Goal: Information Seeking & Learning: Learn about a topic

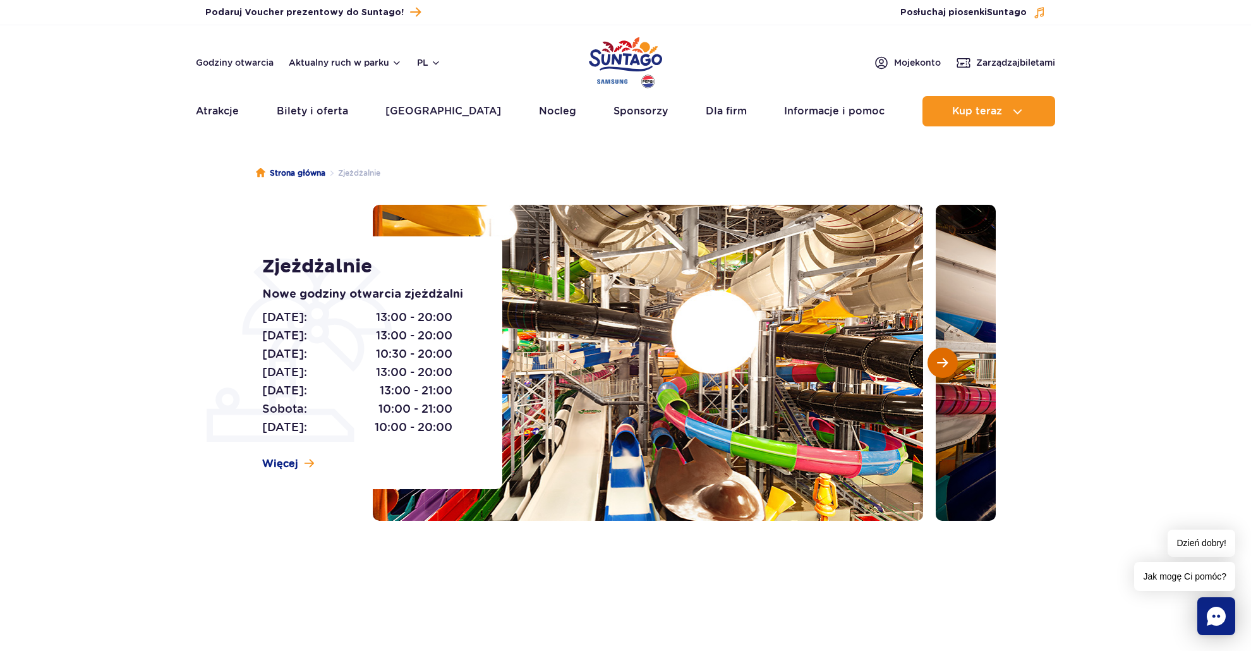
click at [935, 364] on button "Następny slajd" at bounding box center [942, 362] width 30 height 30
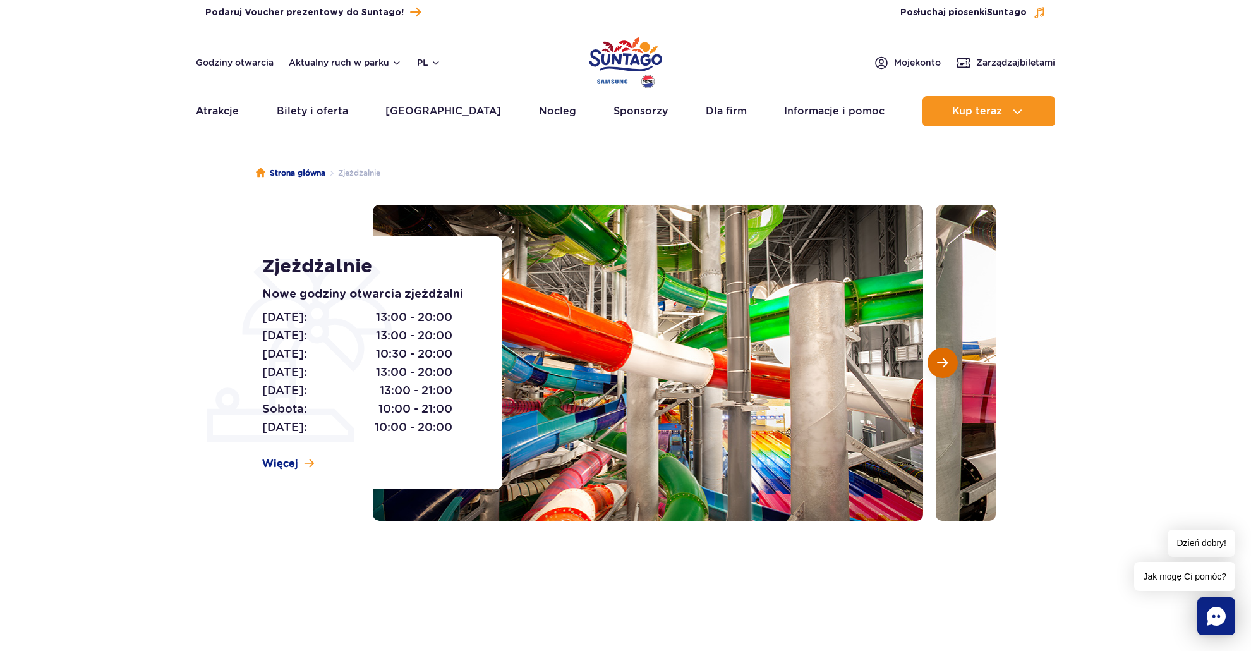
click at [935, 364] on button "Następny slajd" at bounding box center [942, 362] width 30 height 30
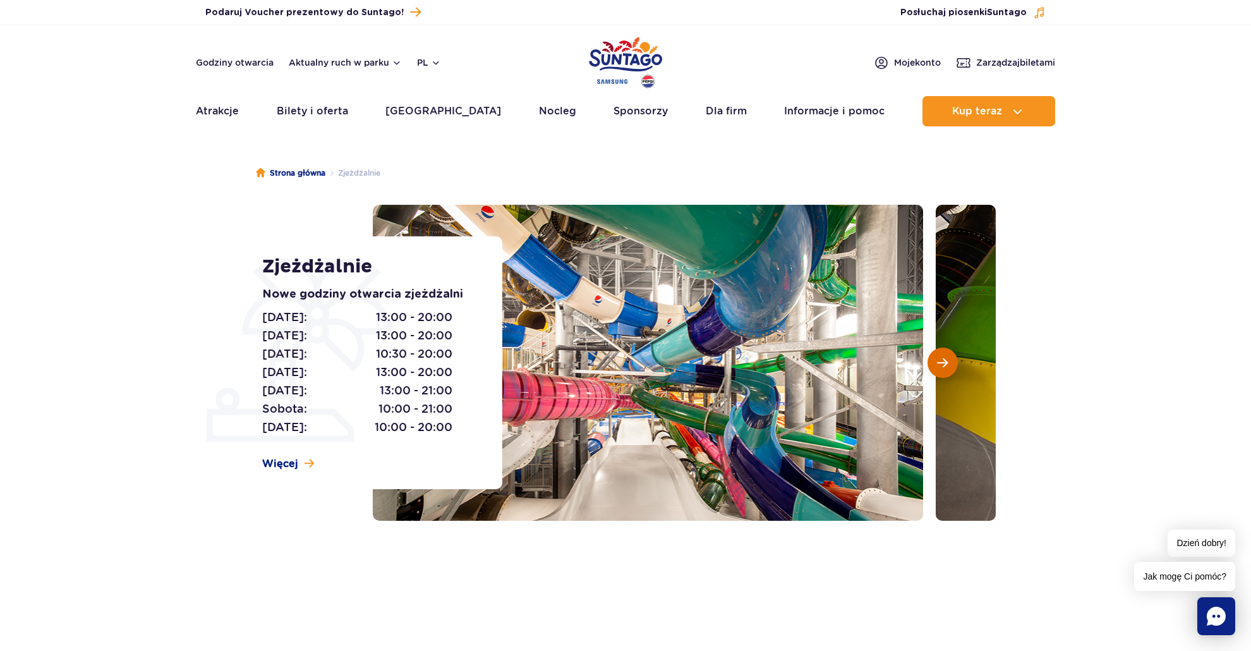
click at [935, 364] on button "Następny slajd" at bounding box center [942, 362] width 30 height 30
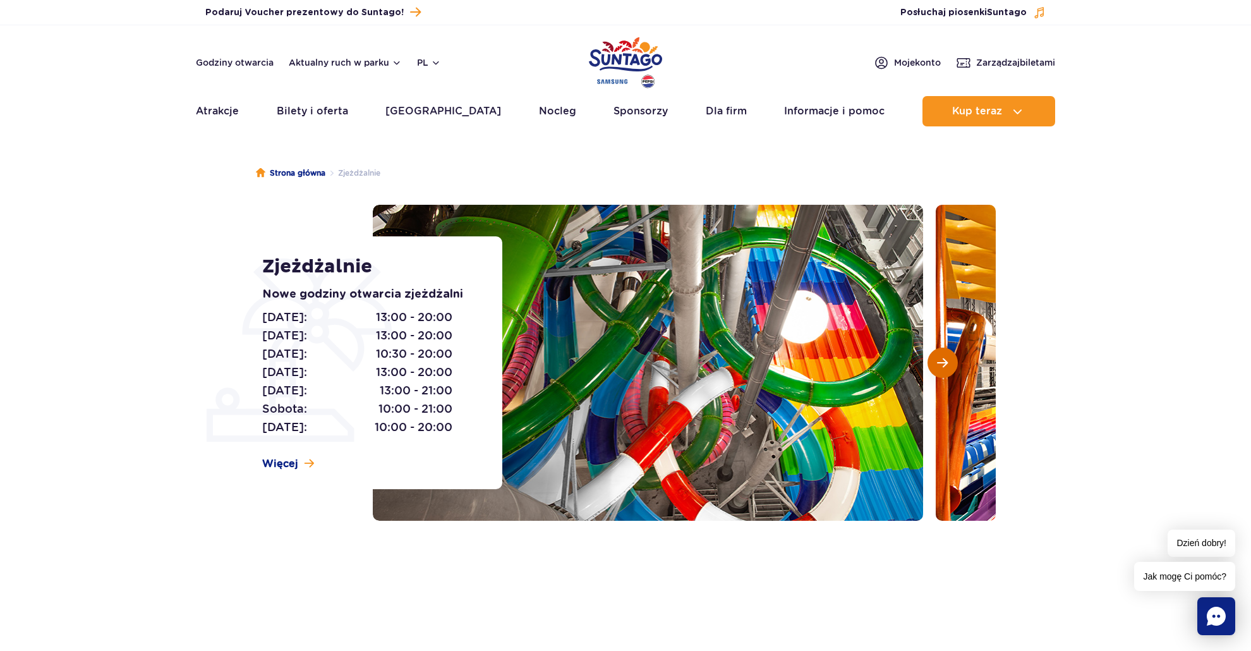
click at [935, 364] on button "Następny slajd" at bounding box center [942, 362] width 30 height 30
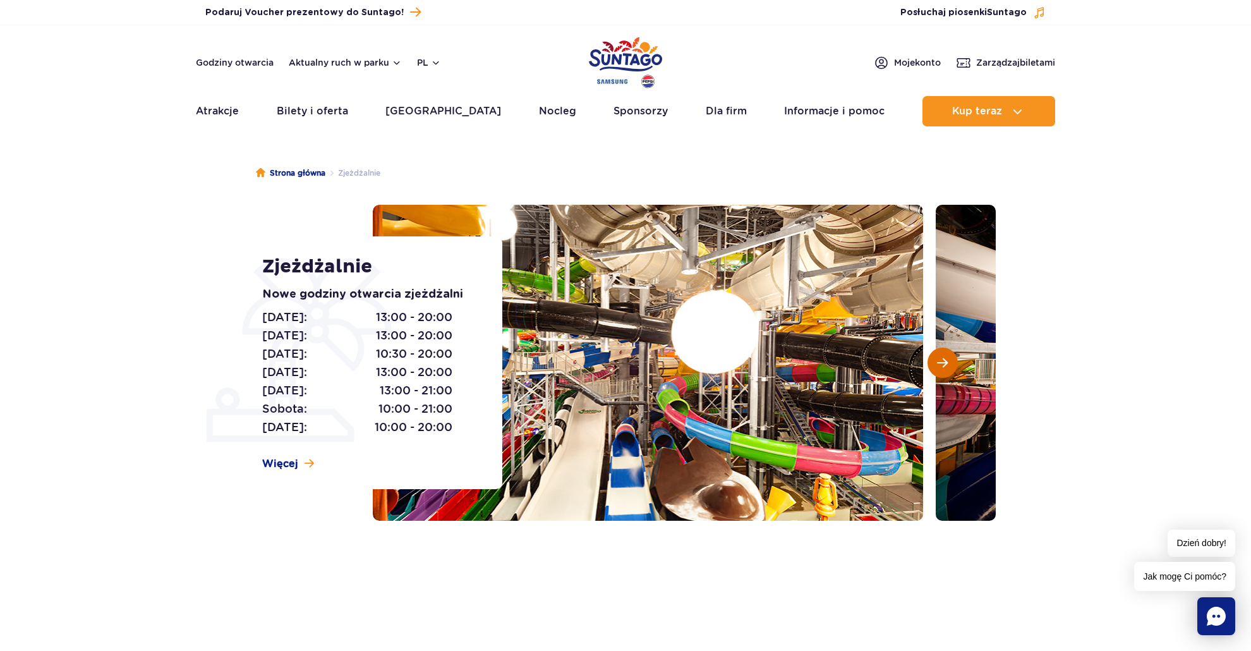
click at [935, 364] on button "Następny slajd" at bounding box center [942, 362] width 30 height 30
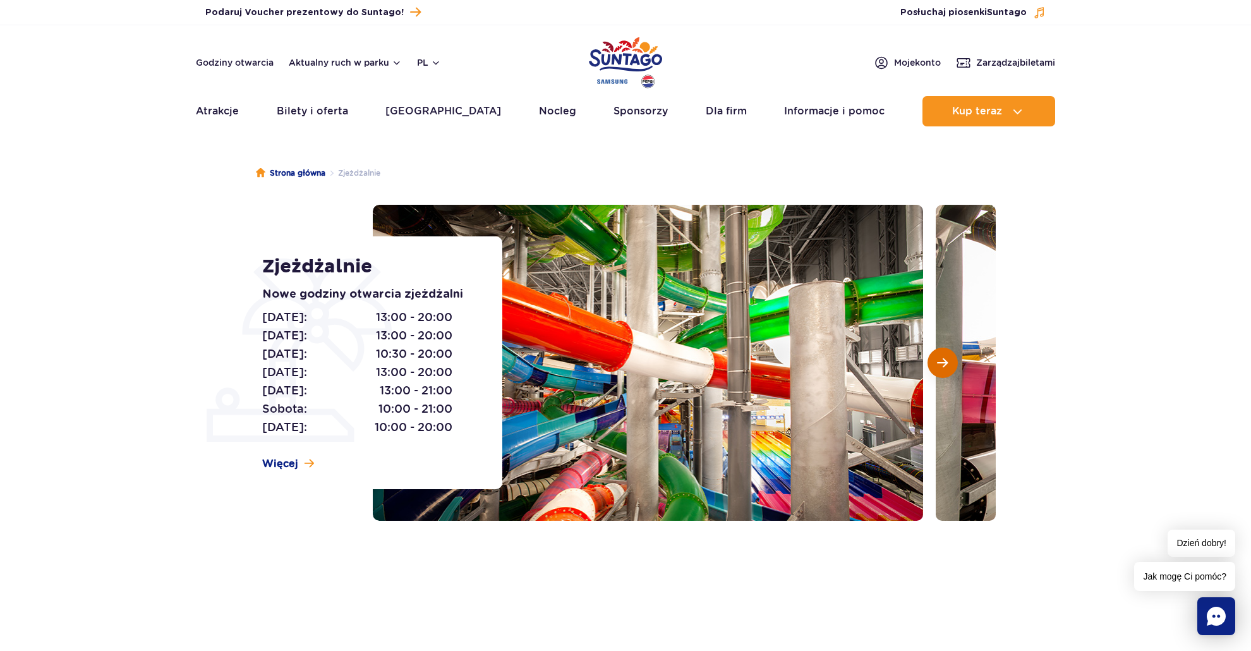
click at [935, 364] on button "Następny slajd" at bounding box center [942, 362] width 30 height 30
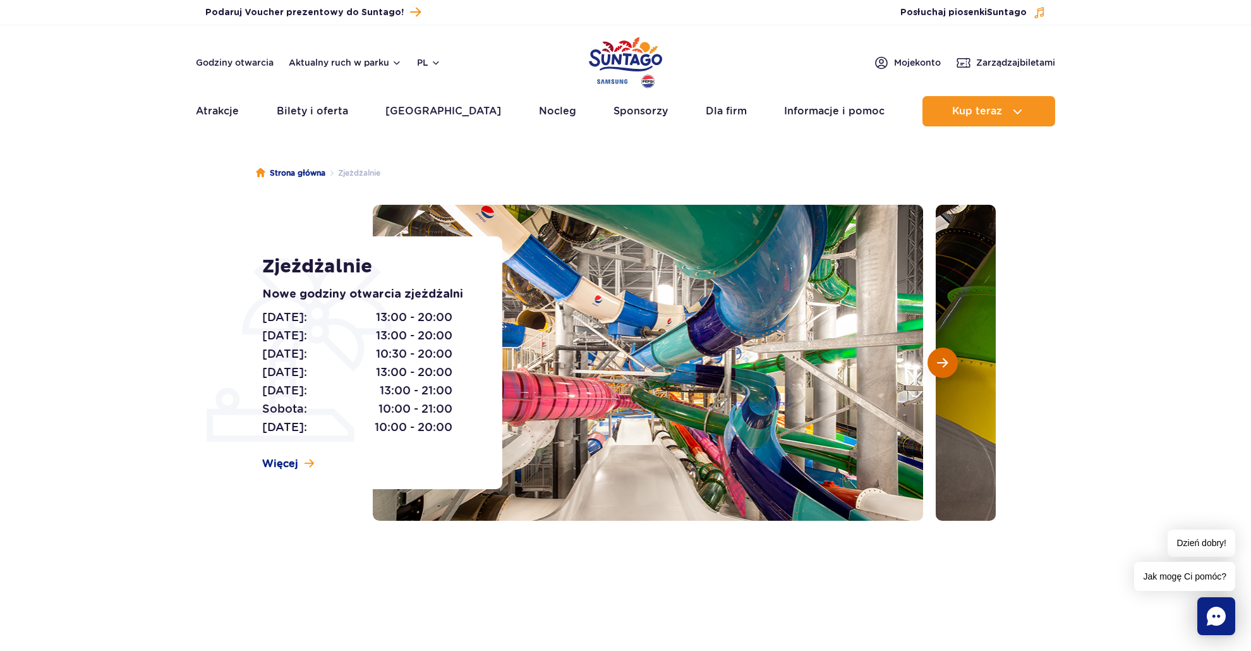
click at [935, 364] on button "Następny slajd" at bounding box center [942, 362] width 30 height 30
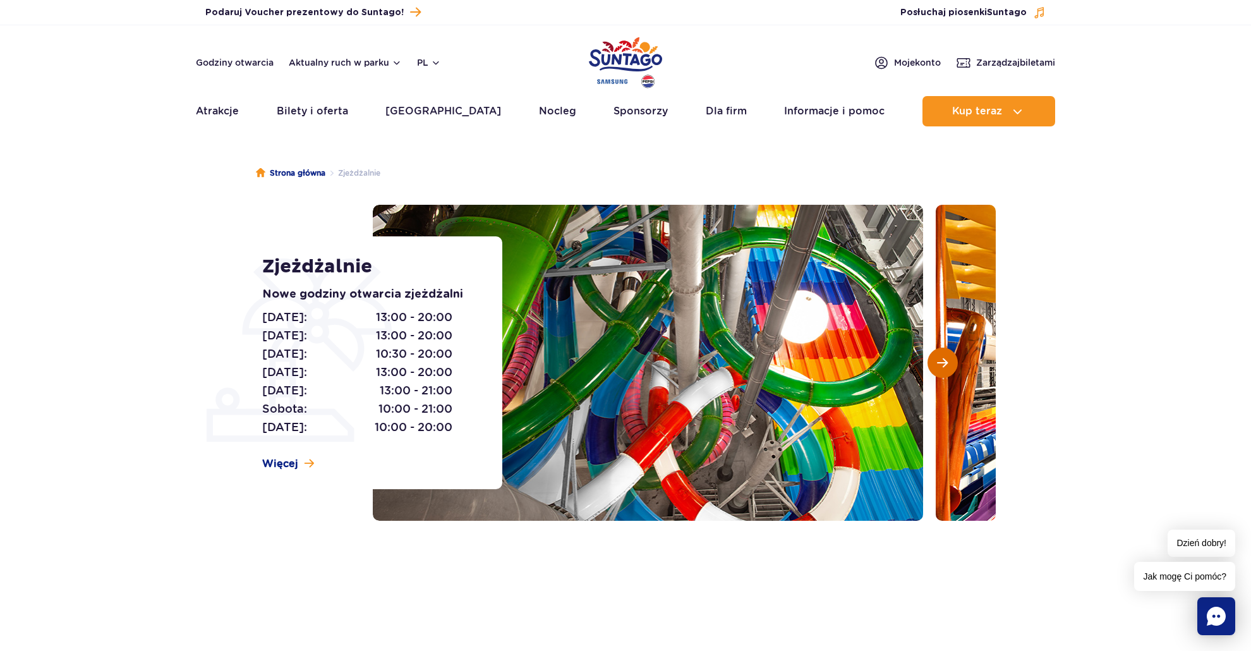
click at [935, 364] on button "Następny slajd" at bounding box center [942, 362] width 30 height 30
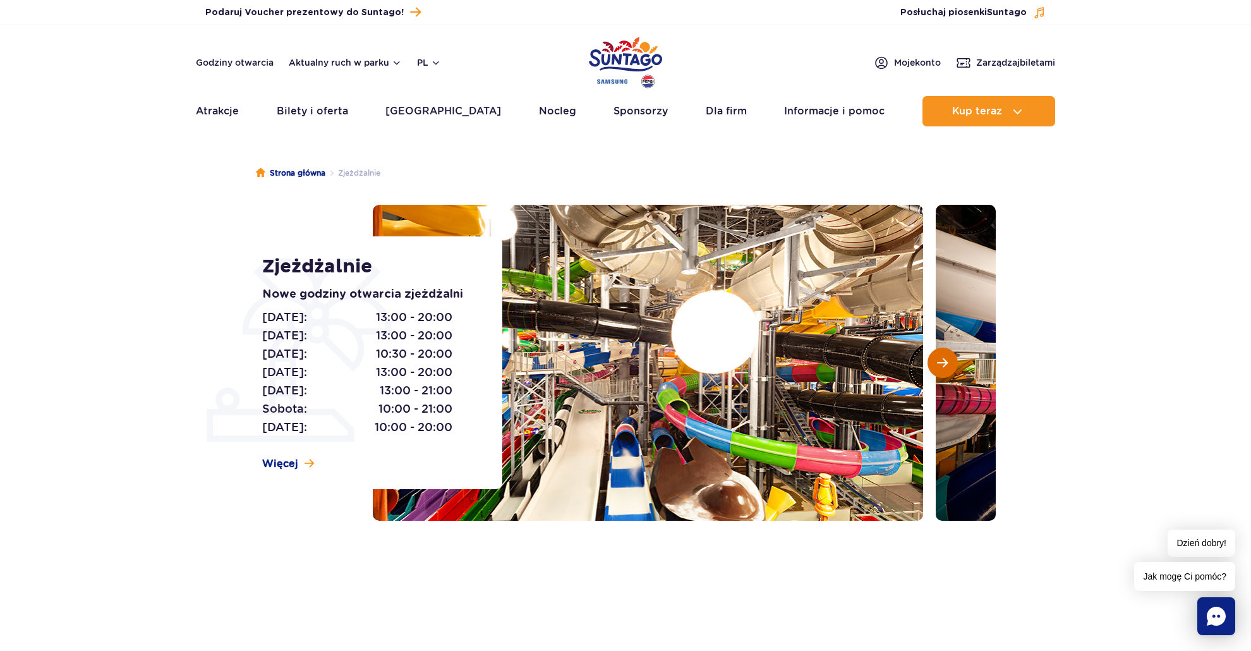
click at [935, 364] on button "Następny slajd" at bounding box center [942, 362] width 30 height 30
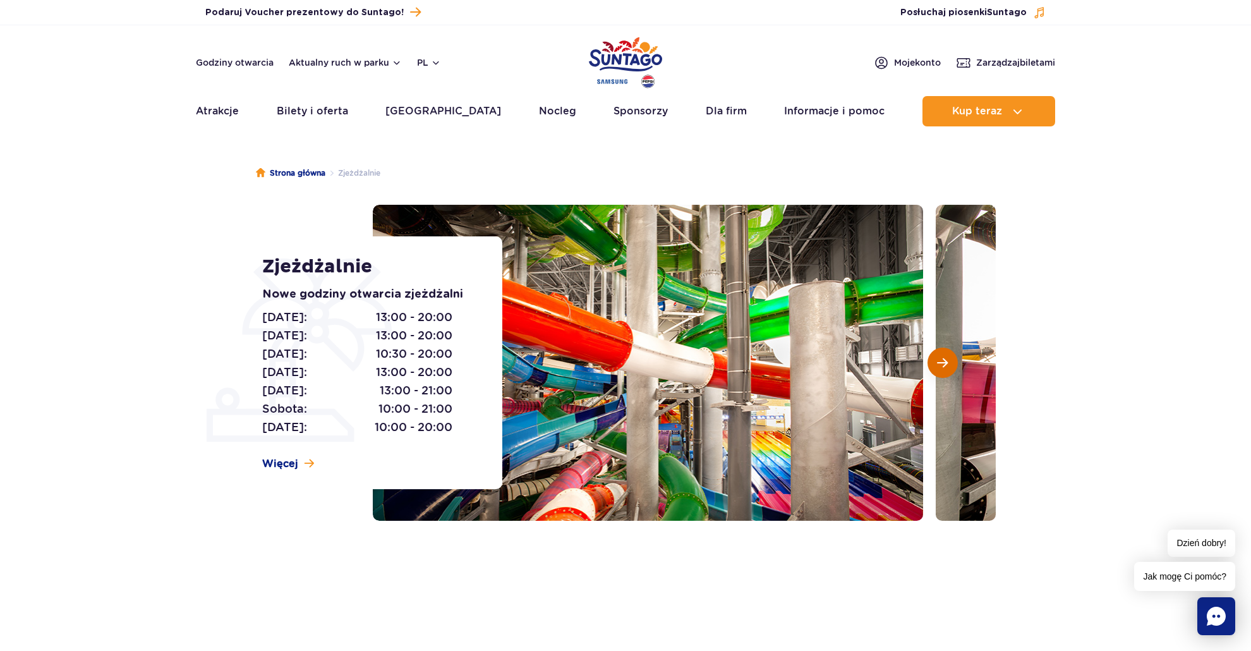
click at [935, 364] on button "Następny slajd" at bounding box center [942, 362] width 30 height 30
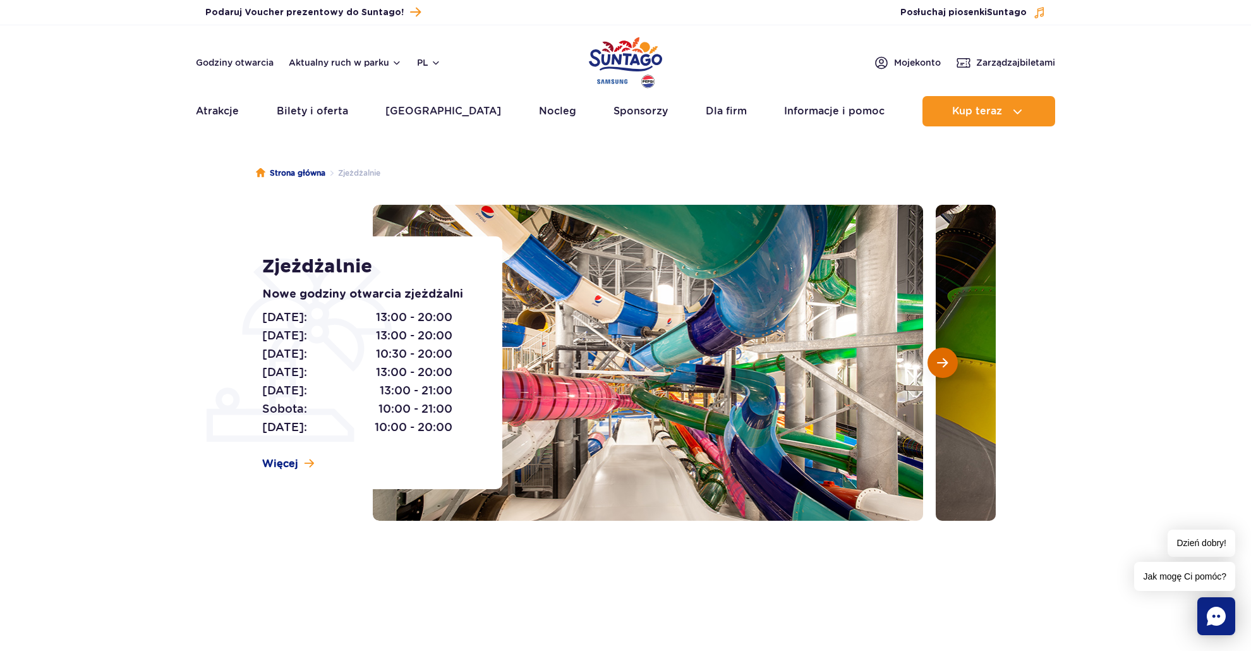
click at [935, 364] on button "Następny slajd" at bounding box center [942, 362] width 30 height 30
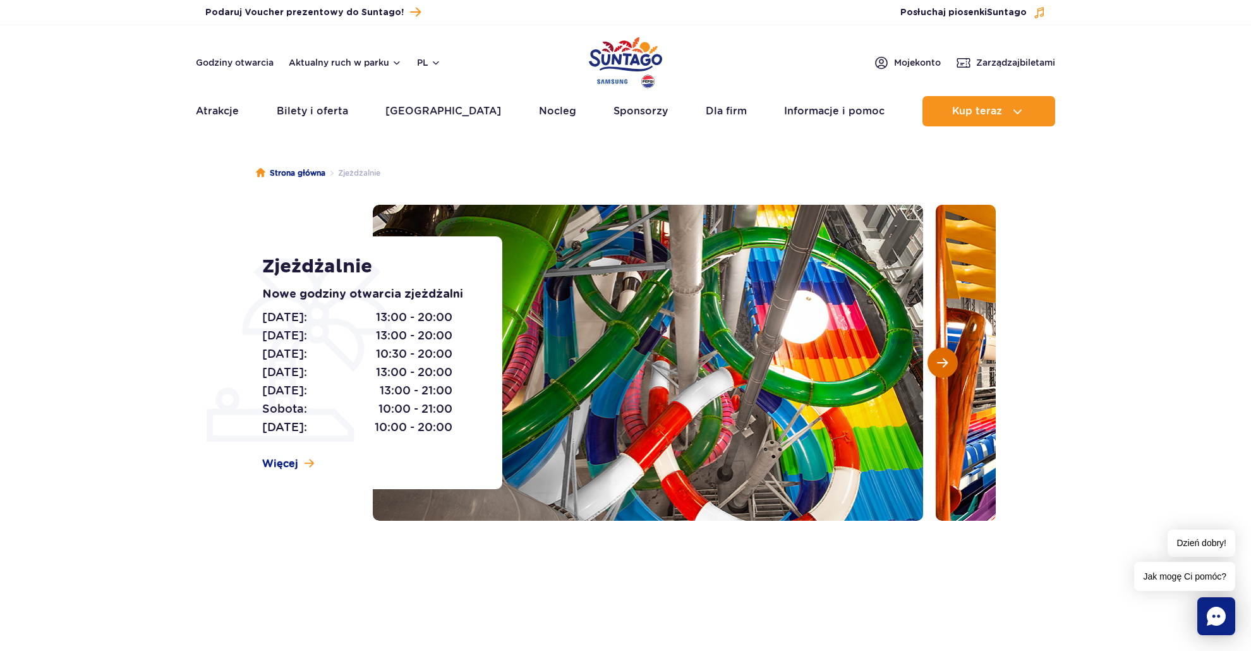
click at [935, 364] on button "Następny slajd" at bounding box center [942, 362] width 30 height 30
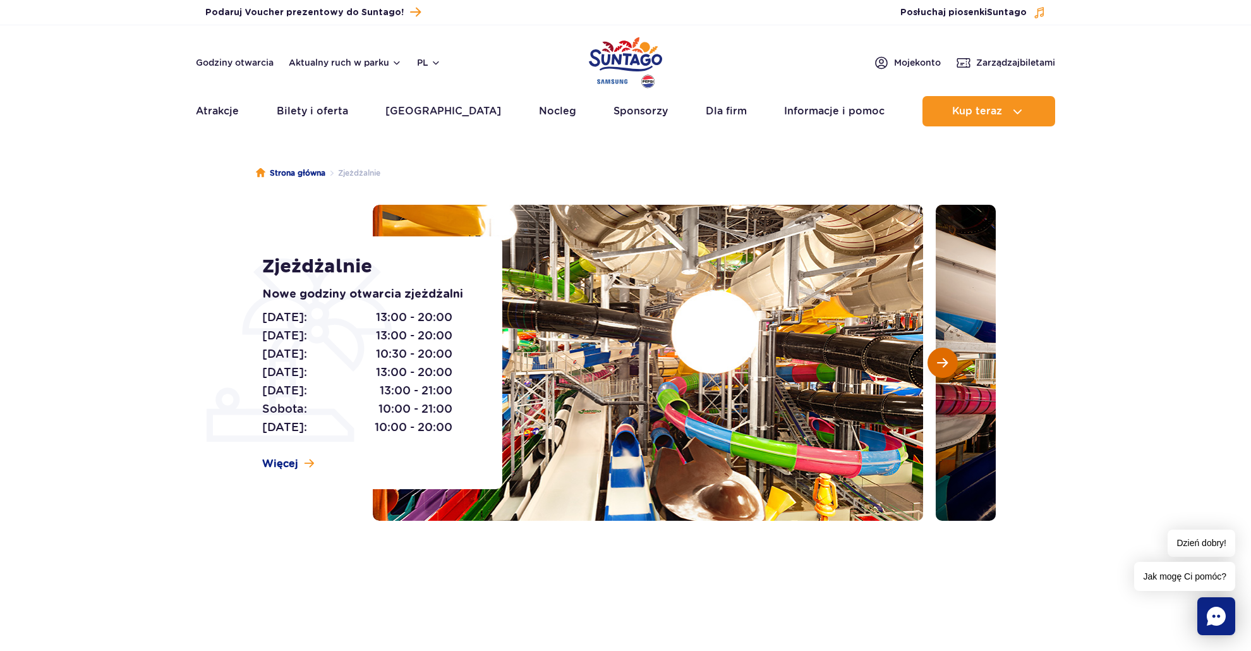
click at [927, 360] on button "Następny slajd" at bounding box center [942, 362] width 30 height 30
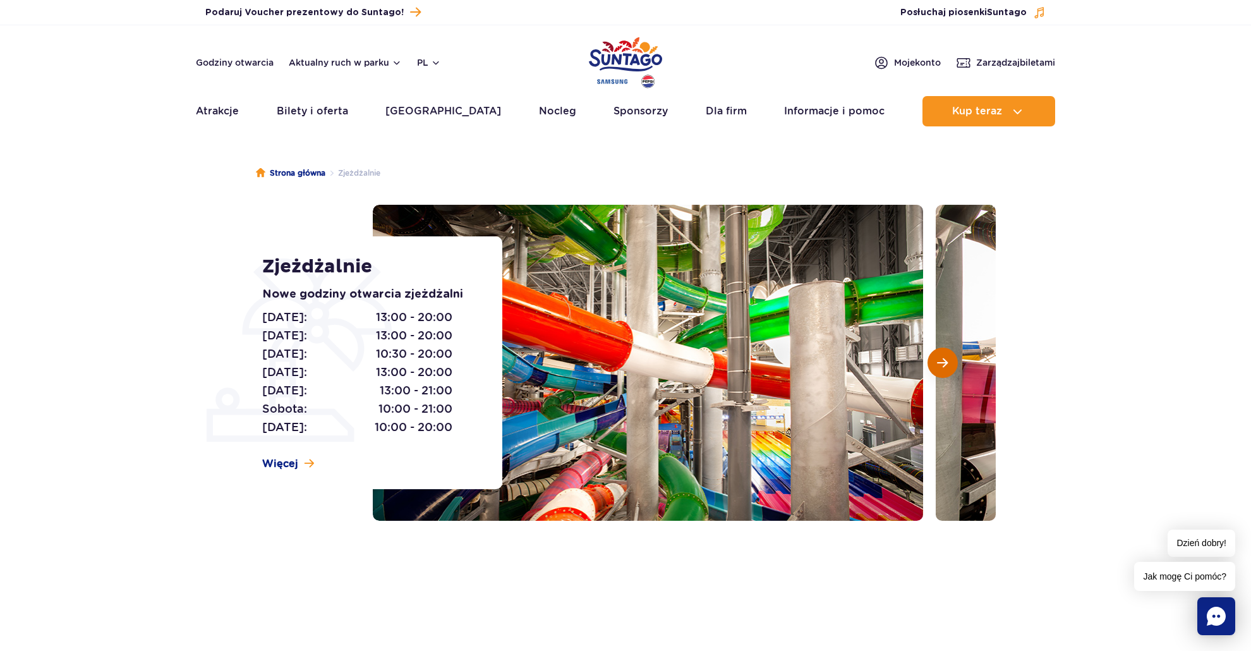
click at [937, 361] on span "Następny slajd" at bounding box center [942, 362] width 11 height 11
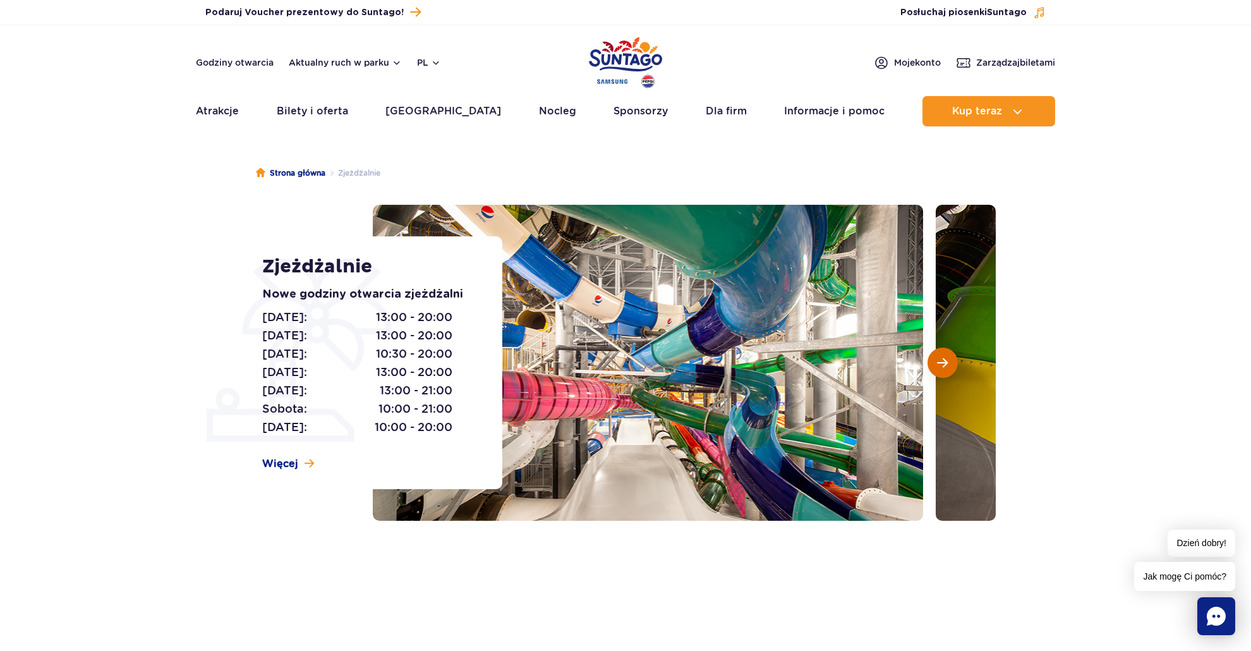
click at [937, 361] on span "Następny slajd" at bounding box center [942, 362] width 11 height 11
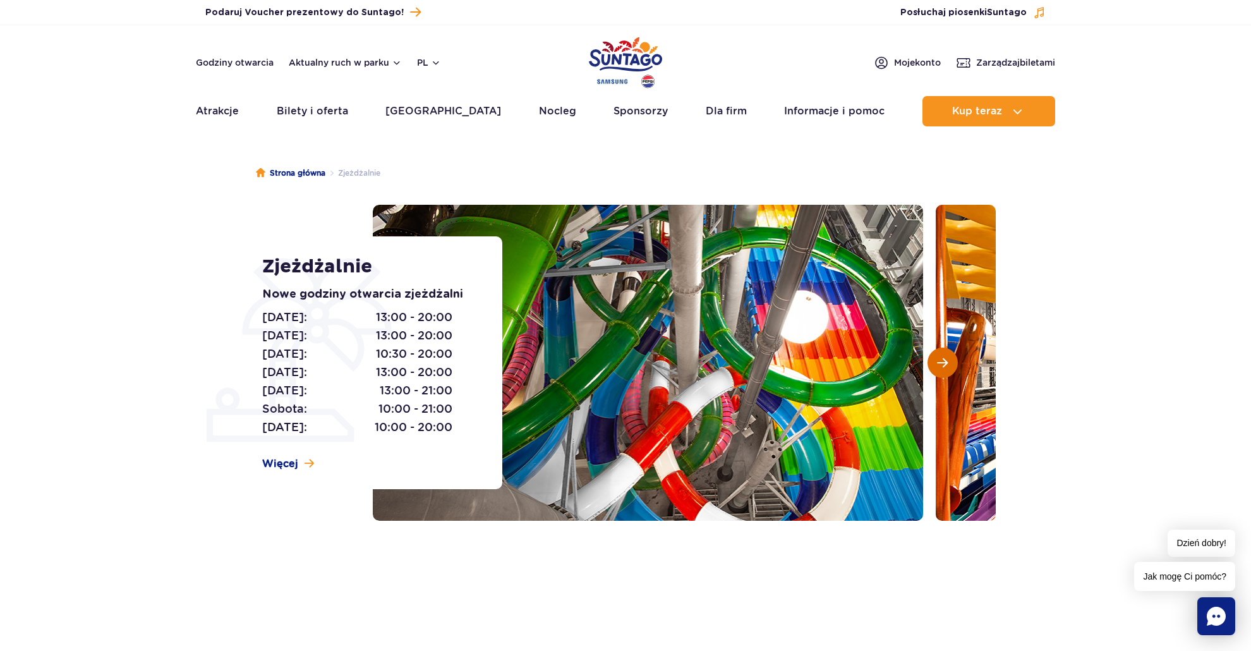
click at [937, 361] on span "Następny slajd" at bounding box center [942, 362] width 11 height 11
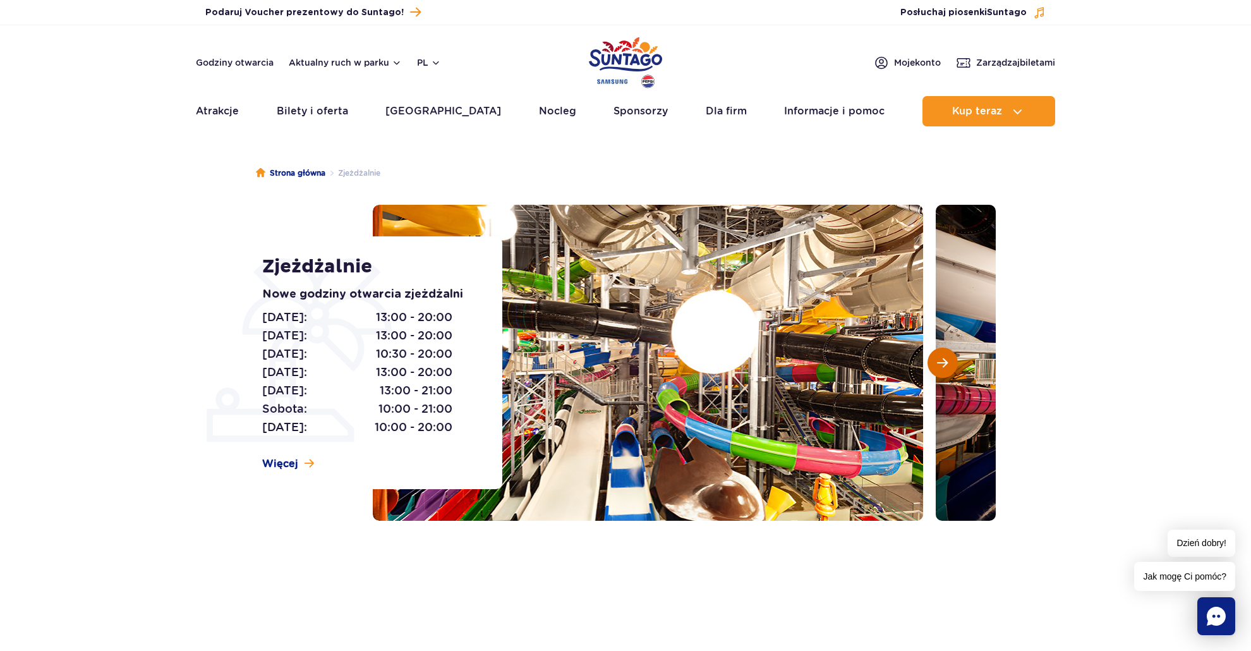
click at [937, 361] on span "Następny slajd" at bounding box center [942, 362] width 11 height 11
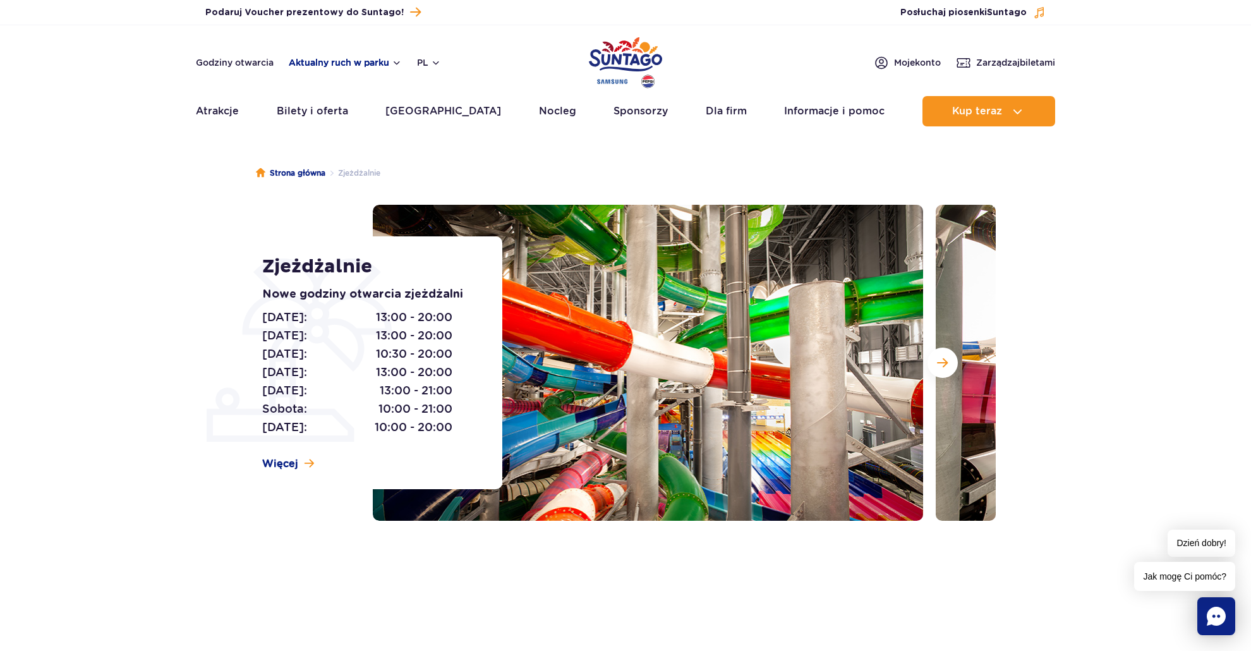
click at [320, 61] on button "Aktualny ruch w parku" at bounding box center [345, 62] width 113 height 10
click at [407, 144] on span at bounding box center [408, 143] width 3 height 20
click at [362, 68] on div "Godziny otwarcia Aktualny ruch w parku Aktualny ruch w parku Jamango Relax Saun…" at bounding box center [318, 62] width 245 height 15
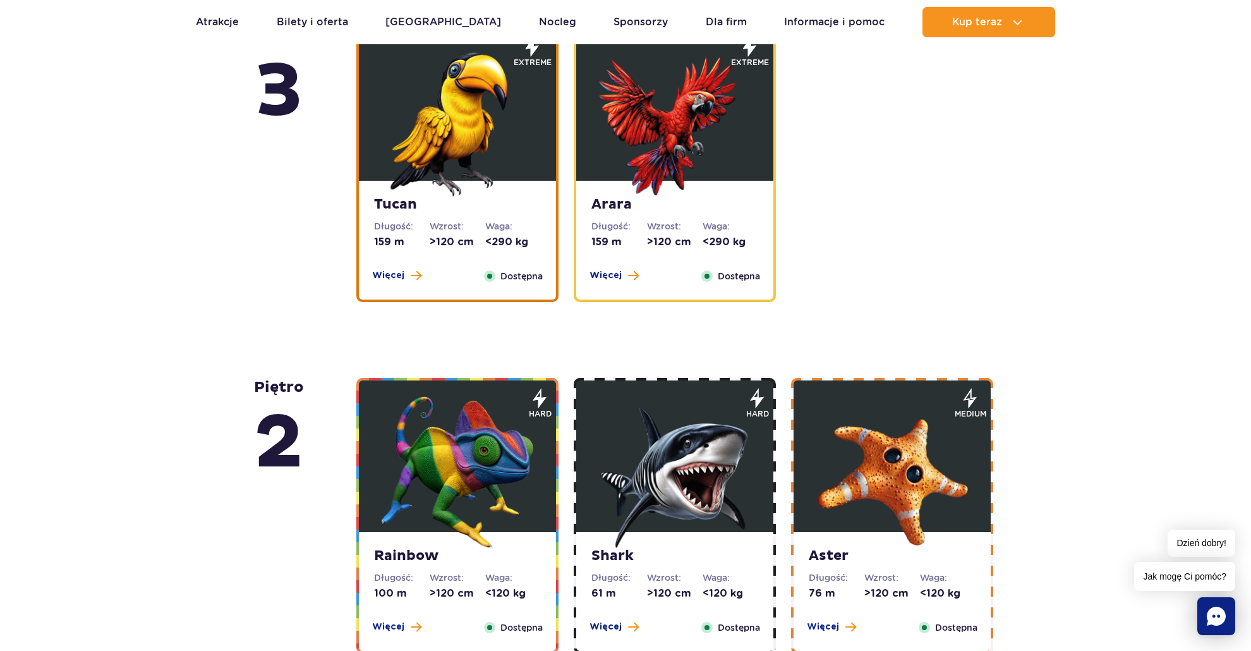
scroll to position [1852, 0]
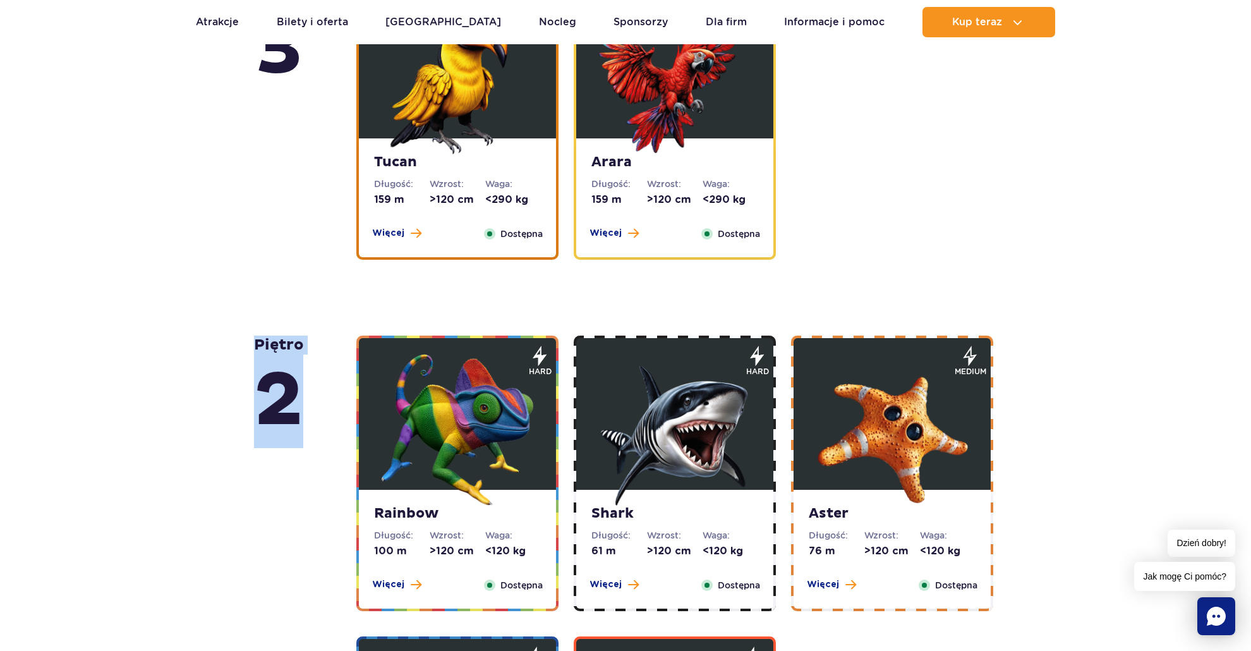
drag, startPoint x: 254, startPoint y: 341, endPoint x: 296, endPoint y: 400, distance: 72.9
click at [296, 400] on strong "piętro 2" at bounding box center [279, 391] width 50 height 112
click at [201, 379] on div "piętro 5 Zig Zag Długość: 236 m Wzrost: >140 cm Waga: <180 kg Więcej Zamknij Do…" at bounding box center [625, 272] width 1251 height 2683
drag, startPoint x: 315, startPoint y: 417, endPoint x: 244, endPoint y: 341, distance: 104.6
click at [244, 341] on div "piętro 5 Zig Zag Długość: 236 m Wzrost: >140 cm Waga: <180 kg Więcej Zamknij Do…" at bounding box center [625, 272] width 1251 height 2683
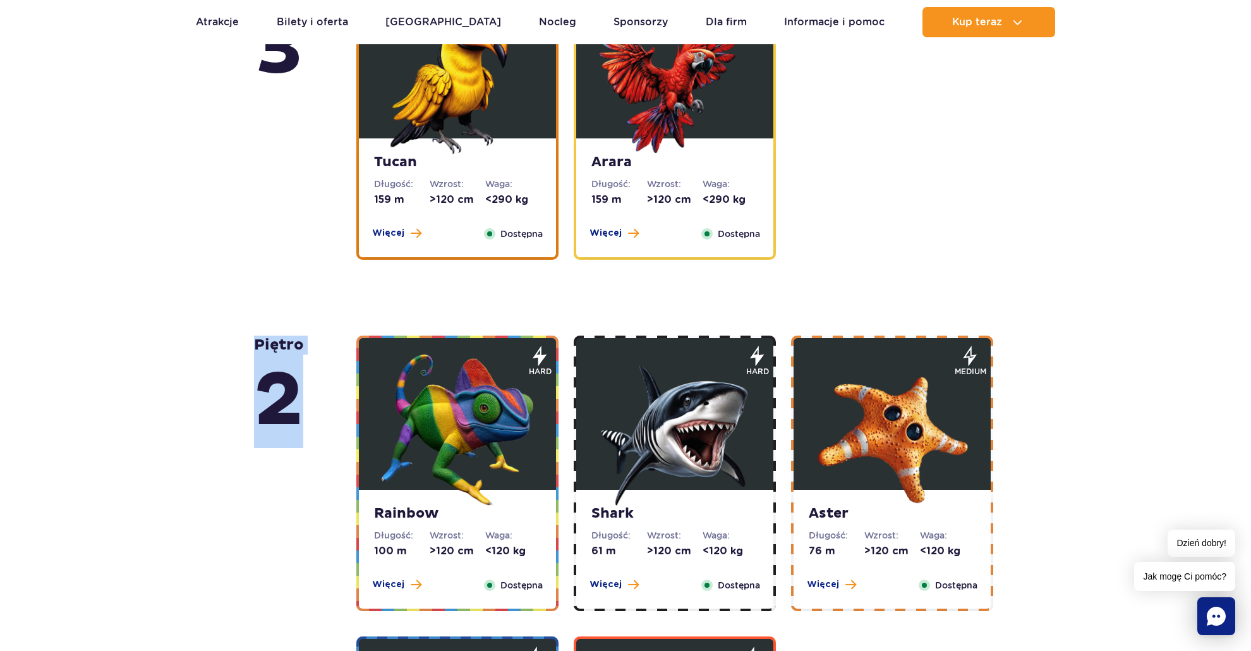
click at [224, 355] on div "piętro 5 Zig Zag Długość: 236 m Wzrost: >140 cm Waga: <180 kg Więcej Zamknij Do…" at bounding box center [625, 272] width 1251 height 2683
drag, startPoint x: 254, startPoint y: 344, endPoint x: 300, endPoint y: 388, distance: 63.9
click at [300, 388] on div "piętro 5 Zig Zag Długość: 236 m Wzrost: >140 cm Waga: <180 kg Więcej Zamknij Do…" at bounding box center [625, 297] width 759 height 2632
click at [307, 390] on div "piętro 2" at bounding box center [305, 623] width 102 height 576
drag, startPoint x: 300, startPoint y: 389, endPoint x: 253, endPoint y: 347, distance: 62.6
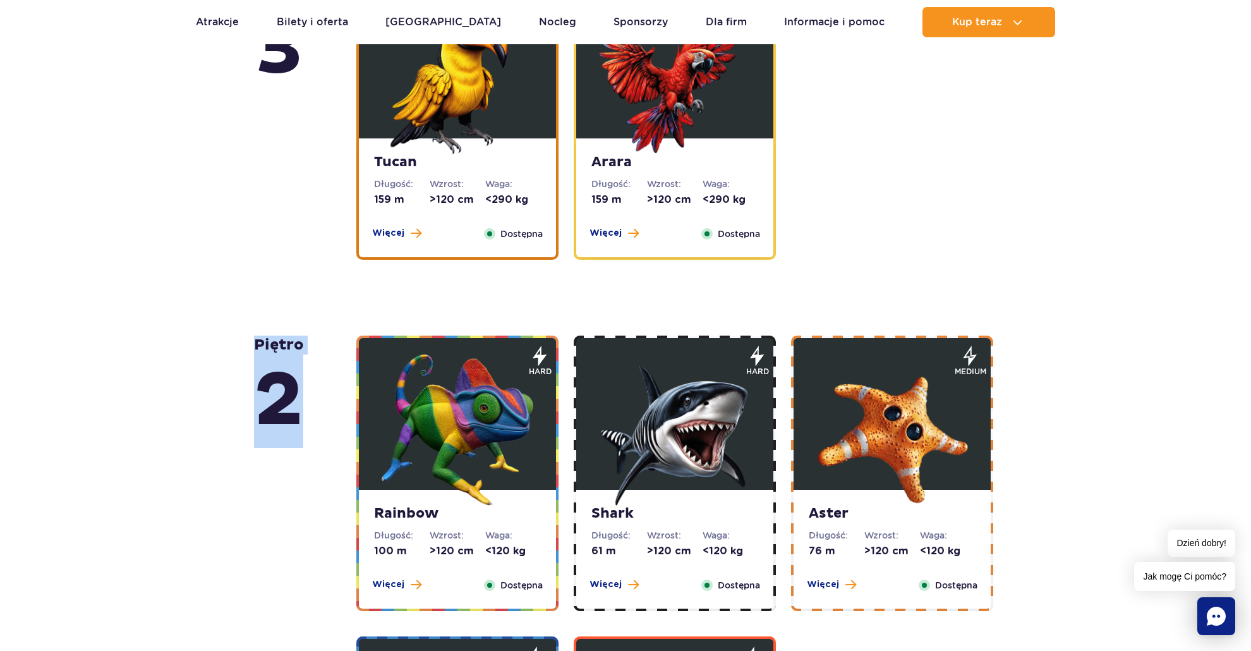
click at [254, 347] on strong "piętro 2" at bounding box center [279, 391] width 50 height 112
click at [221, 354] on div "piętro 5 Zig Zag Długość: 236 m Wzrost: >140 cm Waga: <180 kg Więcej Zamknij Do…" at bounding box center [625, 272] width 1251 height 2683
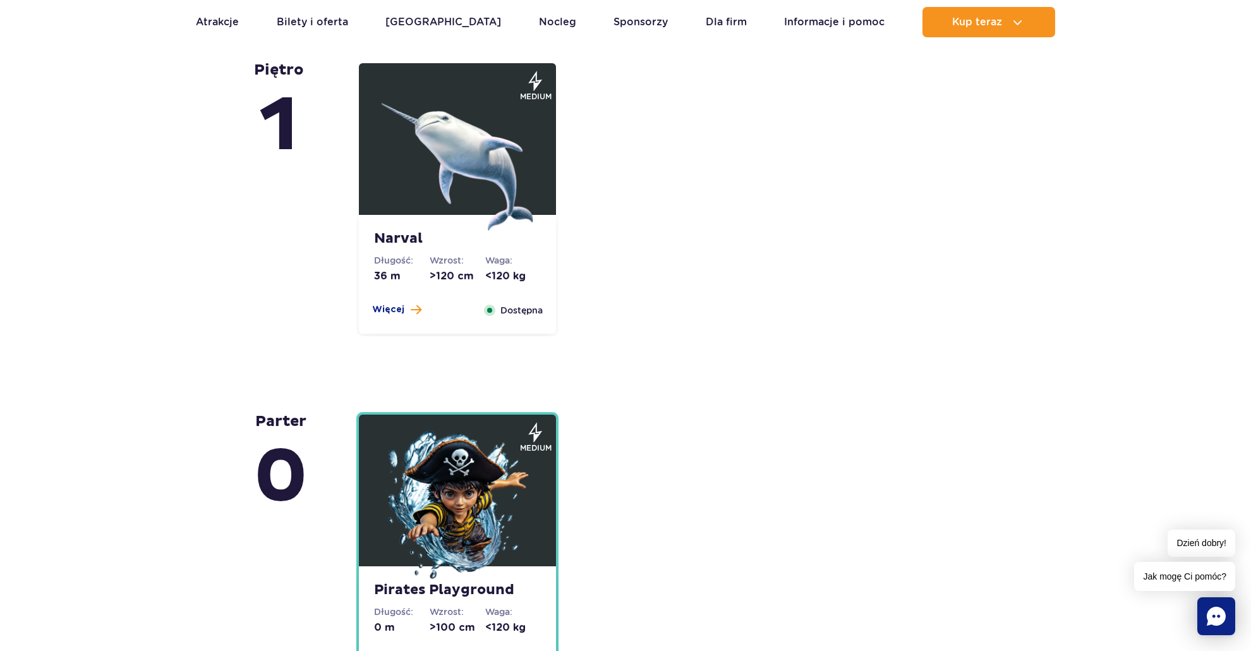
scroll to position [2526, 0]
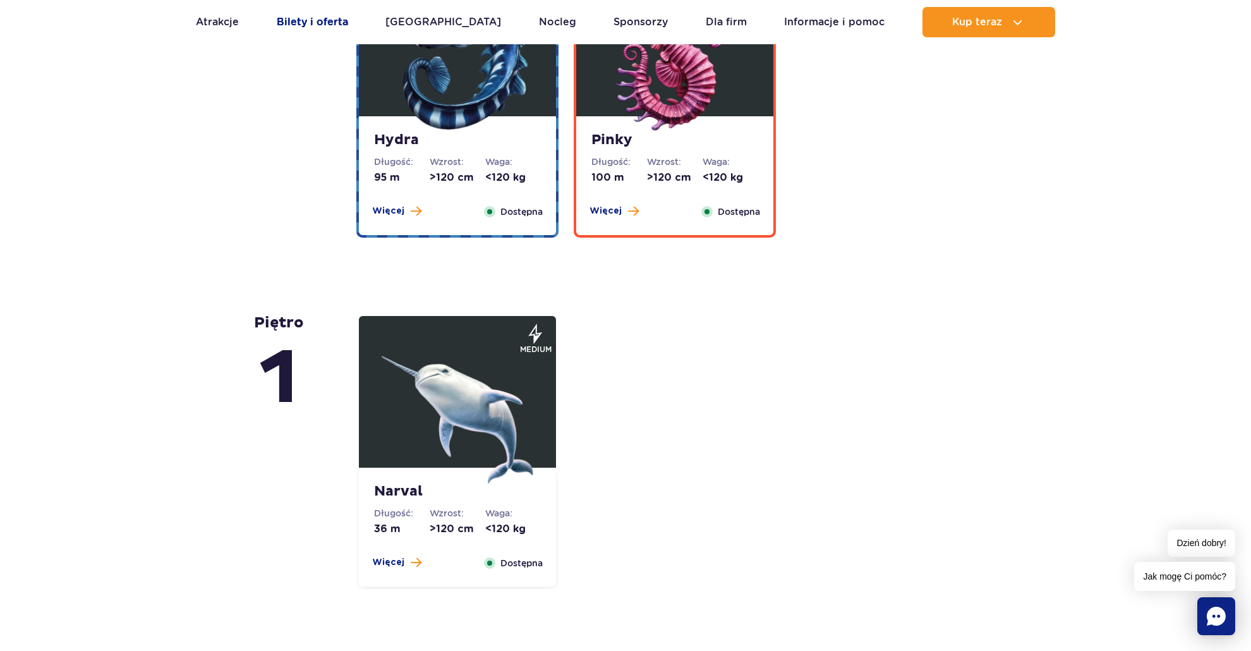
click at [315, 15] on link "Bilety i oferta" at bounding box center [312, 22] width 71 height 30
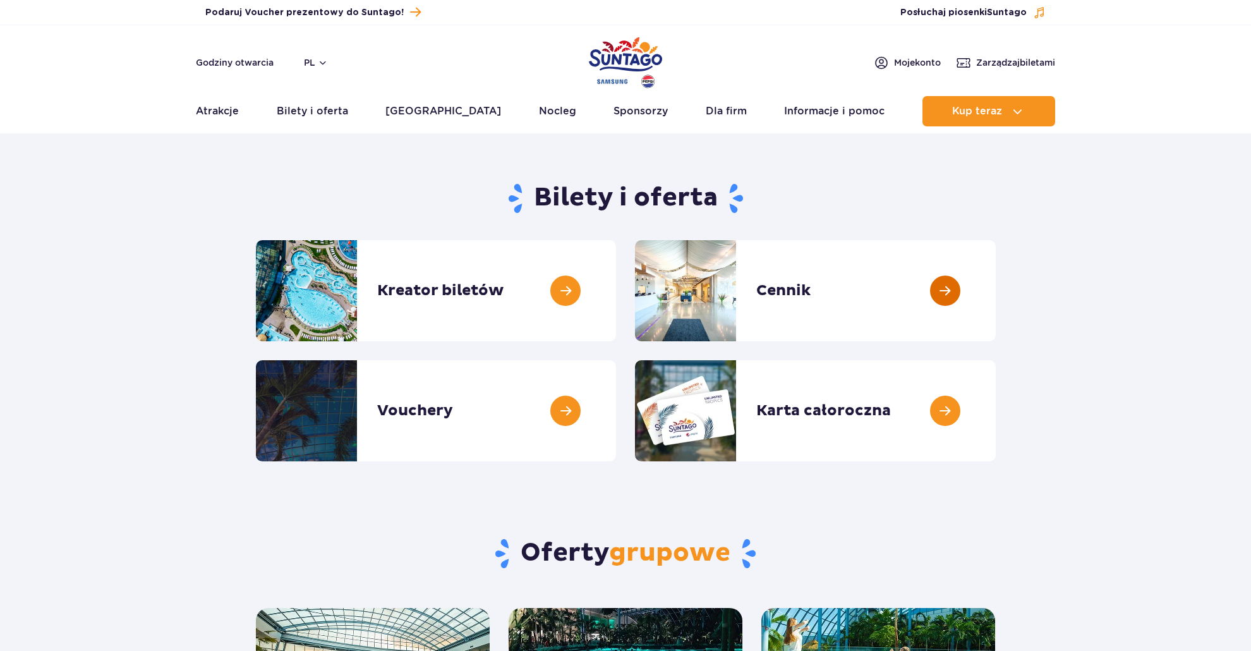
click at [995, 295] on link at bounding box center [995, 290] width 0 height 101
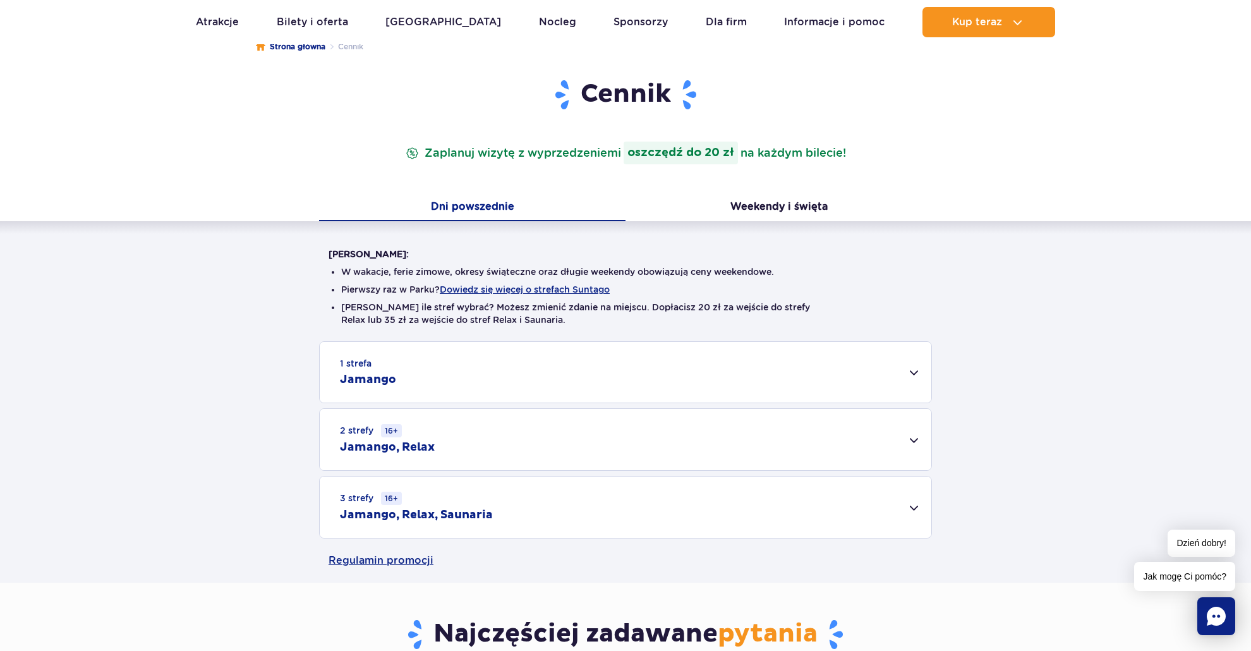
click at [905, 382] on div "1 strefa Jamango" at bounding box center [625, 372] width 611 height 61
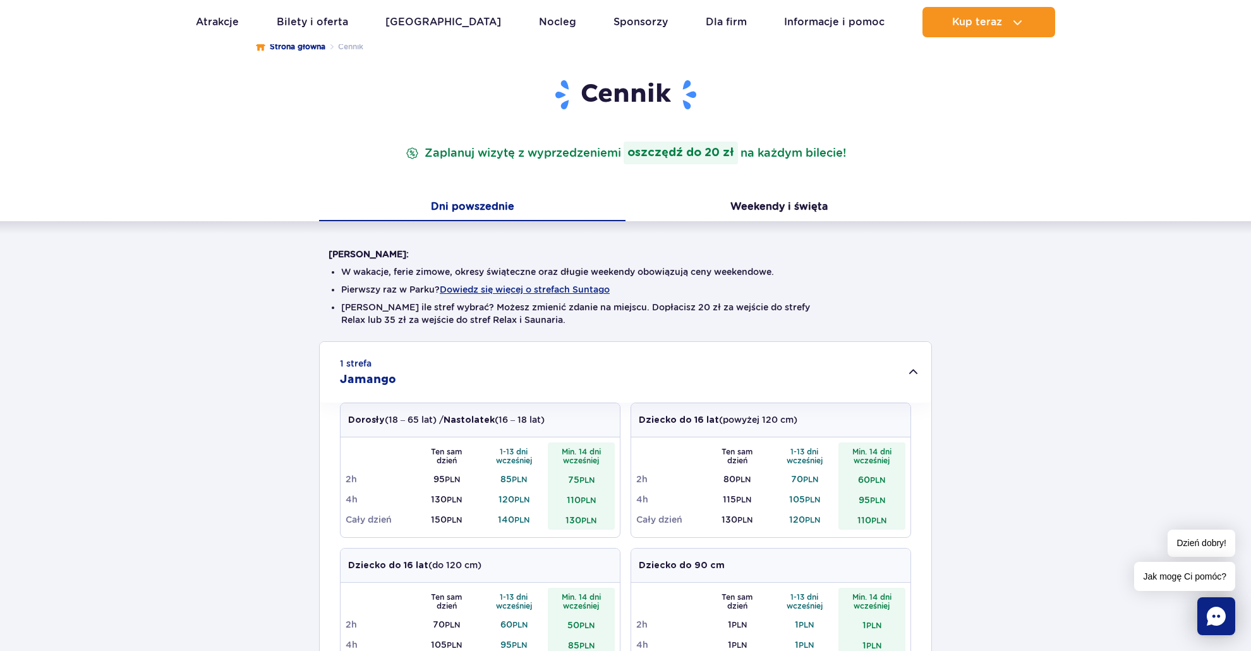
click at [905, 382] on div "1 strefa Jamango" at bounding box center [625, 372] width 611 height 61
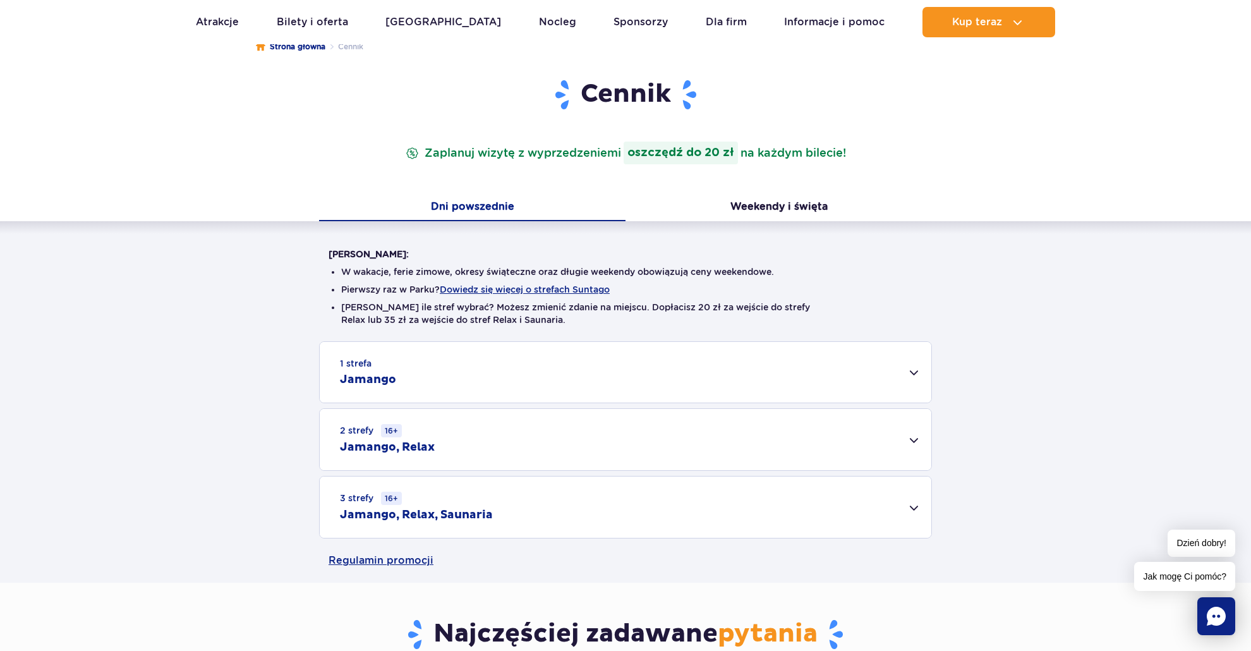
scroll to position [210, 0]
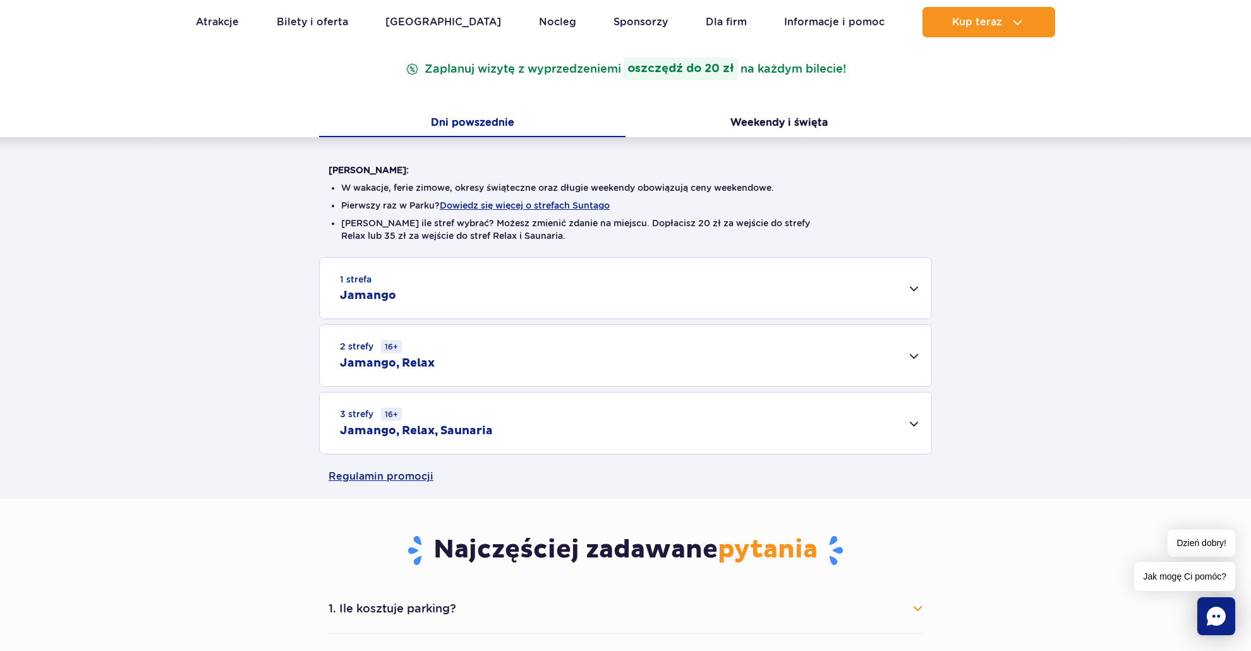
click at [920, 366] on div "2 strefy 16+ Jamango, Relax" at bounding box center [625, 355] width 611 height 61
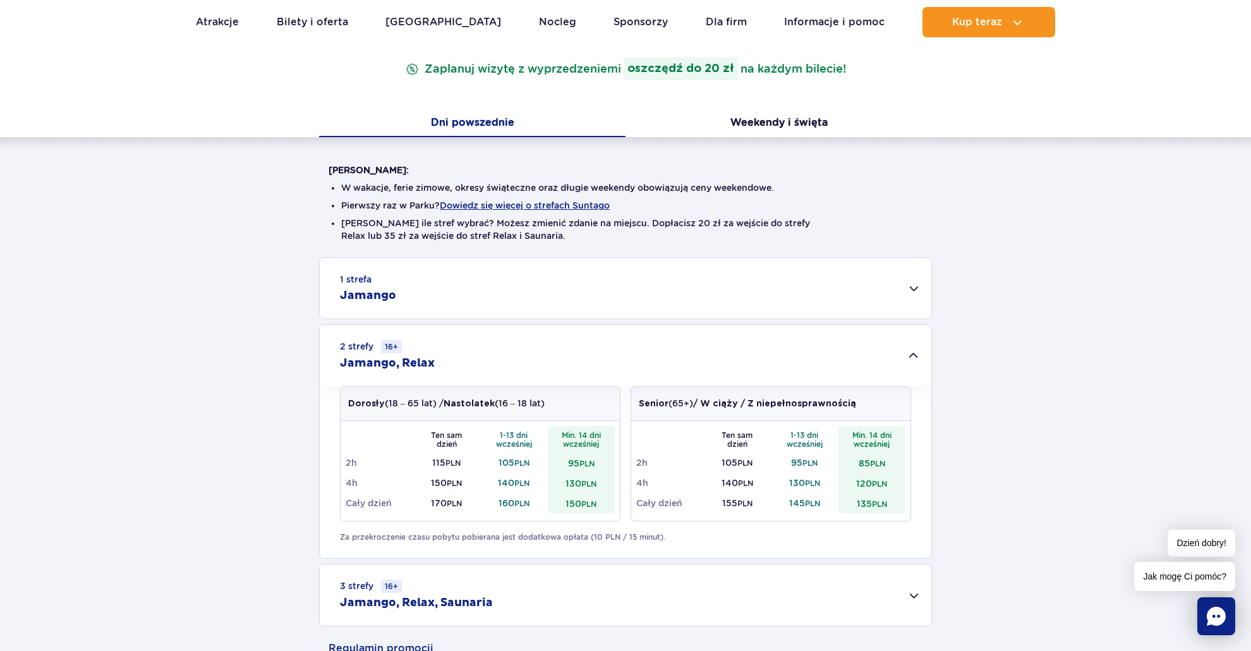
click at [918, 364] on div "2 strefy 16+ Jamango, Relax" at bounding box center [625, 355] width 611 height 61
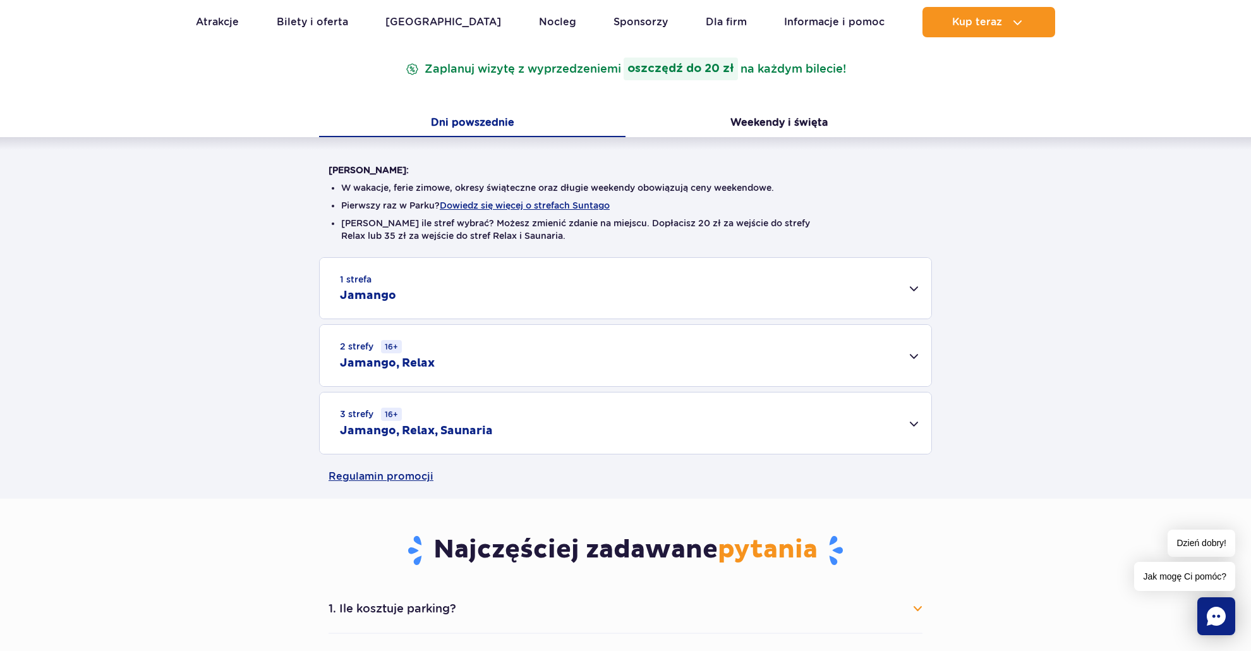
click at [918, 364] on div "2 strefy 16+ Jamango, Relax" at bounding box center [625, 355] width 611 height 61
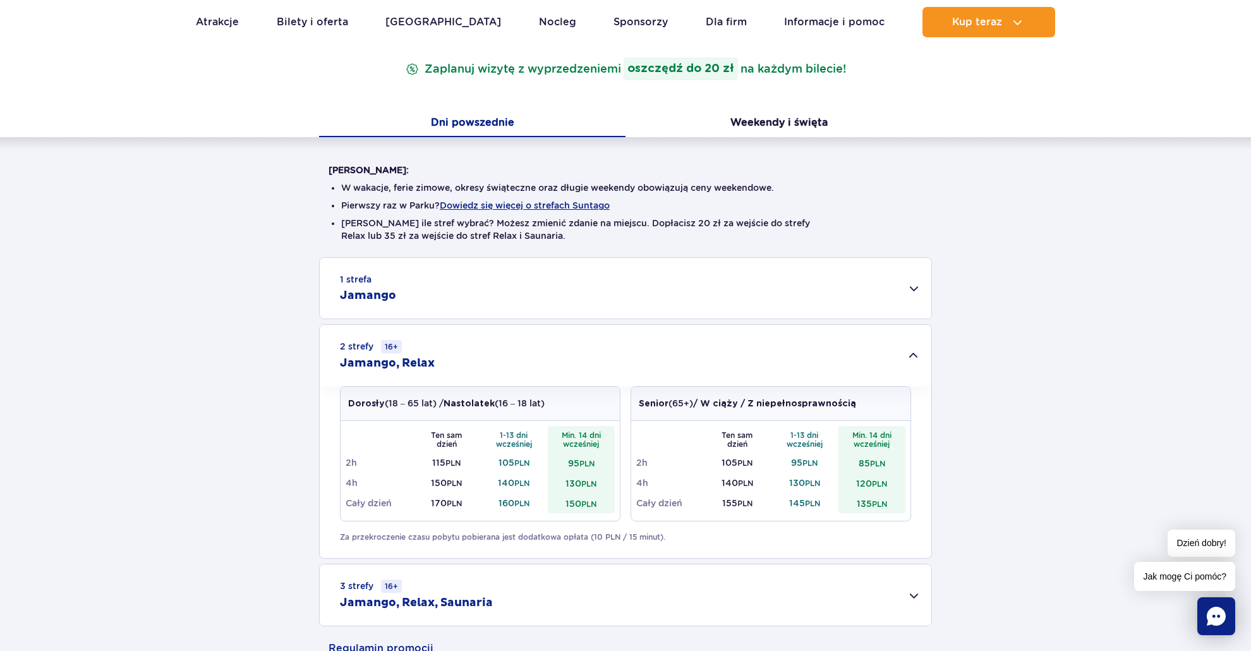
click at [918, 364] on div "2 strefy 16+ Jamango, Relax" at bounding box center [625, 355] width 611 height 61
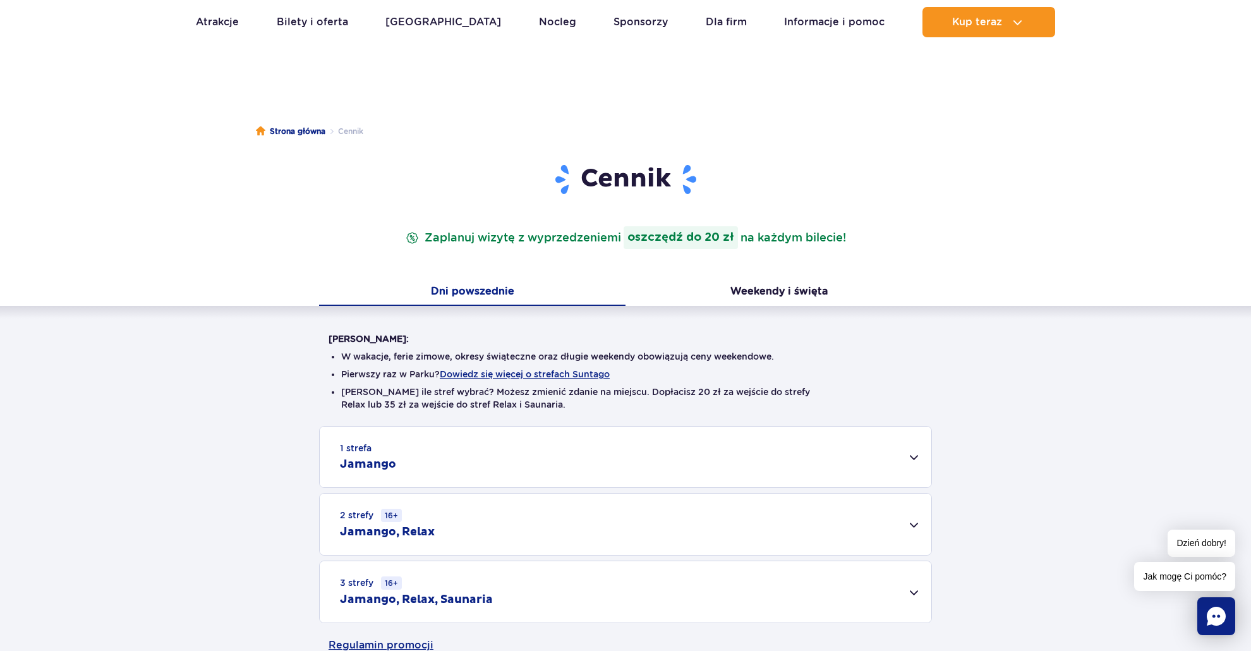
scroll to position [0, 0]
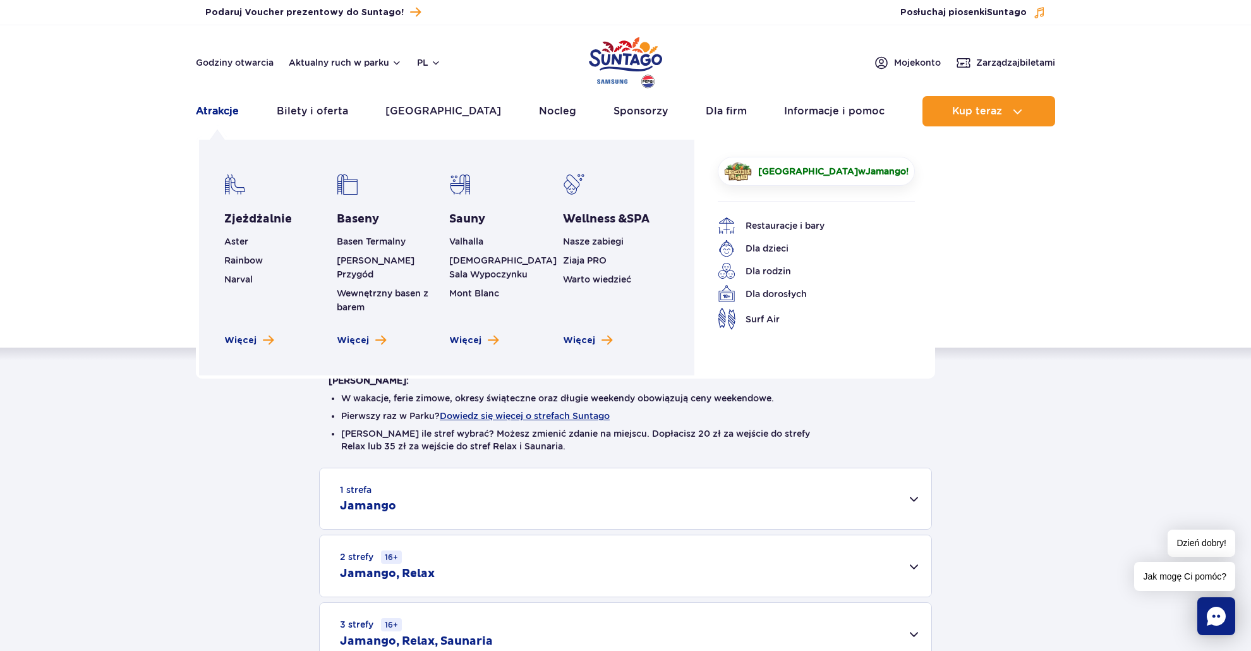
click at [228, 111] on link "Atrakcje" at bounding box center [217, 111] width 43 height 30
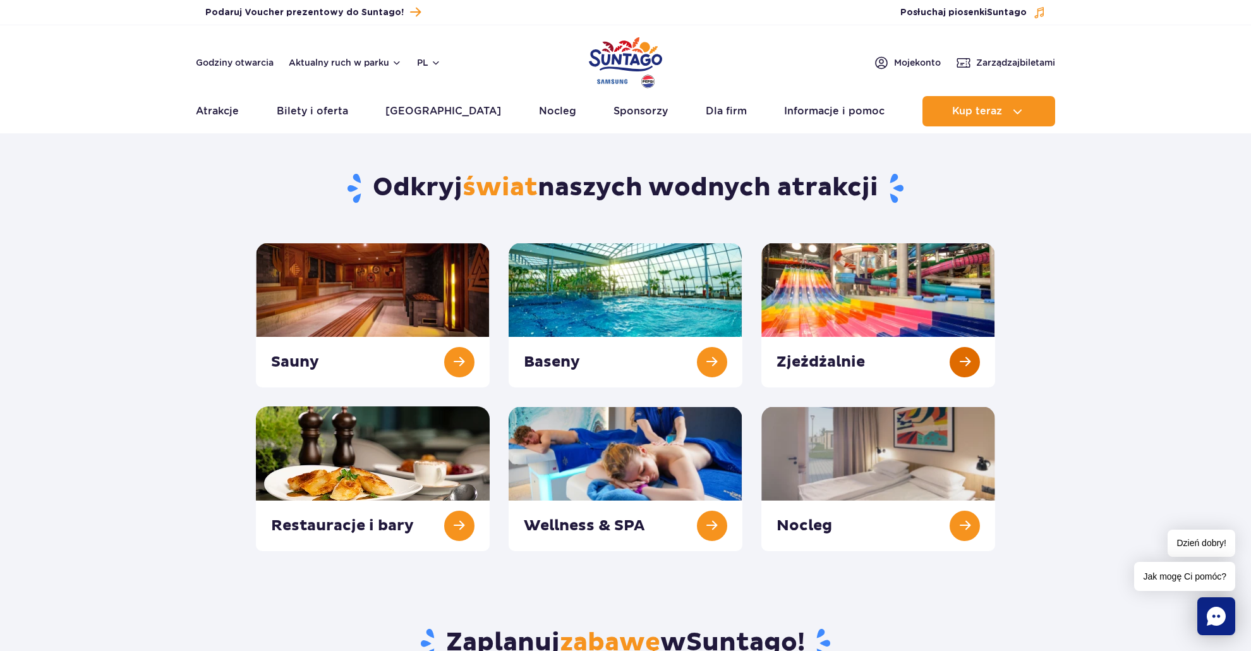
click at [961, 360] on link at bounding box center [878, 315] width 234 height 145
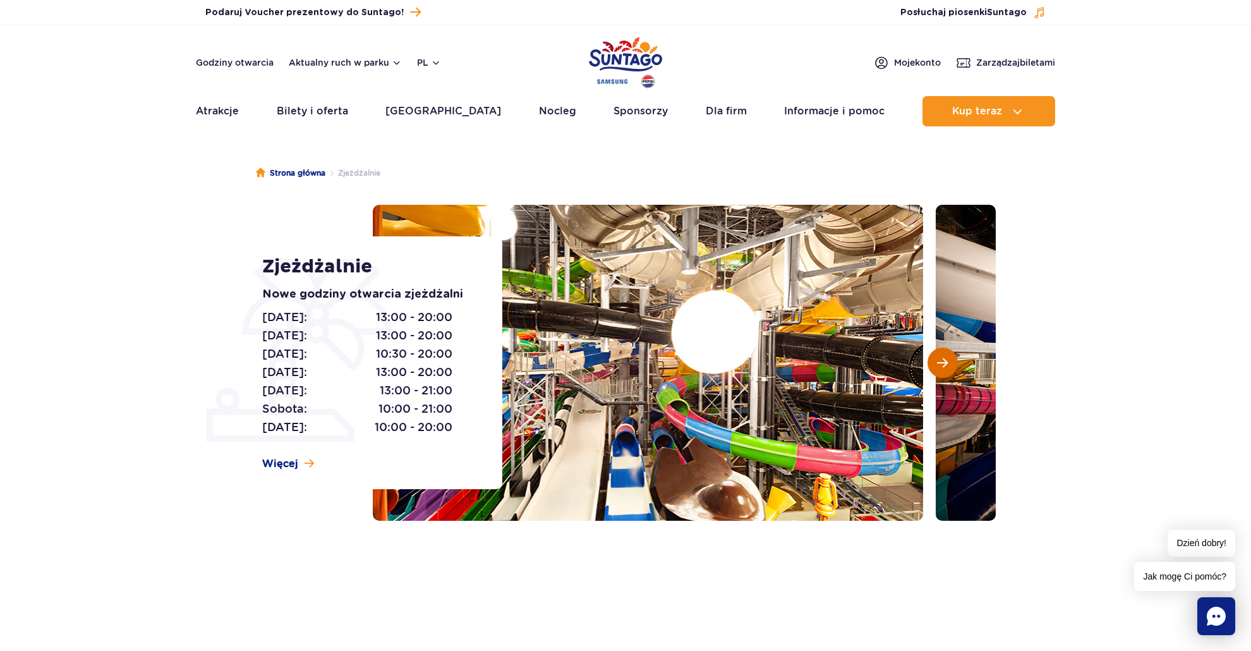
click at [946, 357] on span "Następny slajd" at bounding box center [942, 362] width 11 height 11
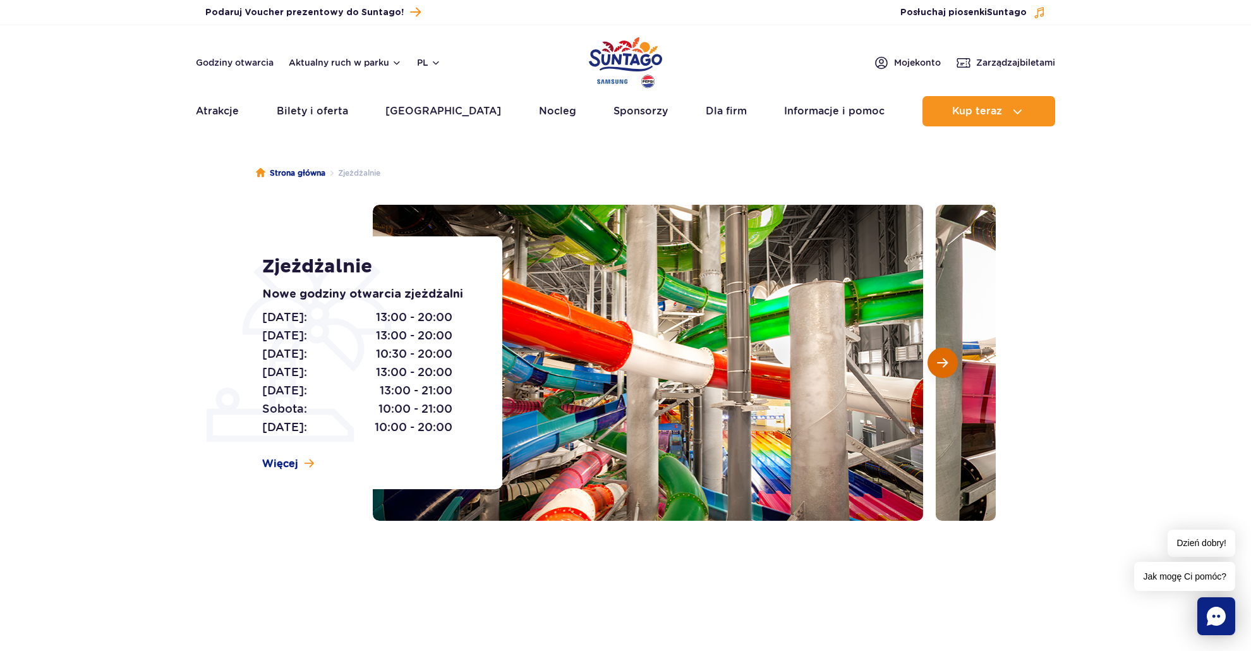
click at [946, 357] on span "Następny slajd" at bounding box center [942, 362] width 11 height 11
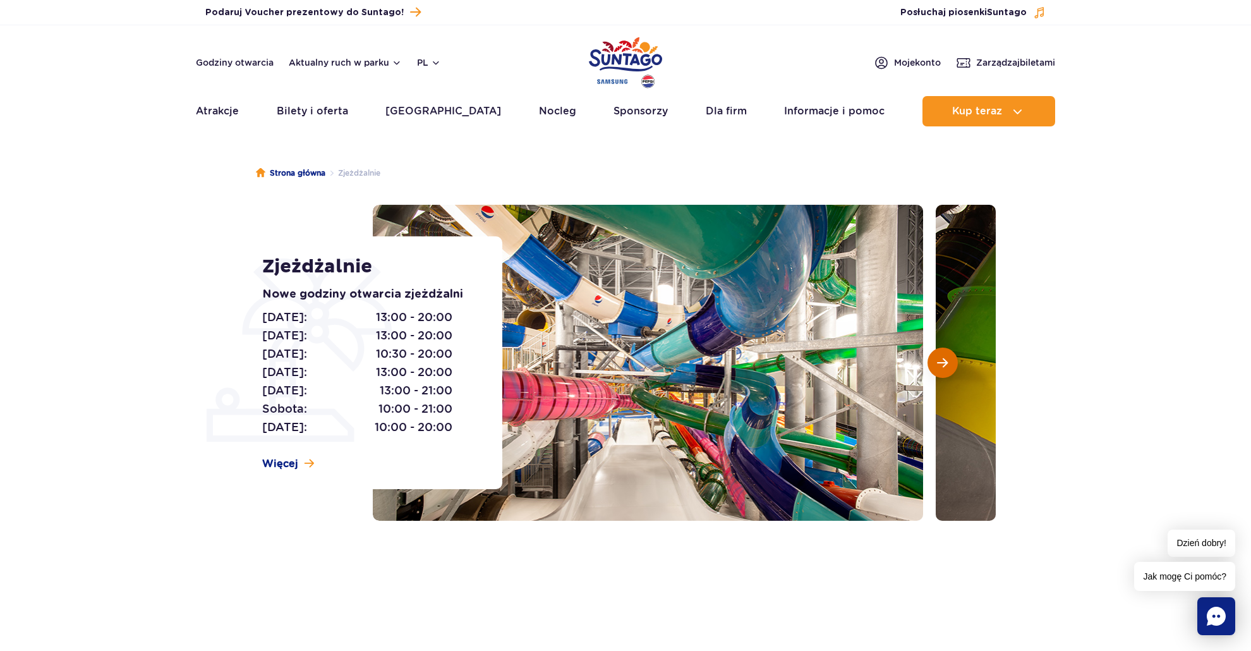
click at [946, 357] on span "Następny slajd" at bounding box center [942, 362] width 11 height 11
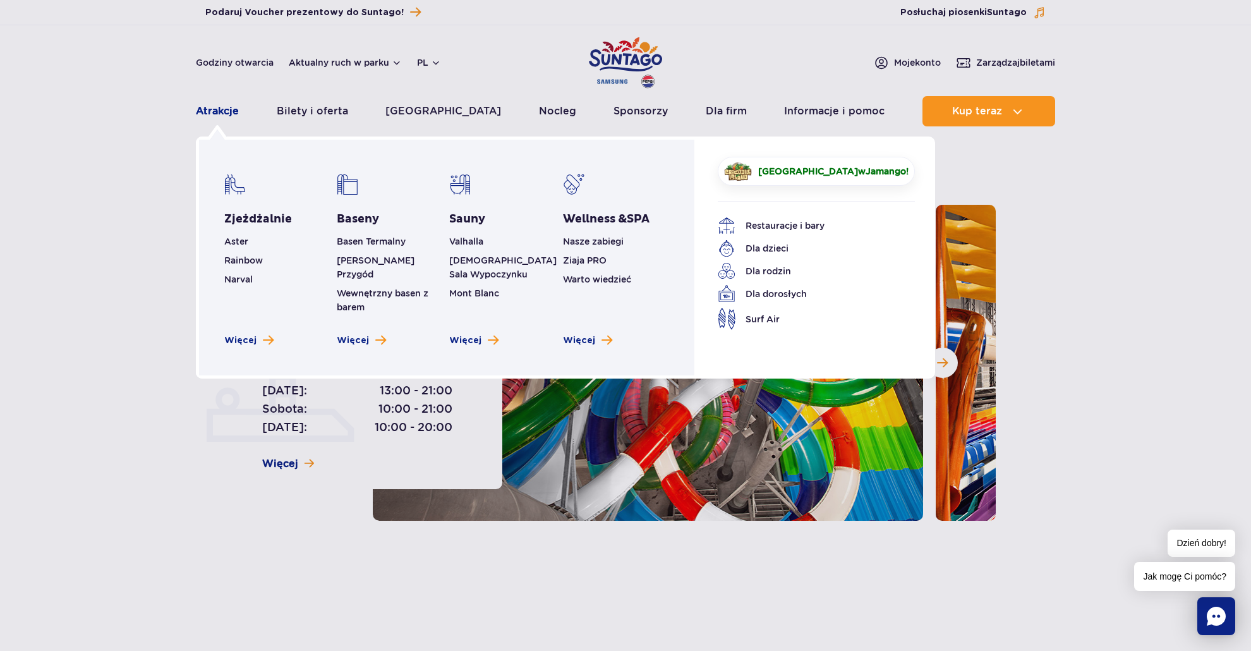
click at [225, 112] on link "Atrakcje" at bounding box center [217, 111] width 43 height 30
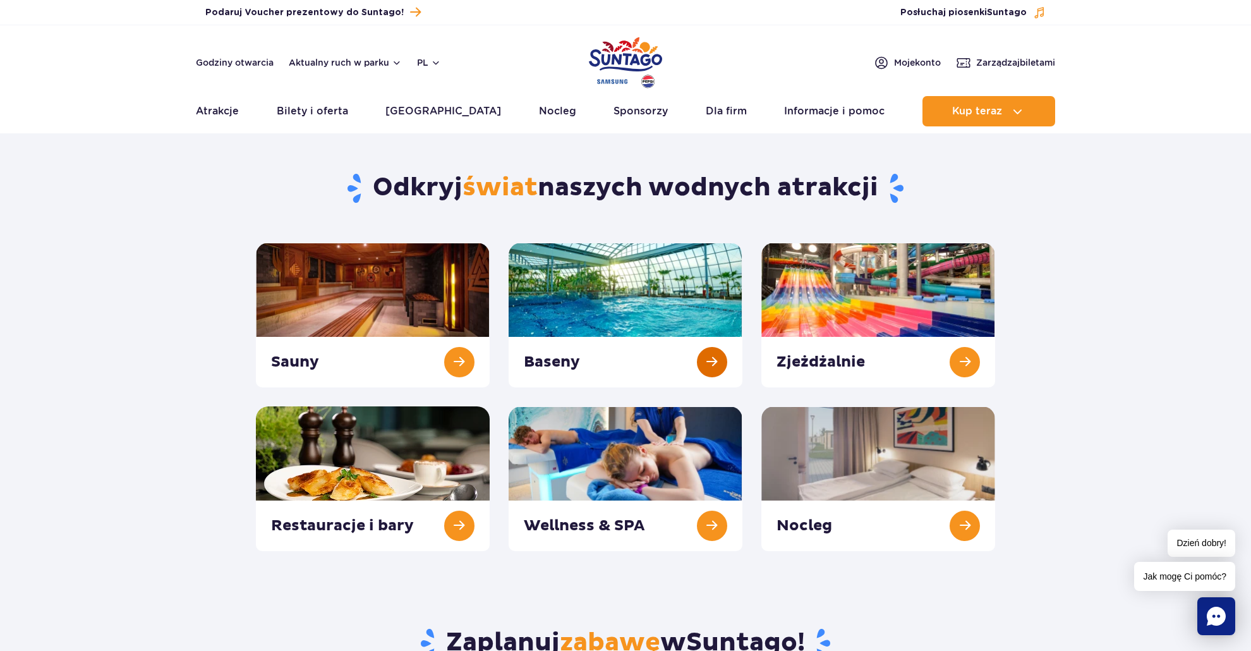
click at [662, 359] on link at bounding box center [625, 315] width 234 height 145
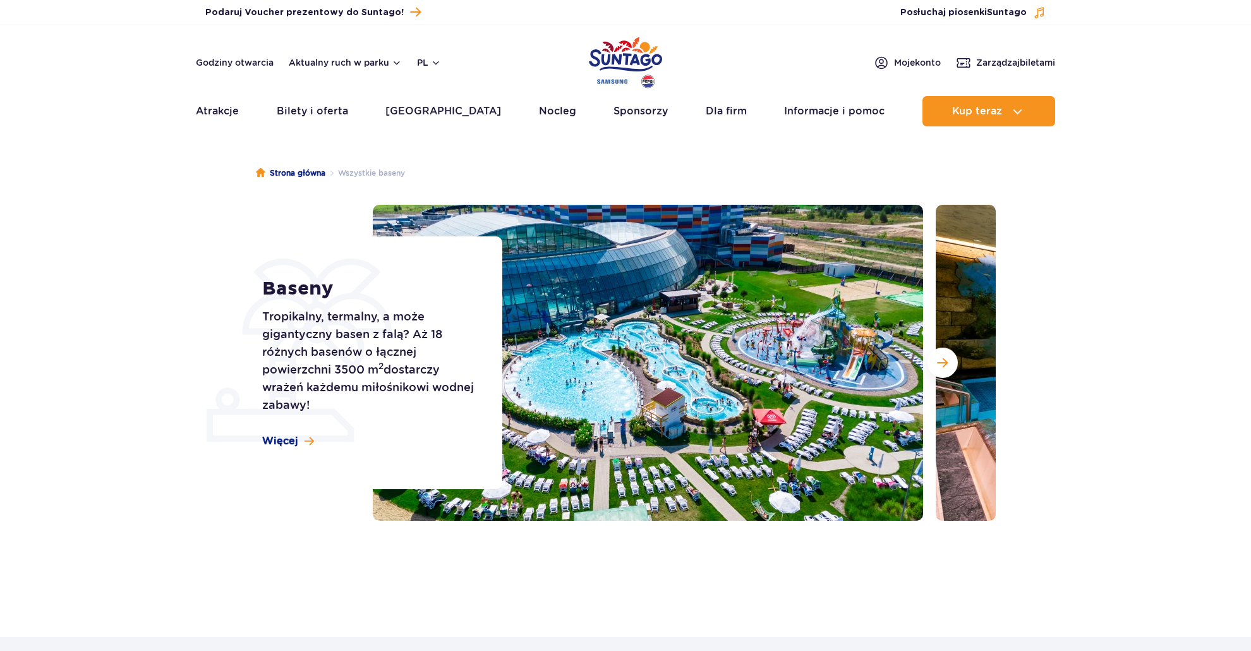
scroll to position [42, 0]
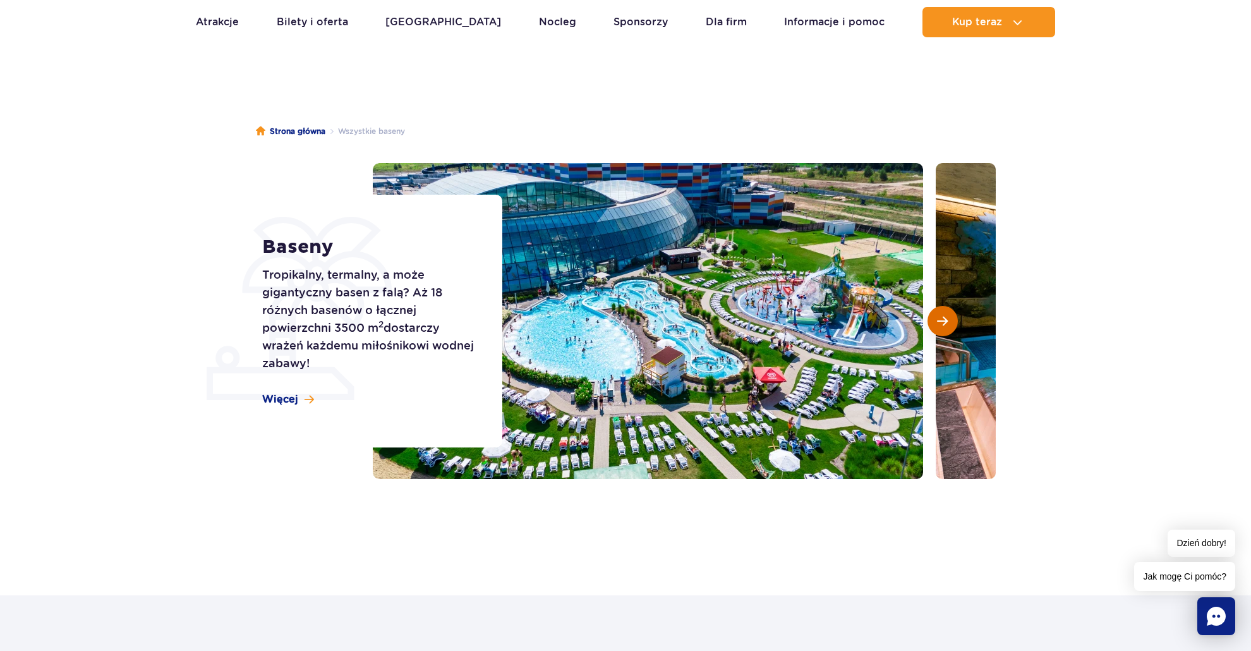
click at [949, 327] on button "Następny slajd" at bounding box center [942, 321] width 30 height 30
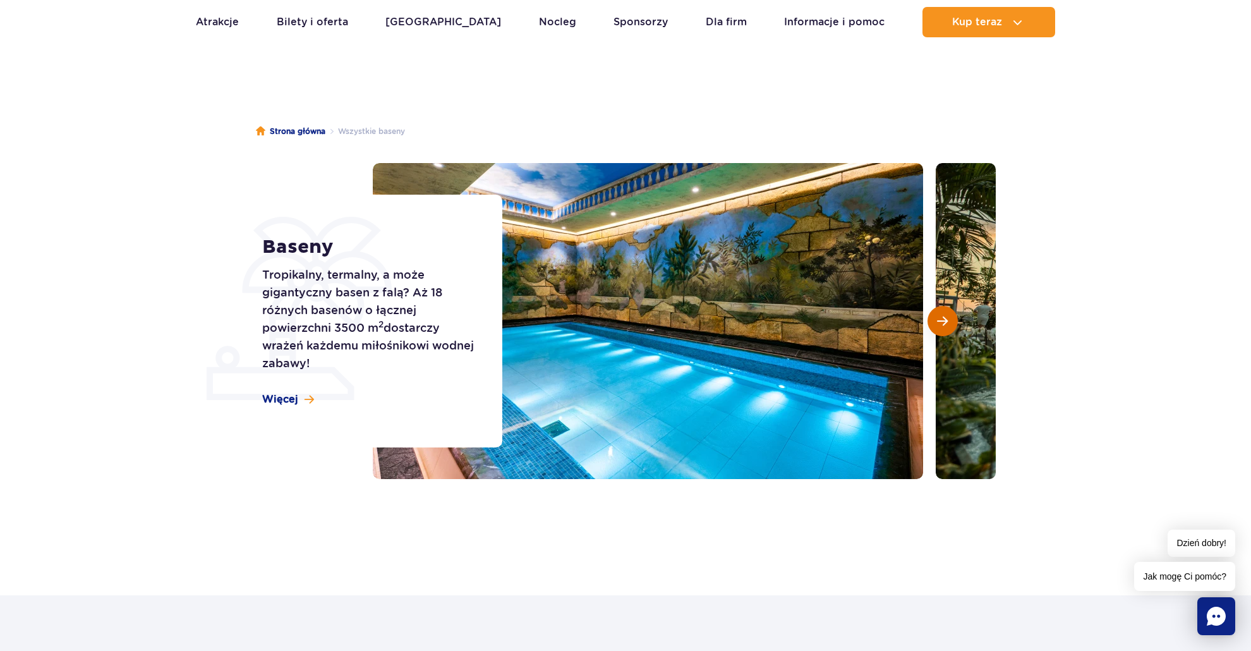
click at [949, 327] on button "Następny slajd" at bounding box center [942, 321] width 30 height 30
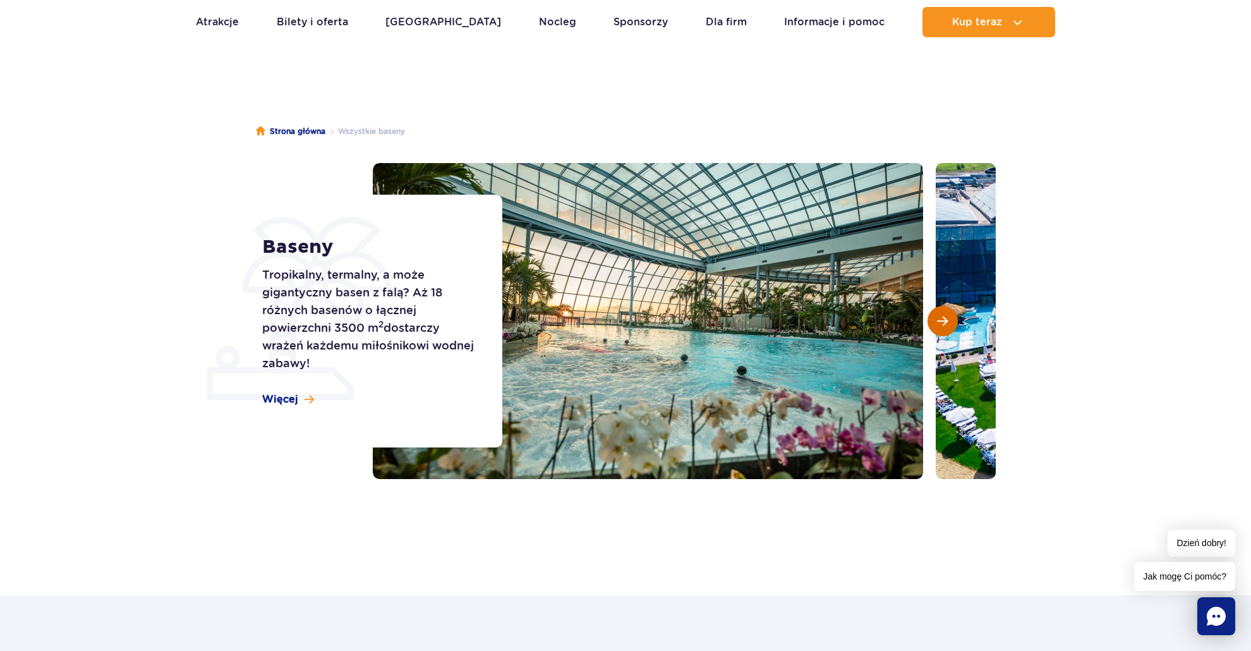
click at [949, 327] on button "Następny slajd" at bounding box center [942, 321] width 30 height 30
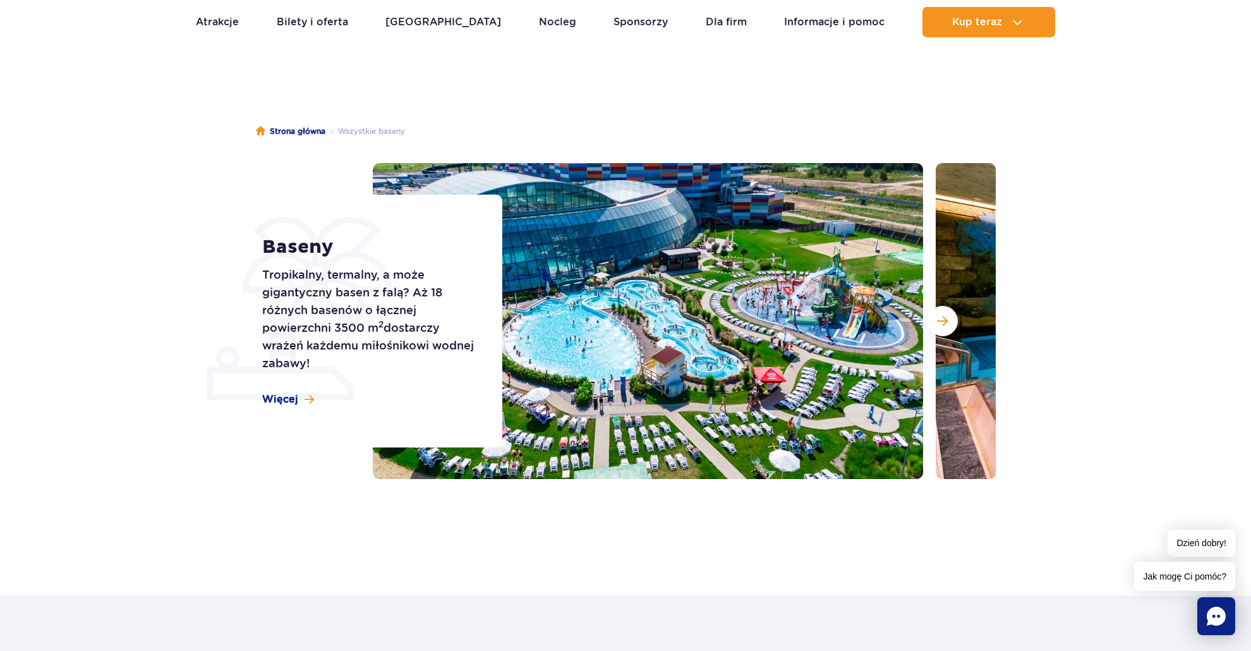
click at [246, 277] on div "Baseny Tropikalny, termalny, a może gigantyczny basen z falą? Aż 18 różnych bas…" at bounding box center [374, 321] width 256 height 253
click at [946, 321] on span "Następny slajd" at bounding box center [942, 320] width 11 height 11
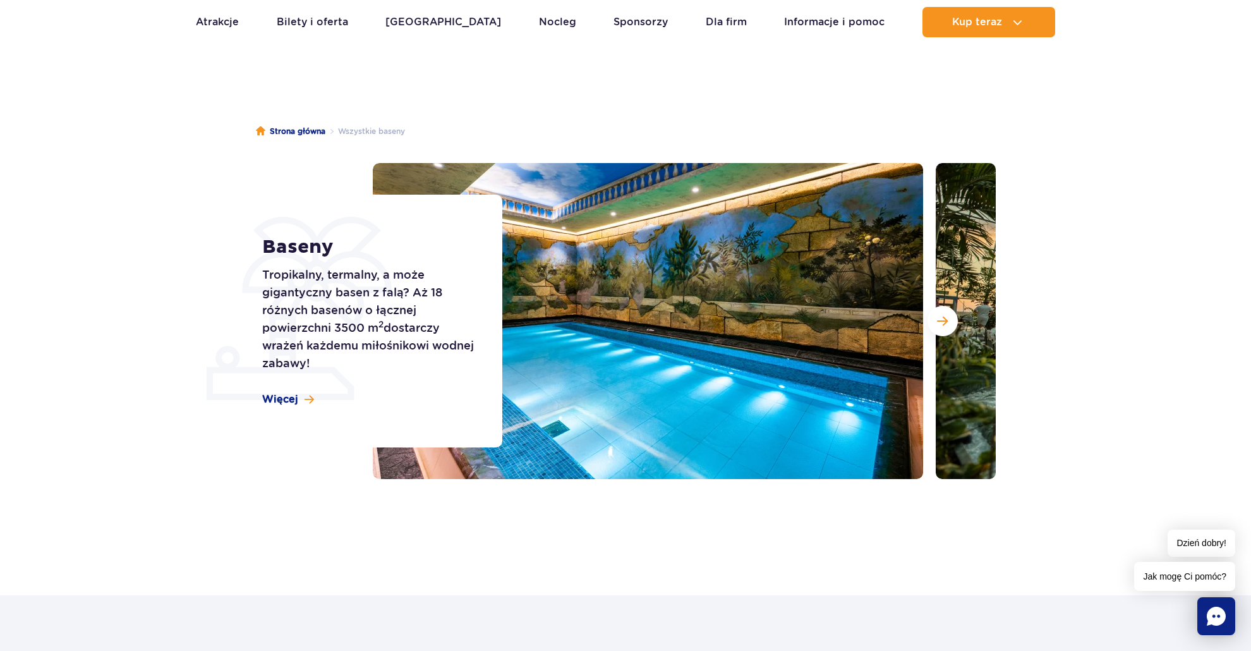
click at [692, 354] on img at bounding box center [648, 321] width 550 height 316
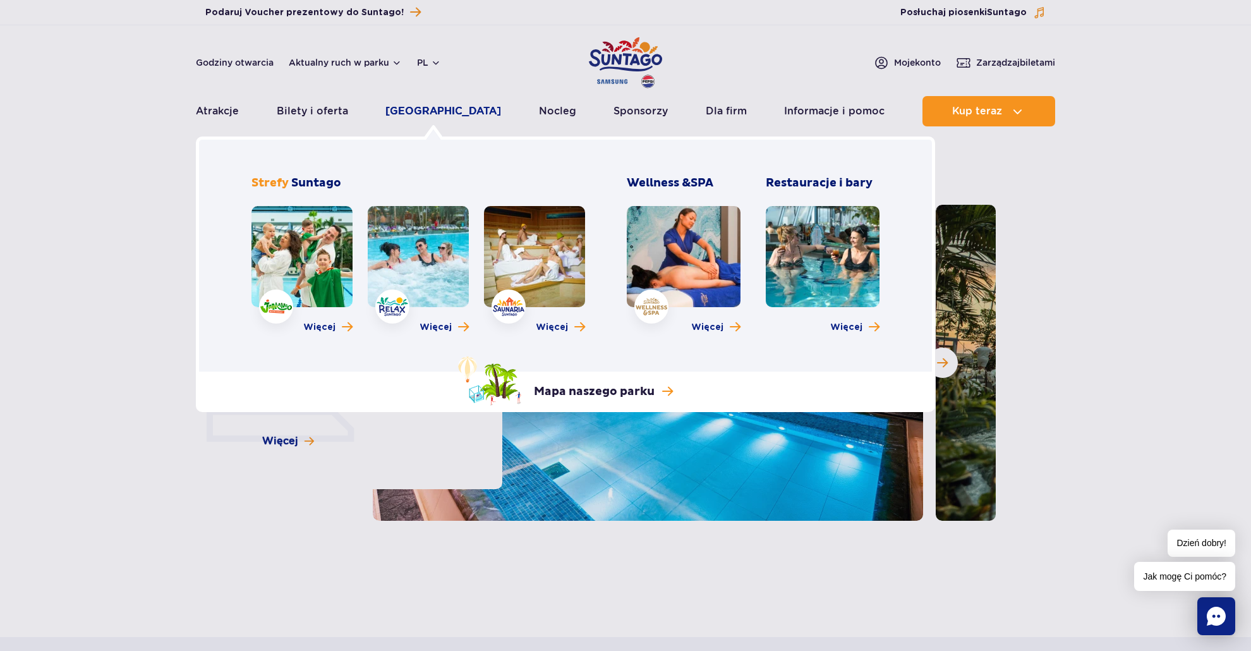
click at [410, 111] on link "[GEOGRAPHIC_DATA]" at bounding box center [443, 111] width 116 height 30
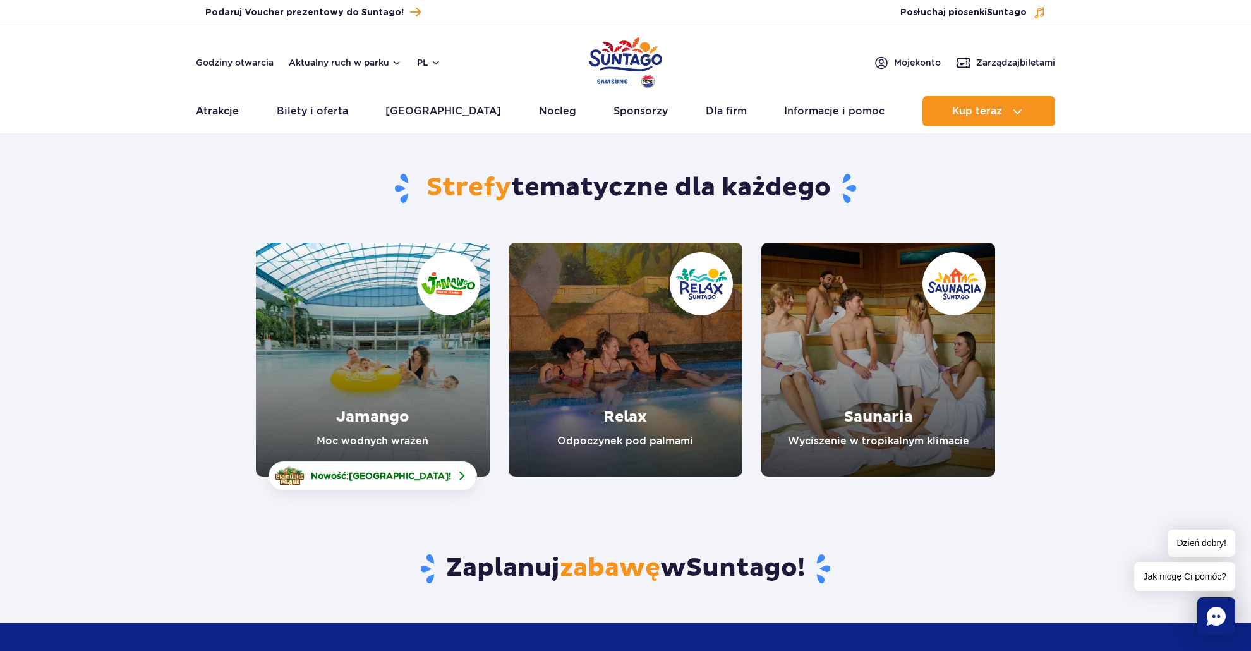
click at [591, 349] on link "Relax" at bounding box center [625, 360] width 234 height 234
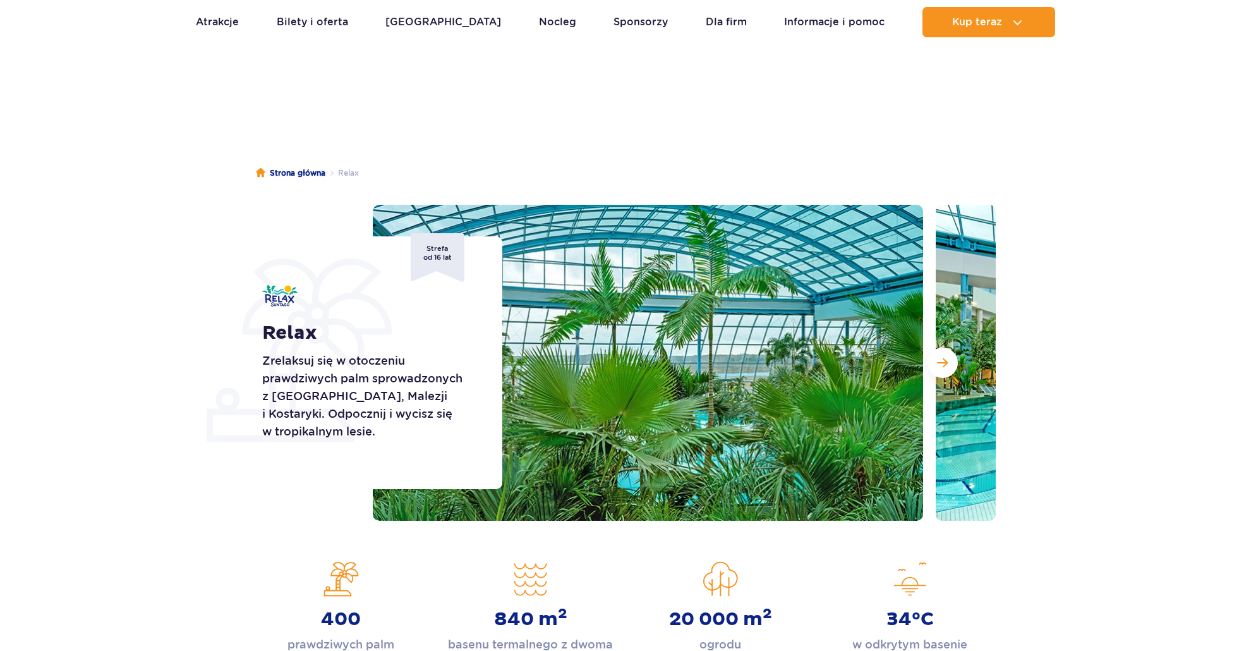
scroll to position [126, 0]
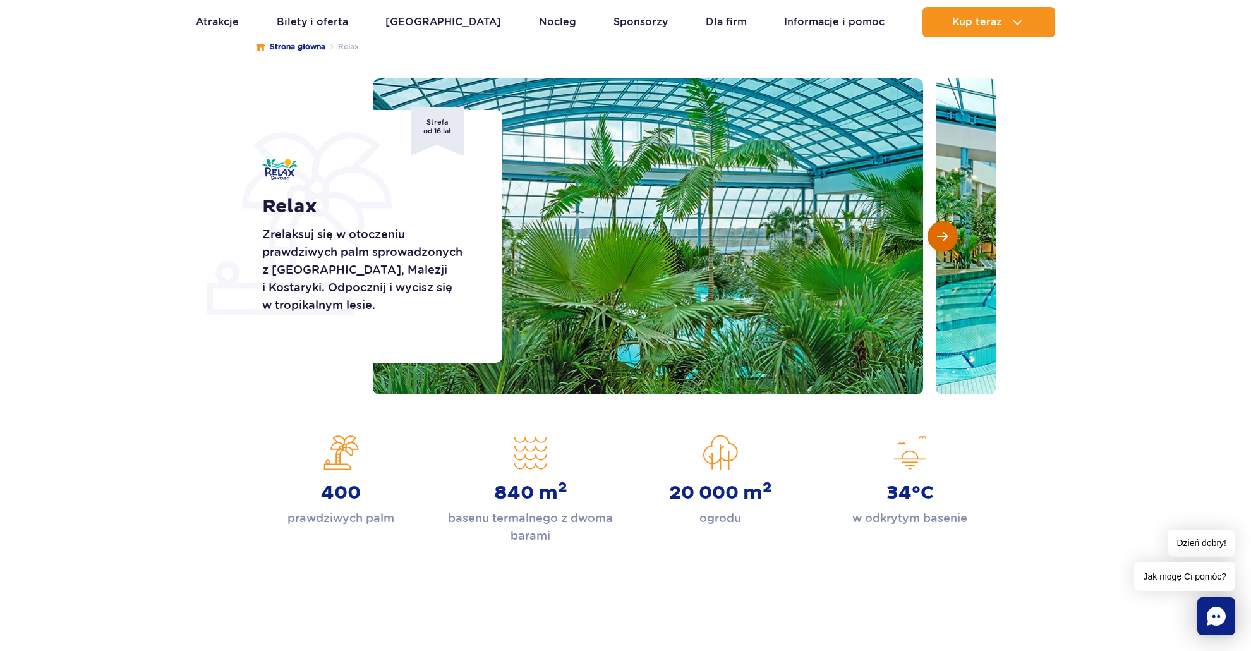
click at [945, 237] on span "Następny slajd" at bounding box center [942, 236] width 11 height 11
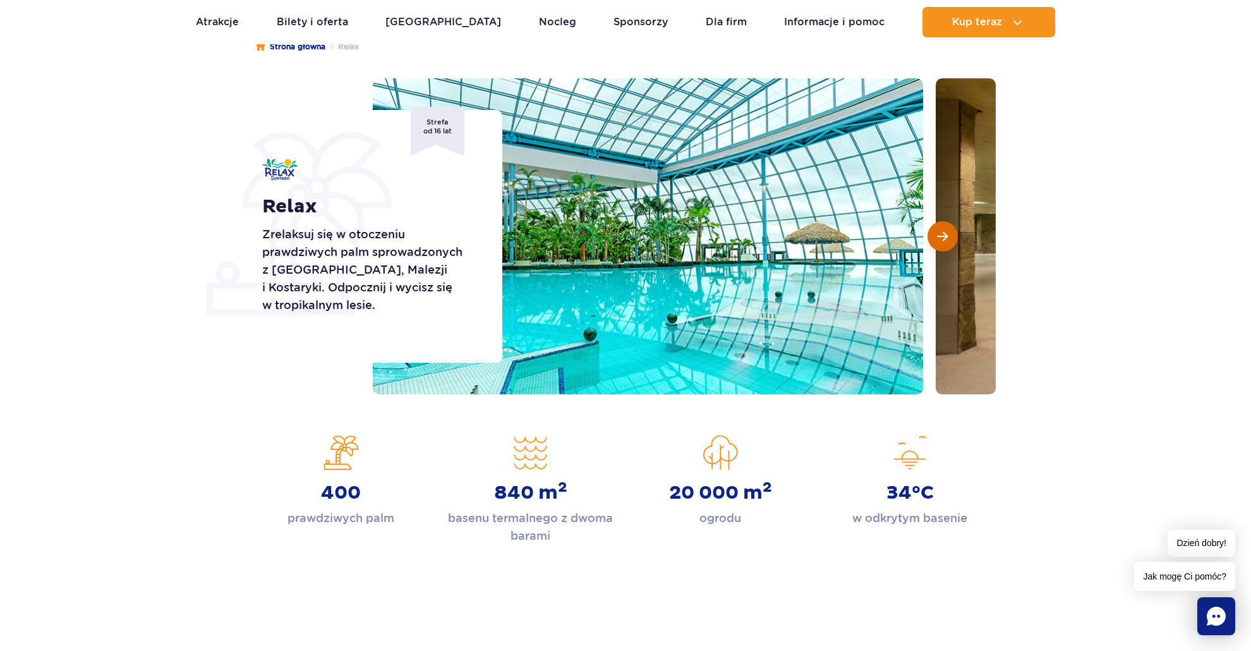
click at [945, 237] on span "Następny slajd" at bounding box center [942, 236] width 11 height 11
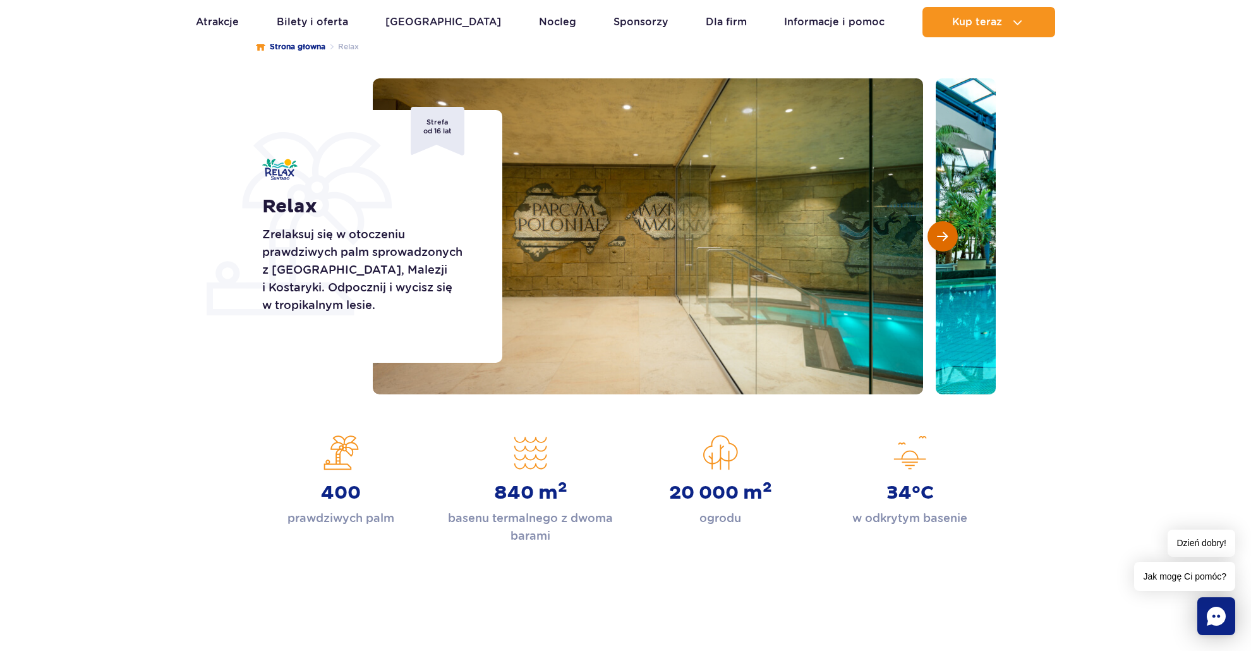
click at [945, 237] on span "Następny slajd" at bounding box center [942, 236] width 11 height 11
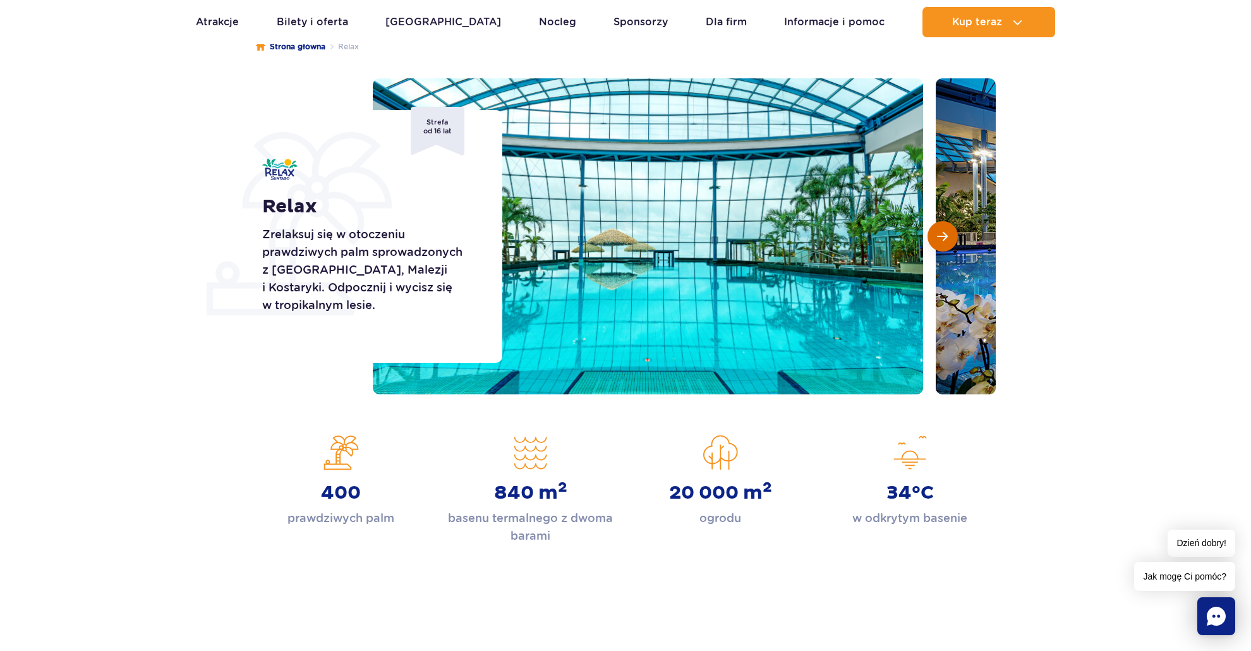
click at [945, 237] on span "Następny slajd" at bounding box center [942, 236] width 11 height 11
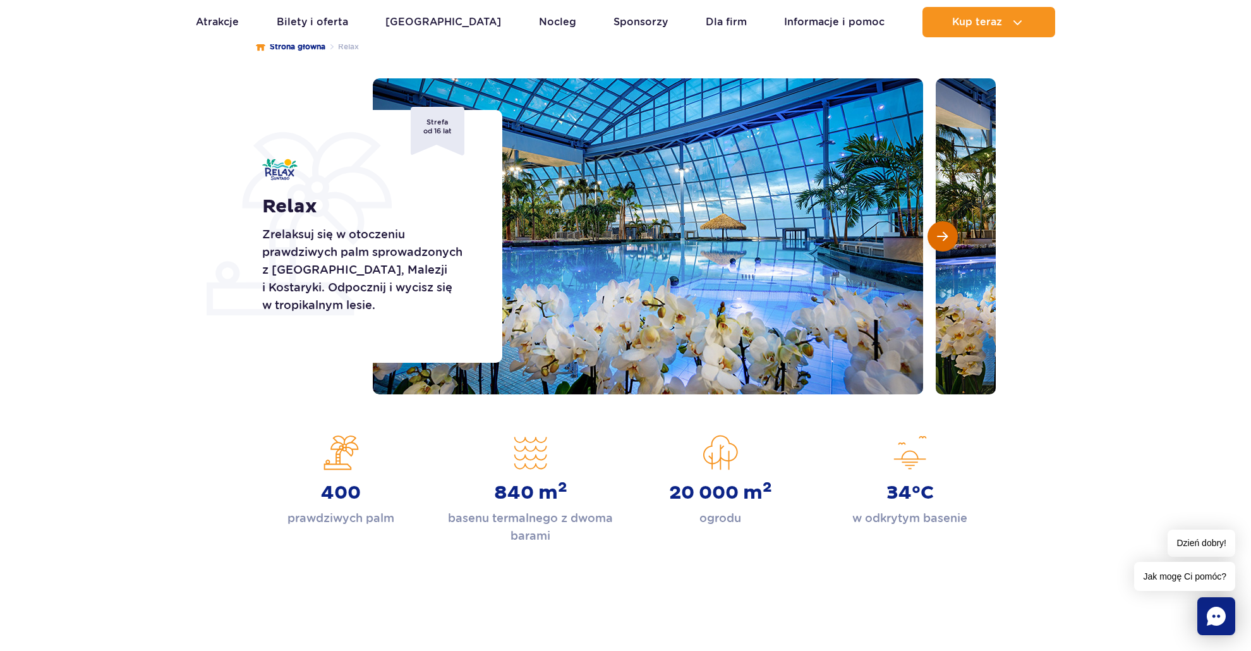
click at [945, 236] on span "Następny slajd" at bounding box center [942, 236] width 11 height 11
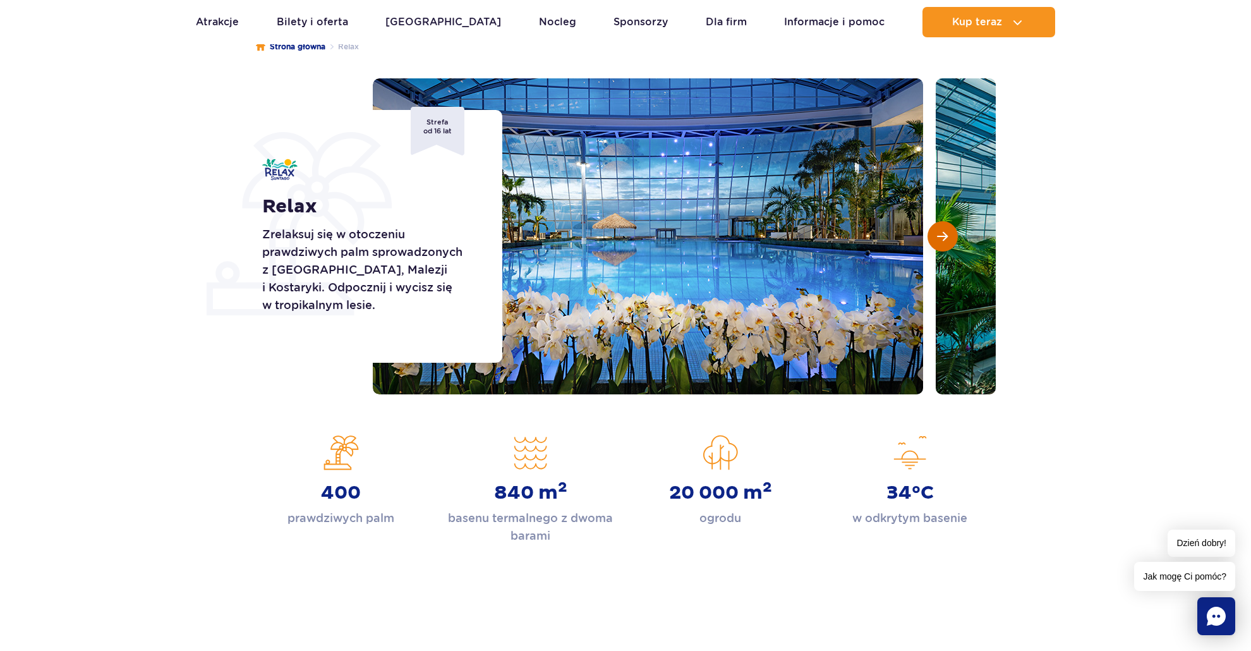
click at [945, 236] on span "Następny slajd" at bounding box center [942, 236] width 11 height 11
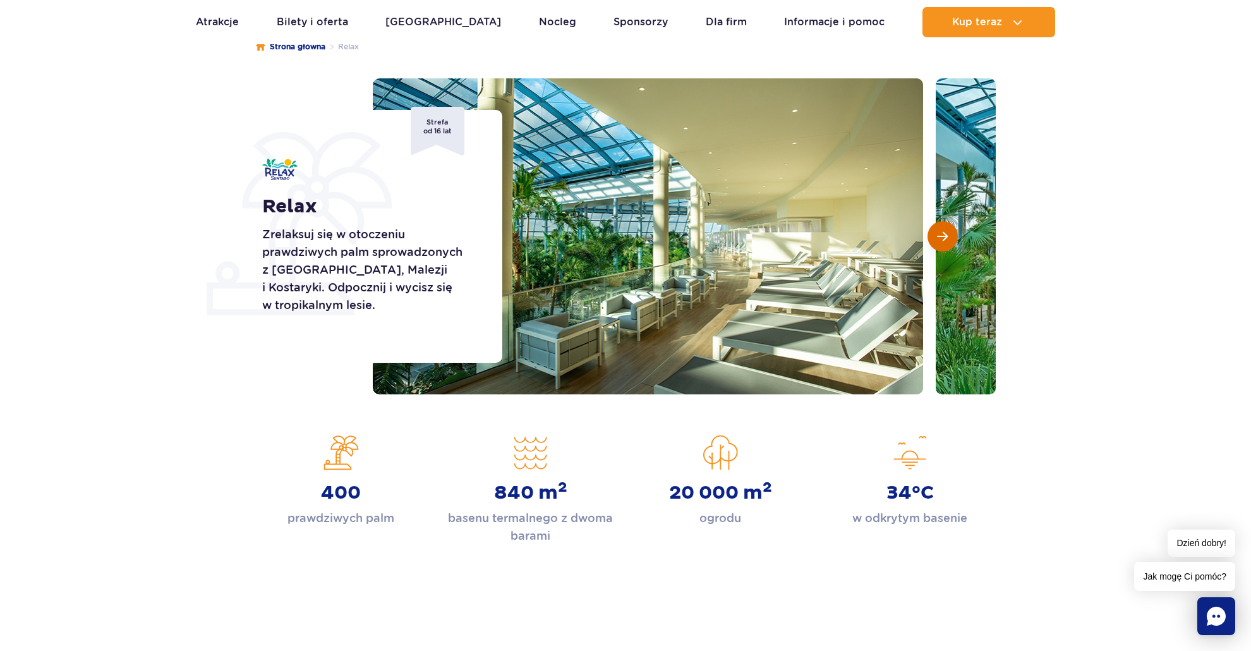
click at [945, 236] on span "Następny slajd" at bounding box center [942, 236] width 11 height 11
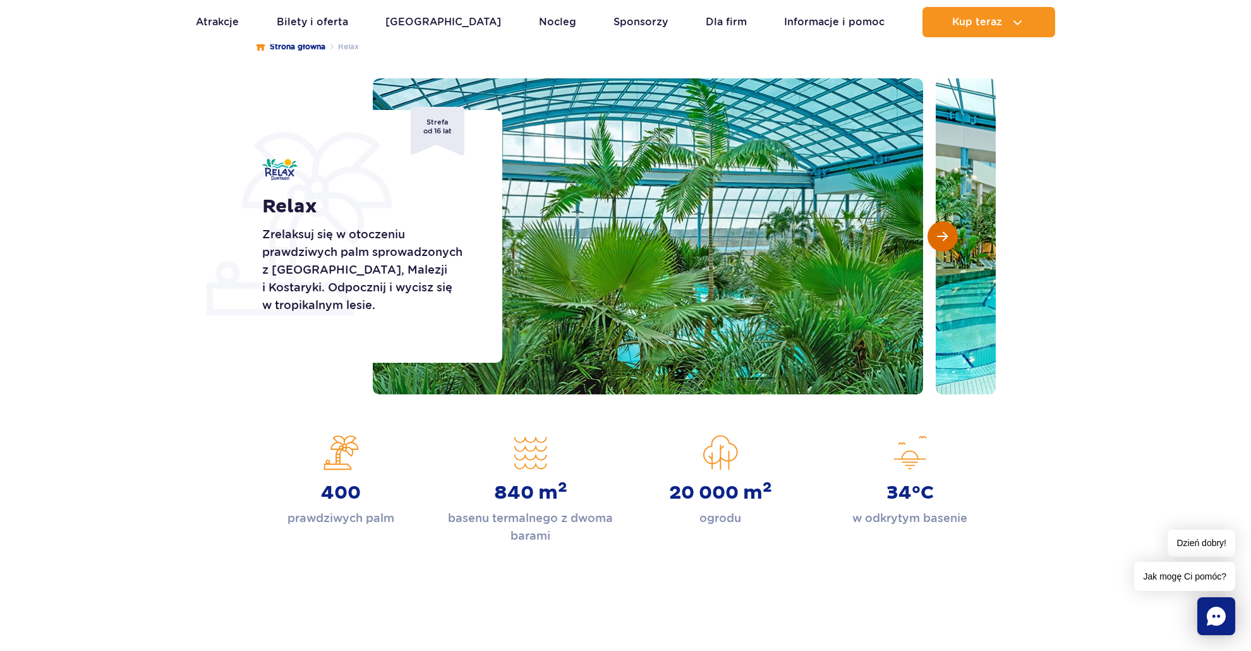
click at [945, 237] on span "Następny slajd" at bounding box center [942, 236] width 11 height 11
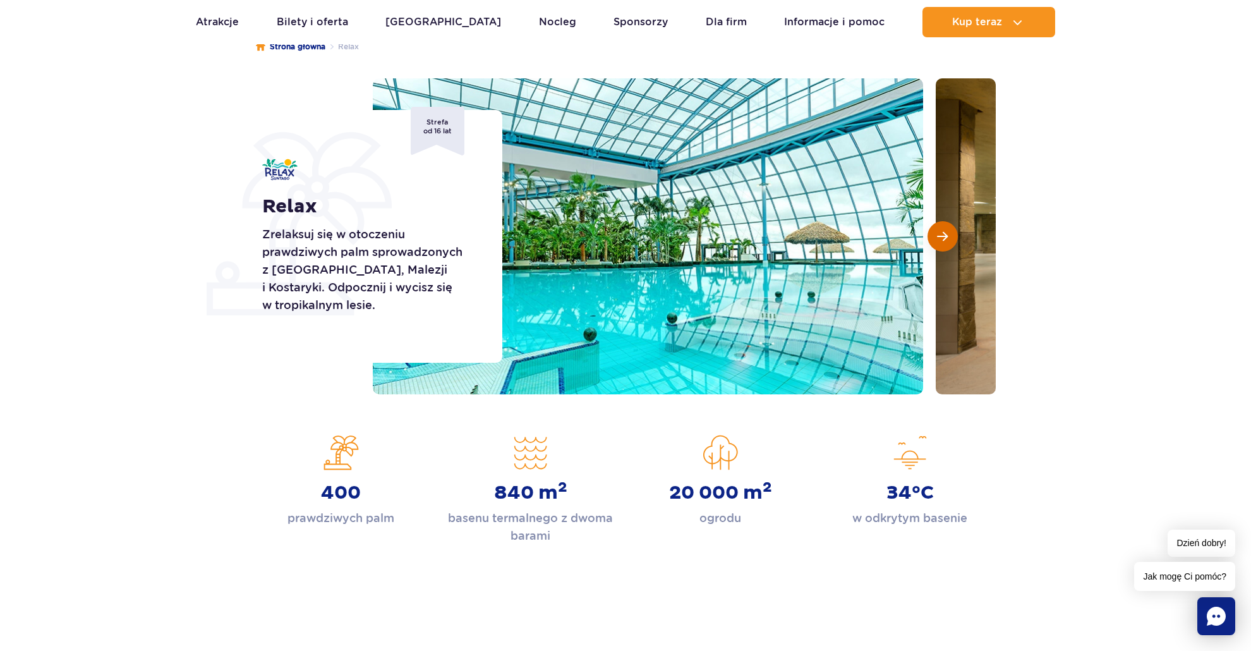
click at [943, 240] on span "Następny slajd" at bounding box center [942, 236] width 11 height 11
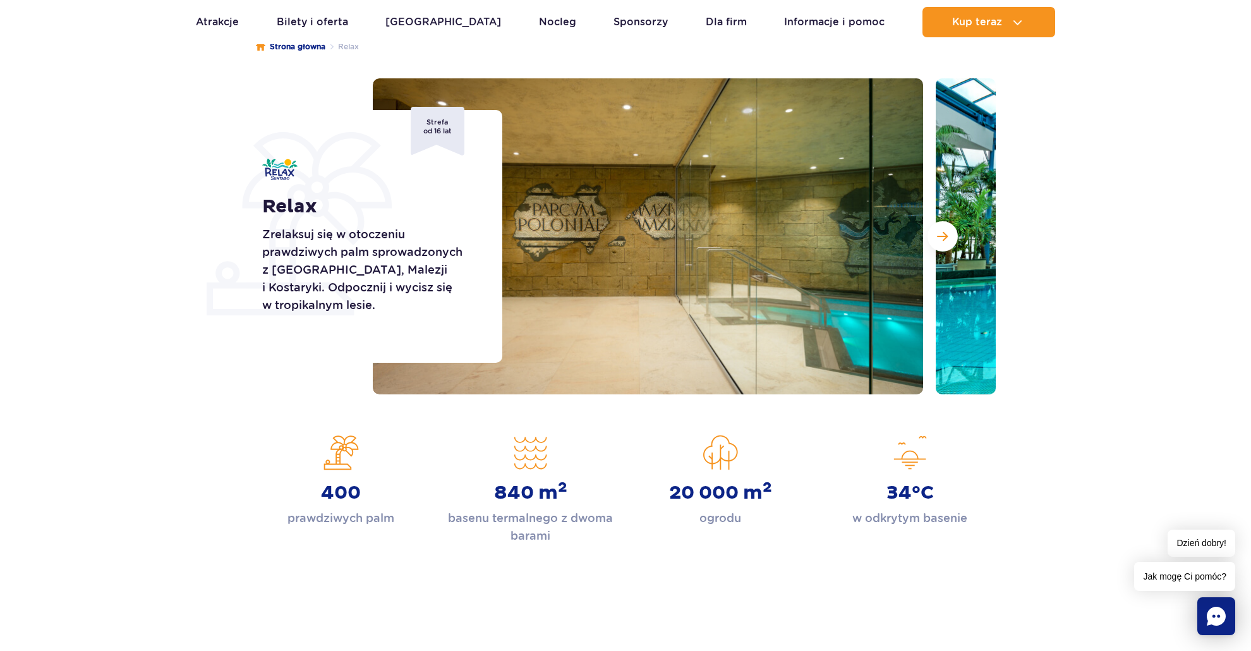
scroll to position [0, 0]
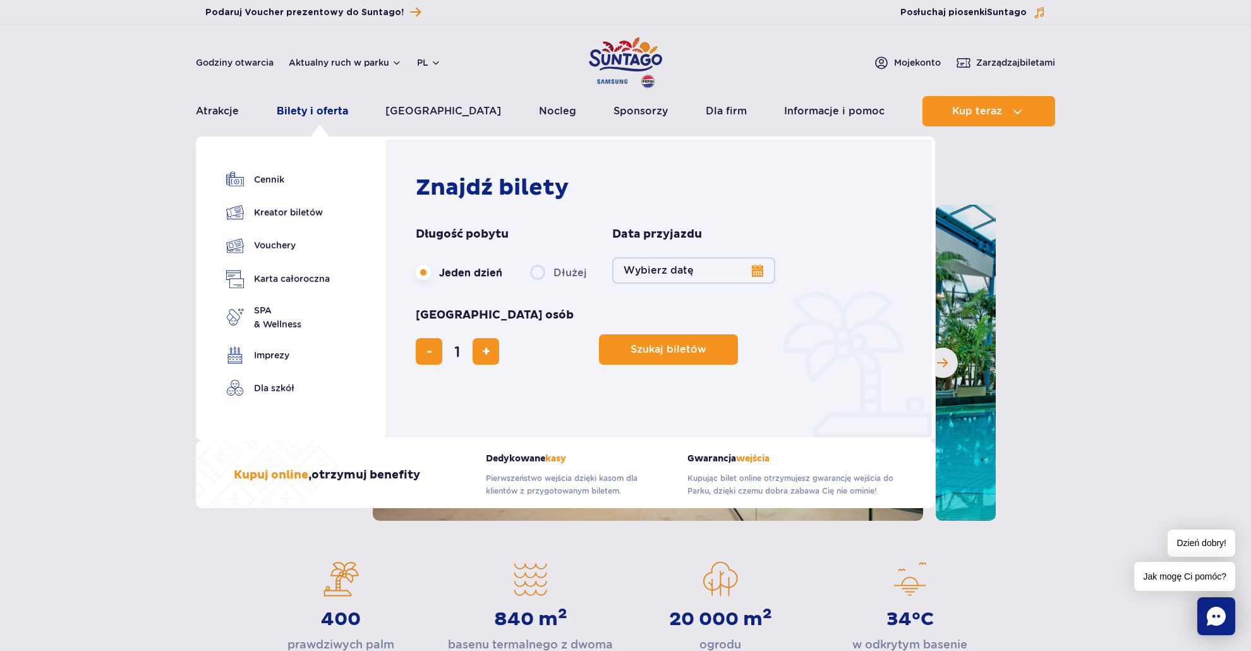
click at [292, 114] on link "Bilety i oferta" at bounding box center [312, 111] width 71 height 30
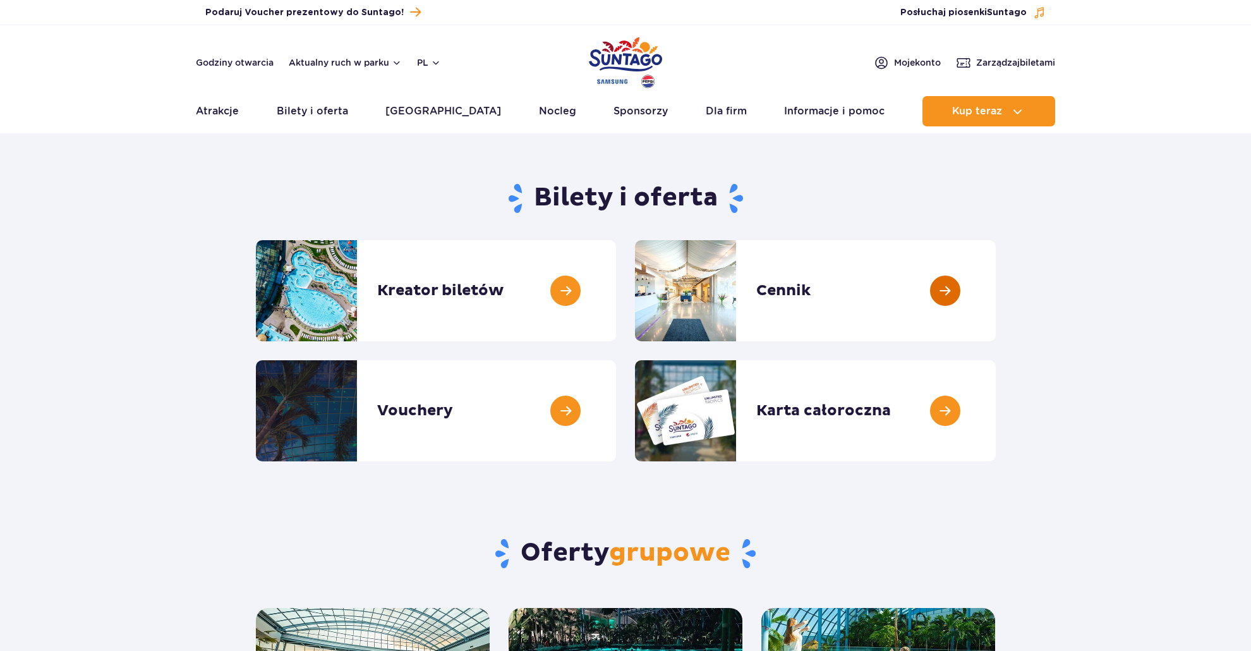
click at [995, 290] on link at bounding box center [995, 290] width 0 height 101
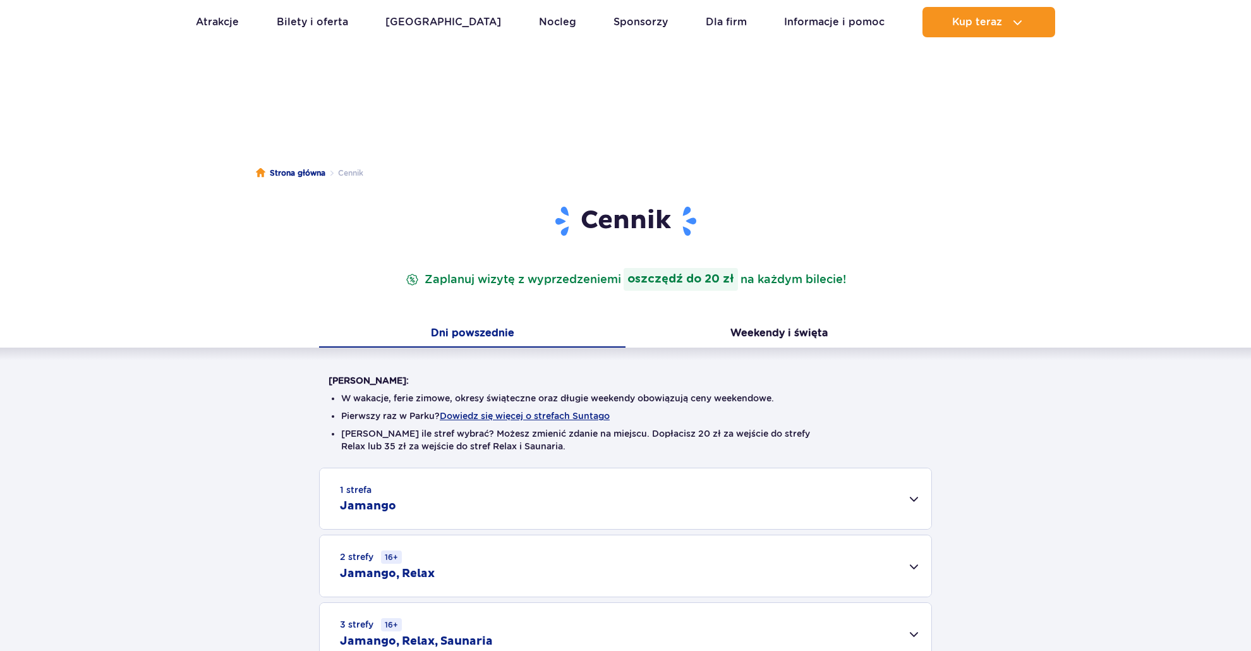
scroll to position [210, 0]
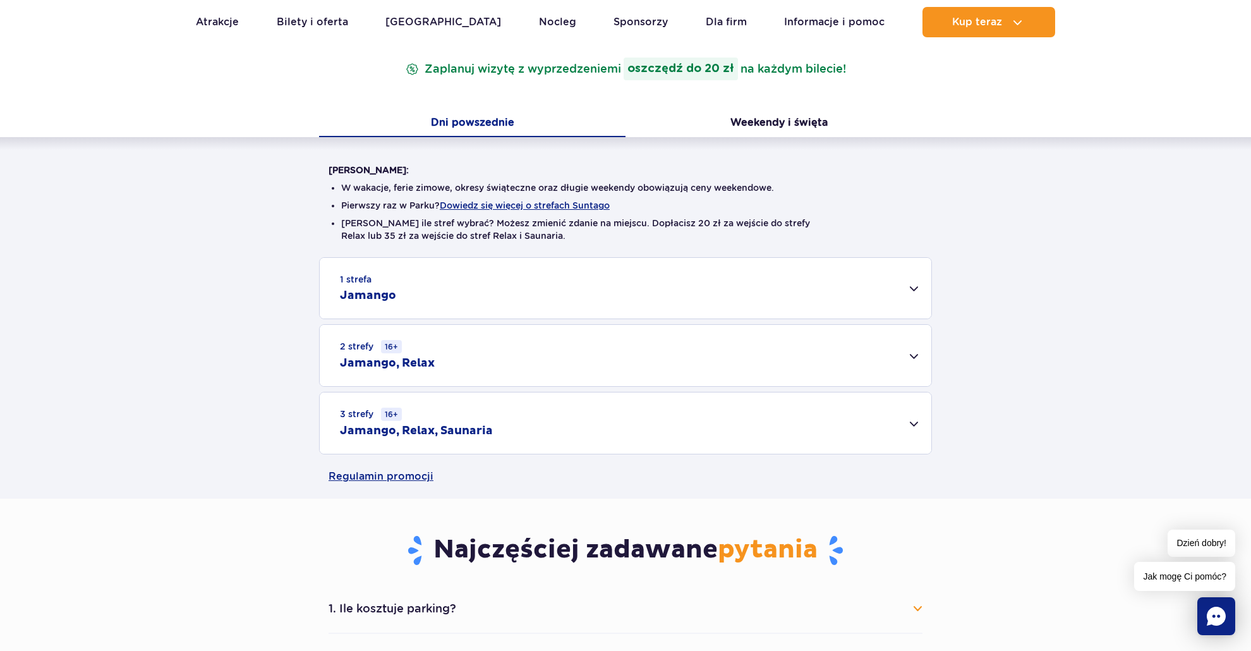
click at [507, 352] on div "2 strefy 16+ Jamango, Relax" at bounding box center [625, 355] width 611 height 61
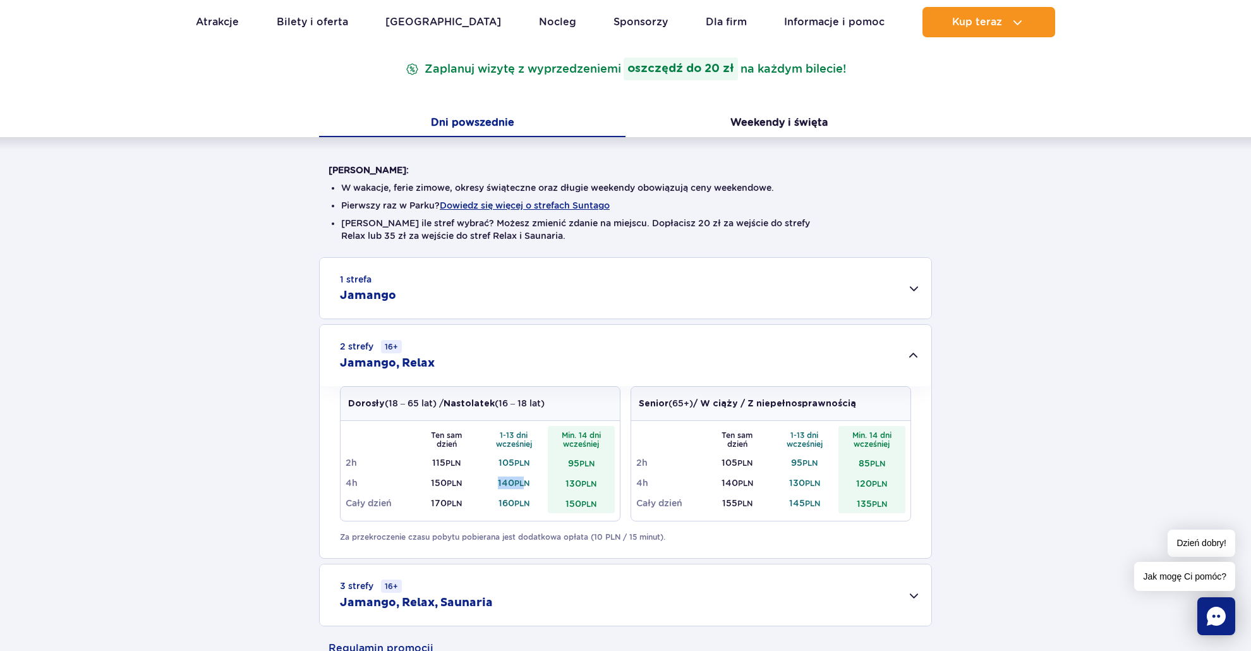
drag, startPoint x: 496, startPoint y: 483, endPoint x: 527, endPoint y: 484, distance: 31.0
click at [527, 484] on td "140 PLN" at bounding box center [514, 482] width 68 height 20
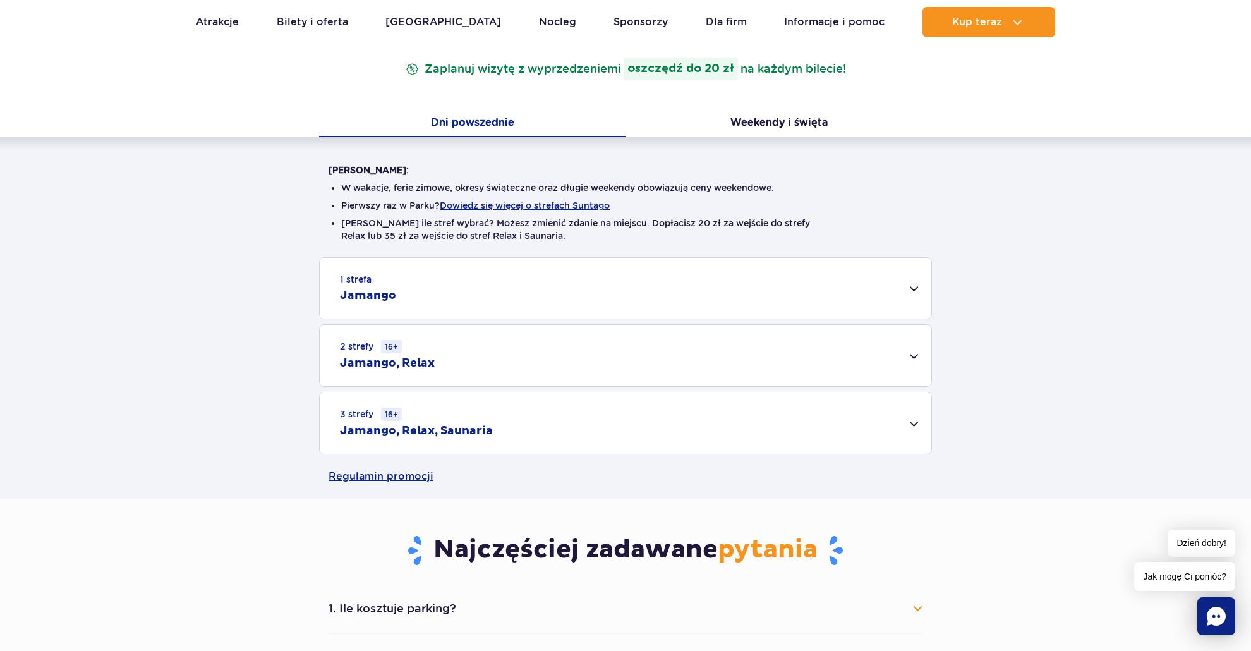
click at [421, 358] on h2 "Jamango, Relax" at bounding box center [387, 363] width 95 height 15
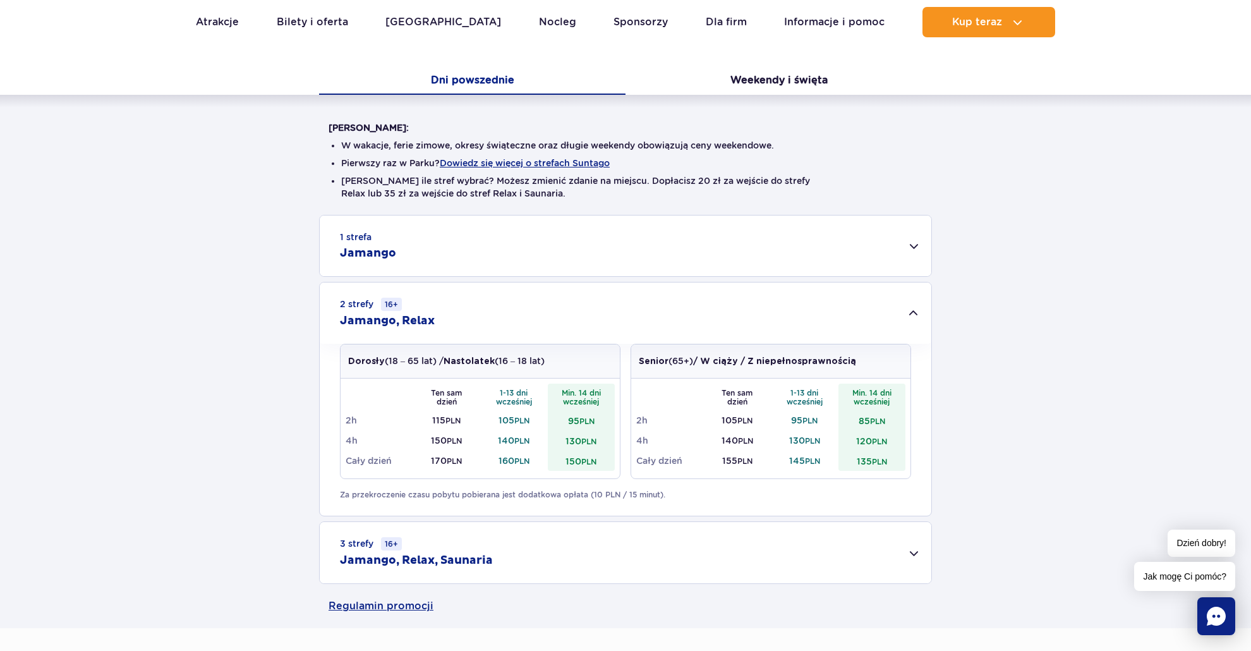
scroll to position [294, 0]
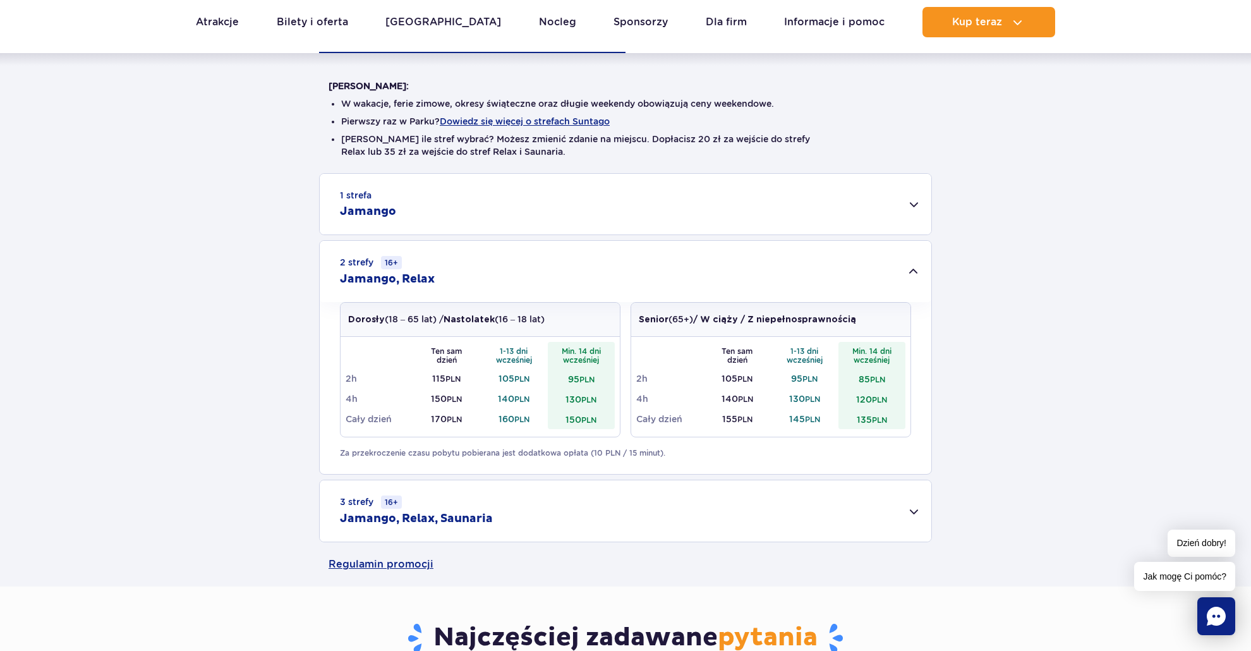
click at [556, 520] on div "3 strefy 16+ Jamango, Relax, Saunaria" at bounding box center [625, 510] width 611 height 61
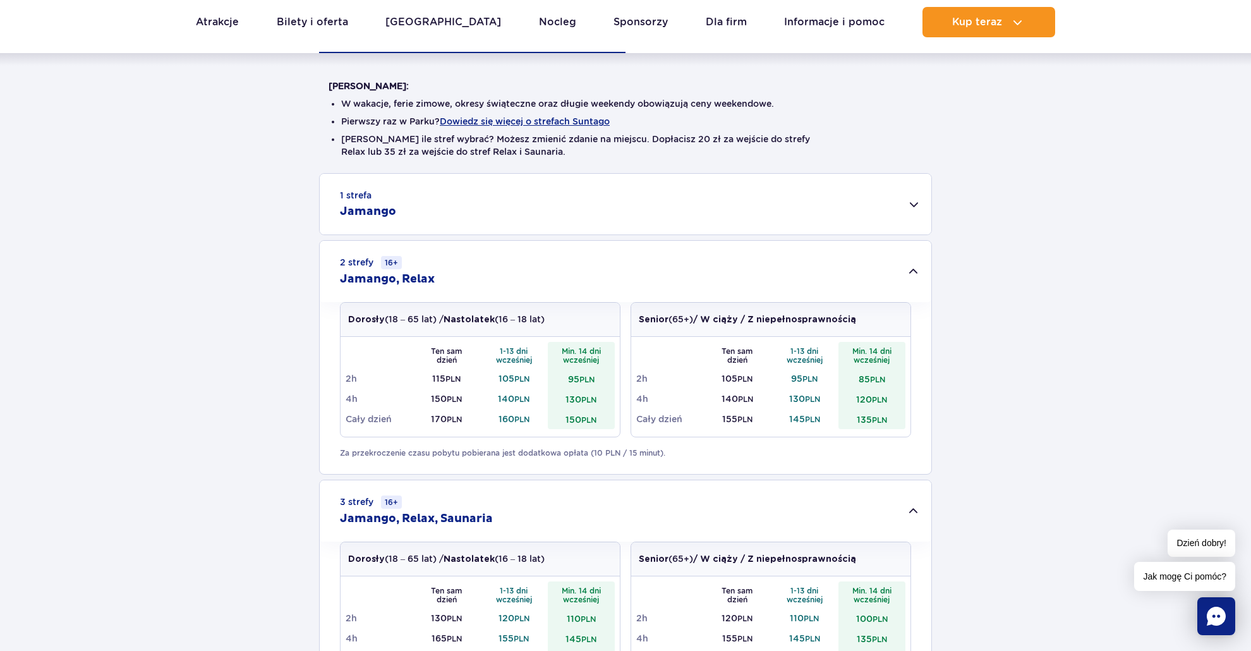
scroll to position [337, 0]
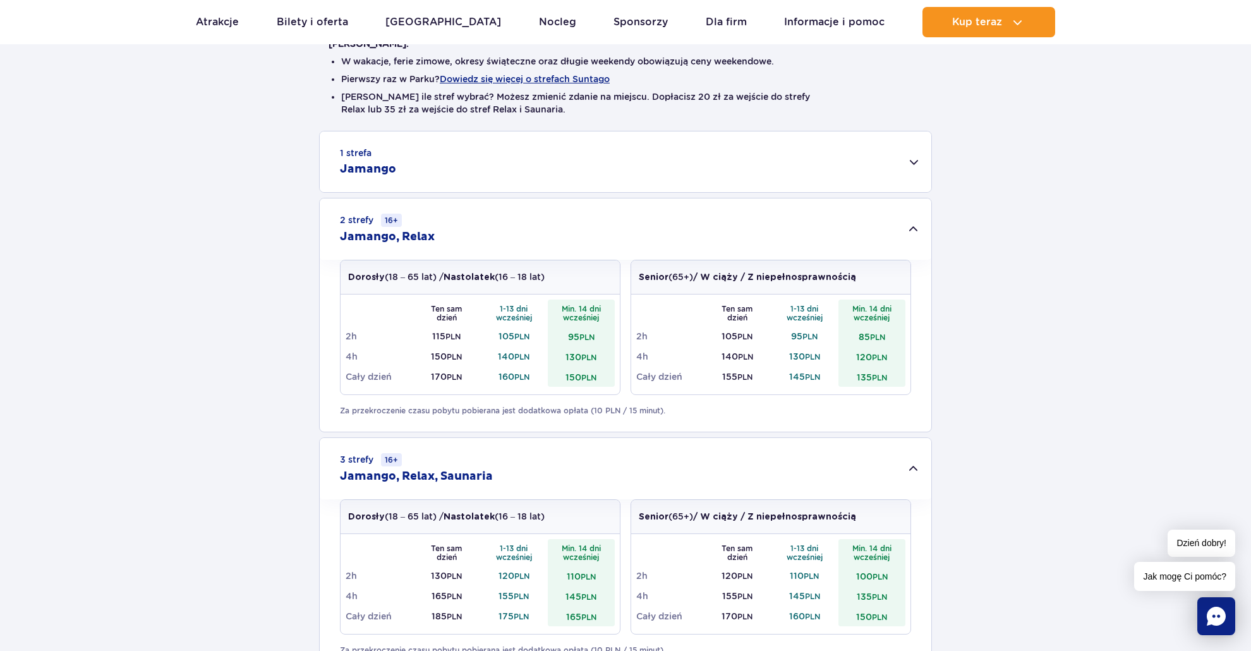
click at [457, 165] on div "1 strefa Jamango" at bounding box center [625, 161] width 611 height 61
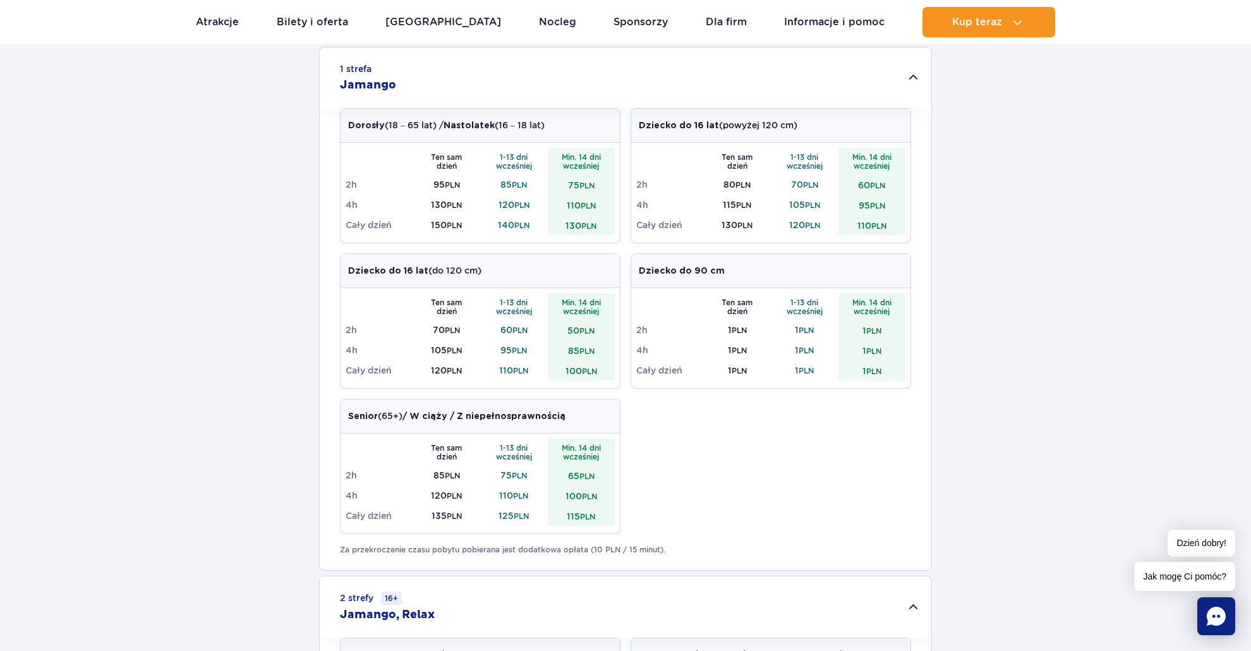
scroll to position [379, 0]
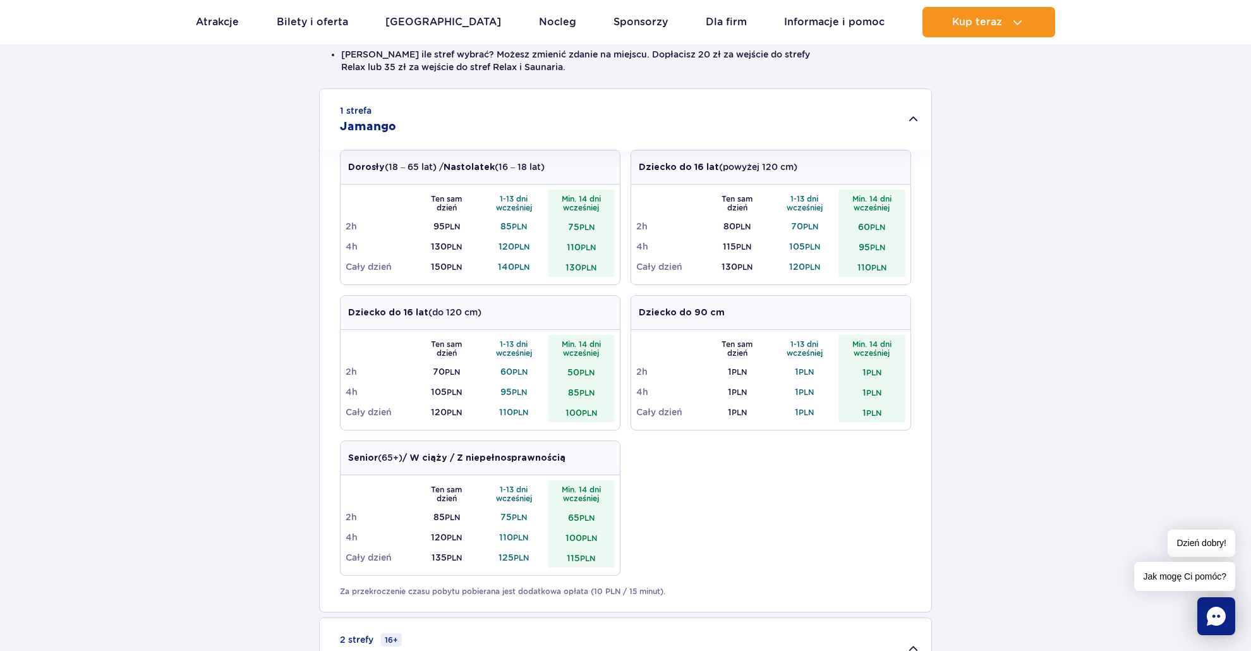
click at [452, 114] on div "1 strefa Jamango" at bounding box center [625, 119] width 611 height 61
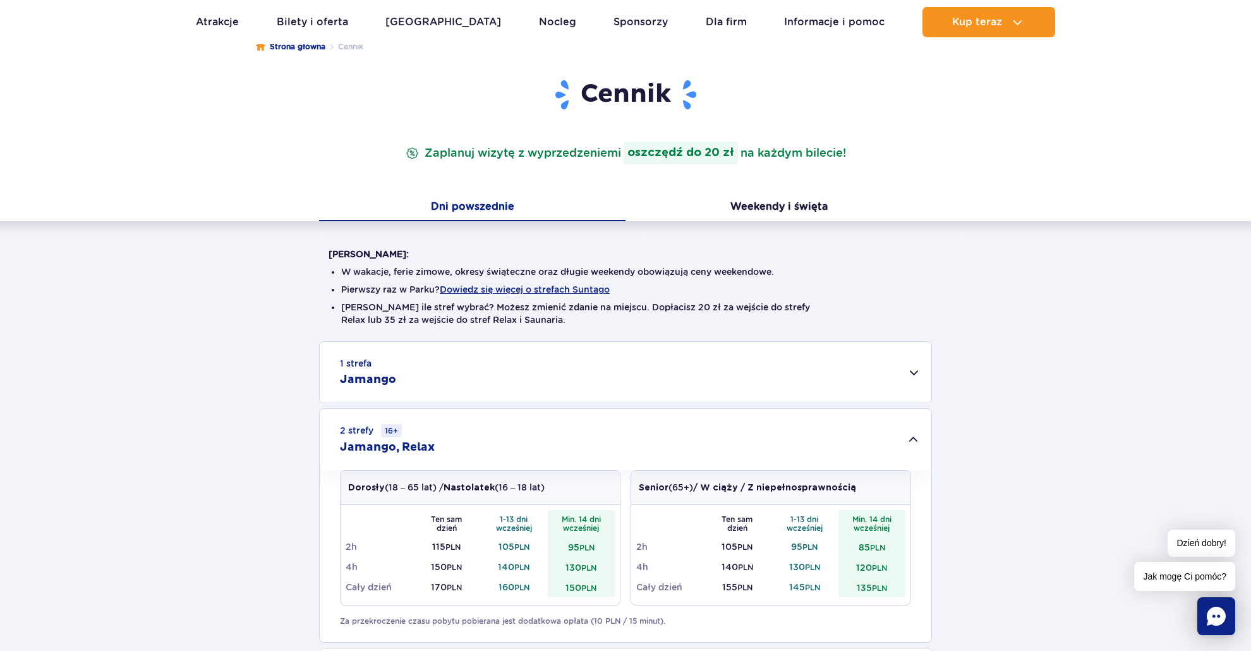
scroll to position [0, 0]
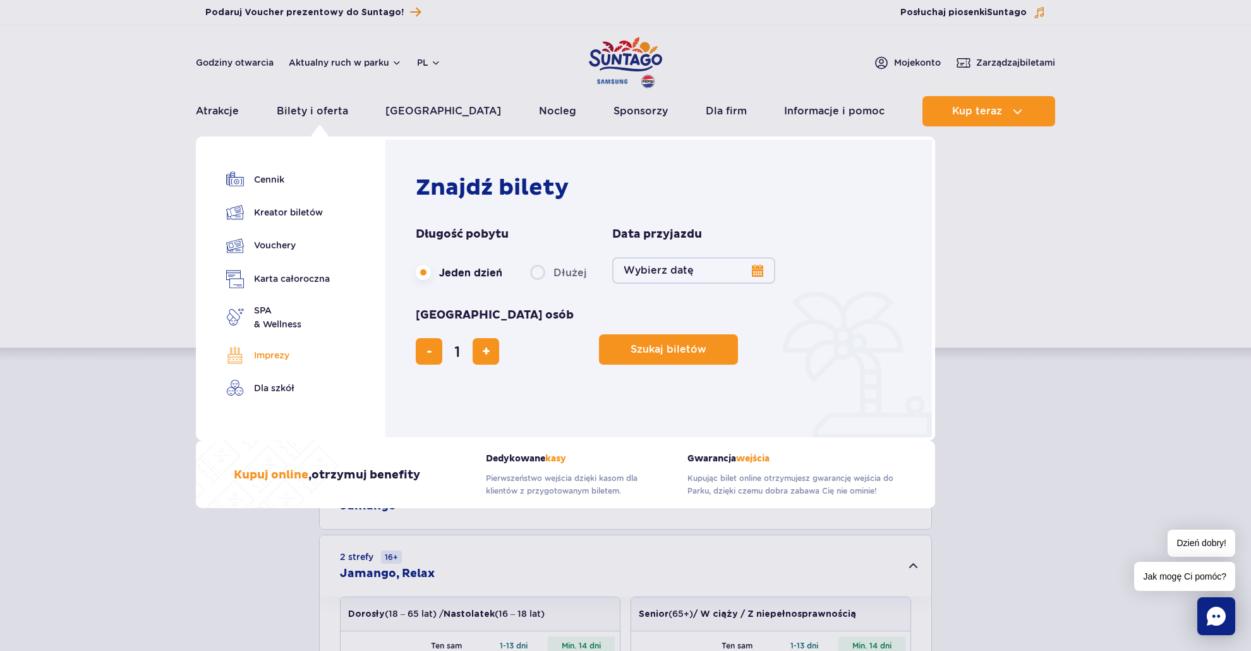
click at [280, 348] on link "Imprezy" at bounding box center [278, 355] width 104 height 18
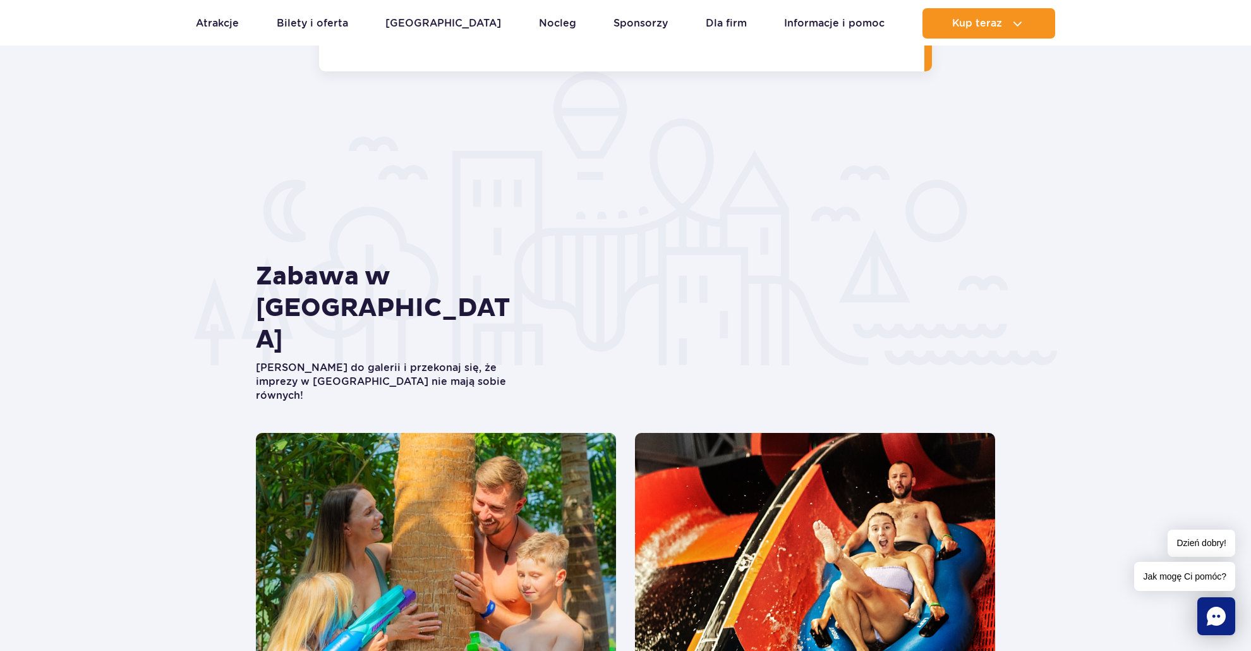
scroll to position [2400, 0]
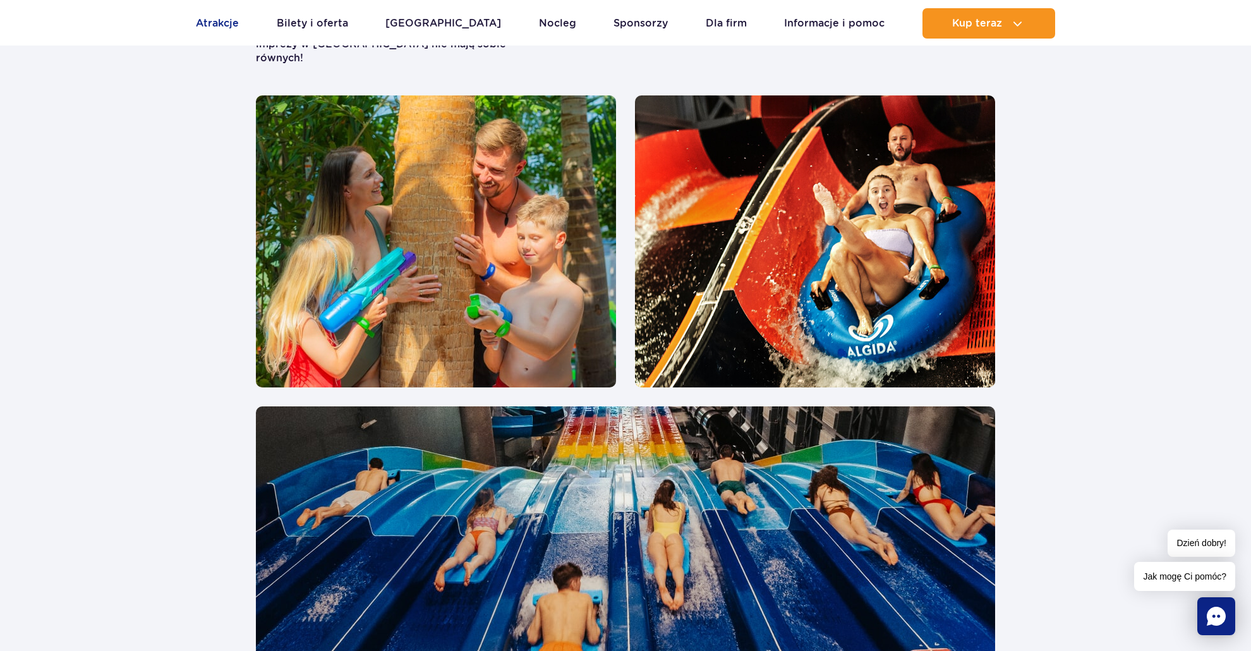
click at [217, 28] on link "Atrakcje" at bounding box center [217, 23] width 43 height 30
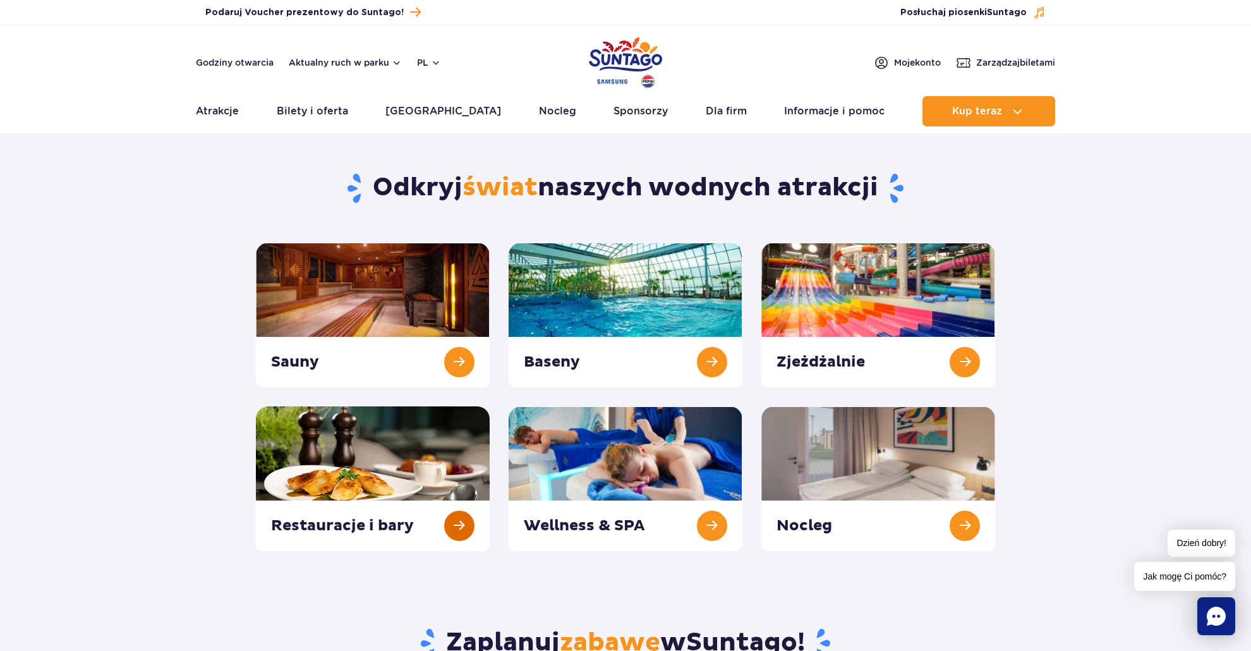
click at [434, 465] on link at bounding box center [373, 478] width 234 height 145
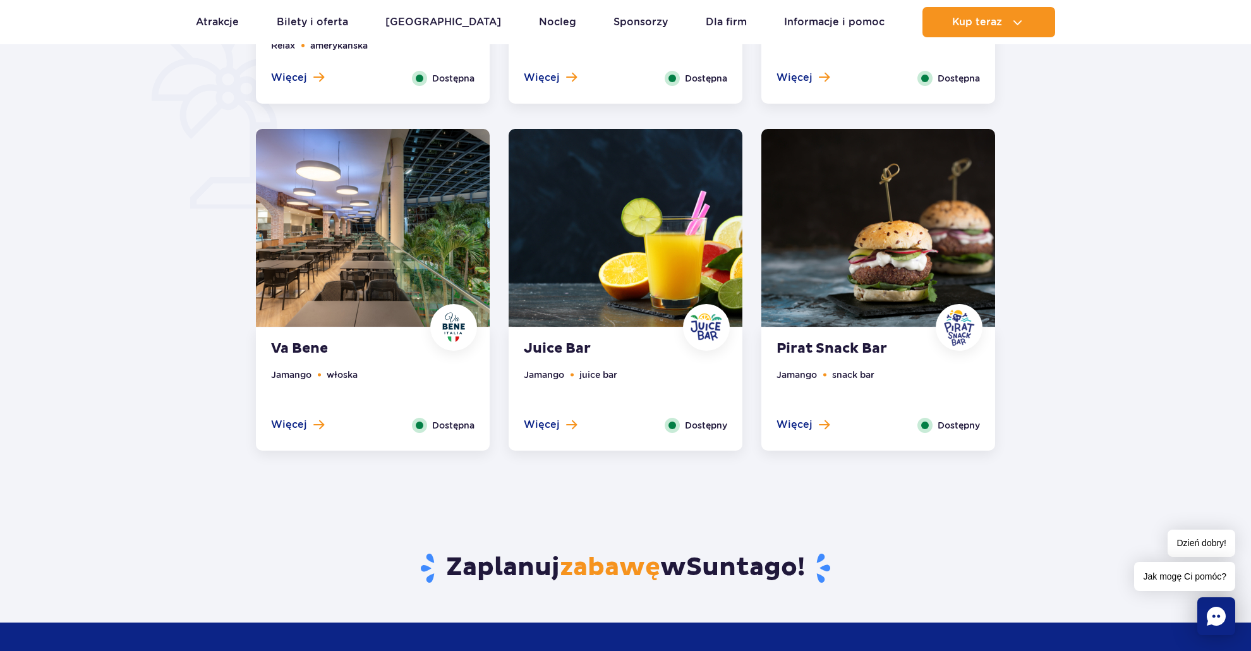
scroll to position [716, 0]
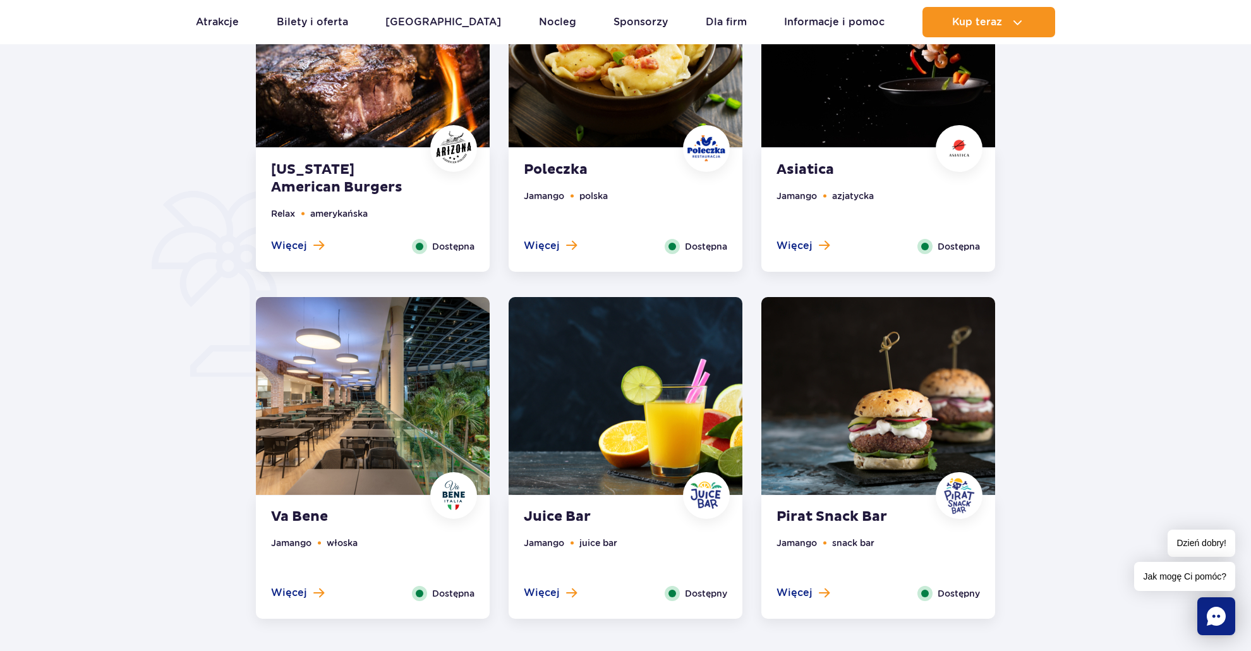
click at [625, 529] on div "Juice Bar Jamango juice bar Więcej Zamknij Dostępny" at bounding box center [625, 556] width 234 height 123
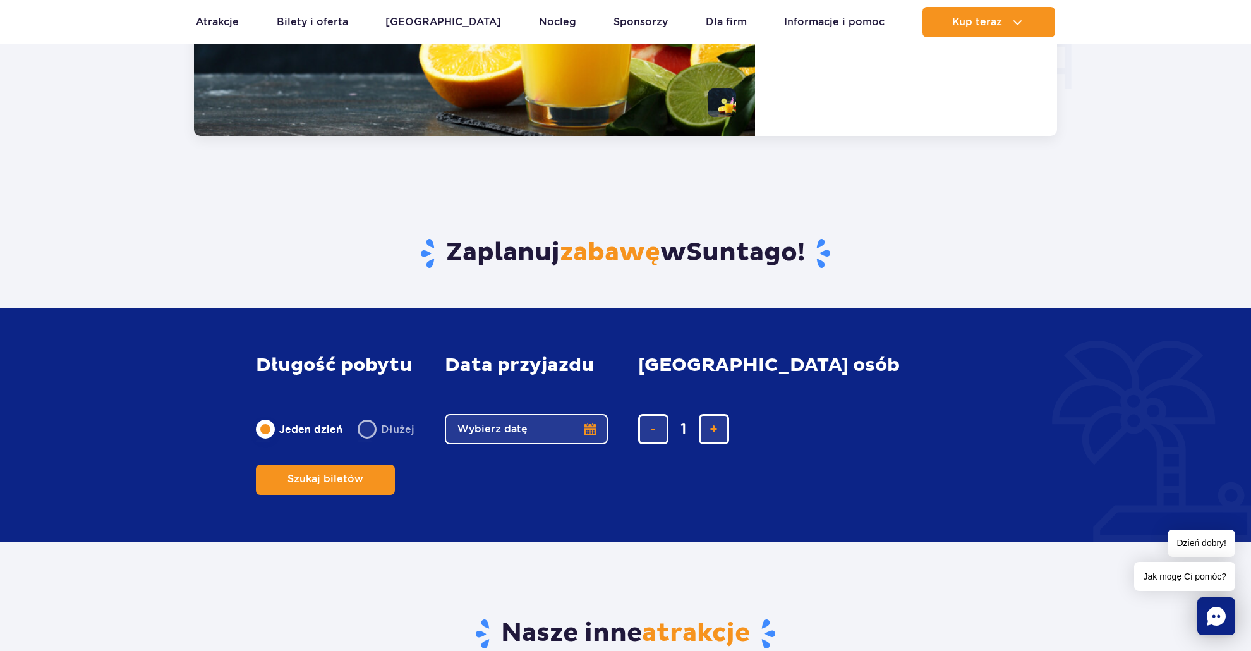
scroll to position [1581, 0]
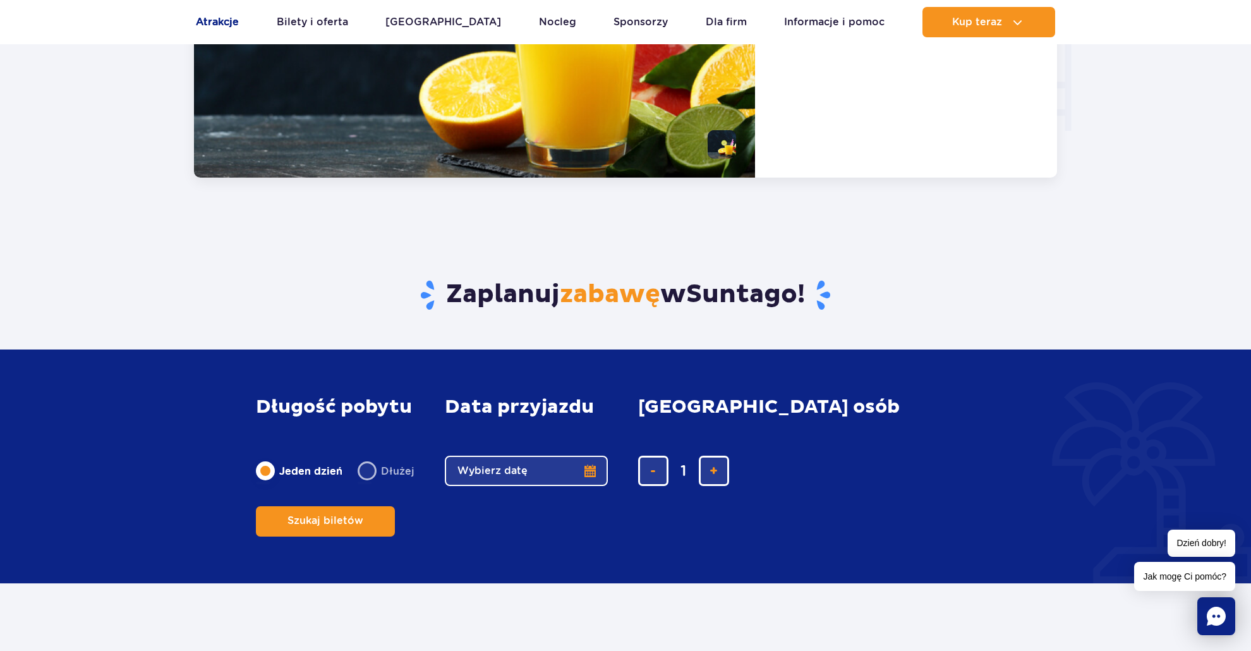
click at [228, 20] on link "Atrakcje" at bounding box center [217, 22] width 43 height 30
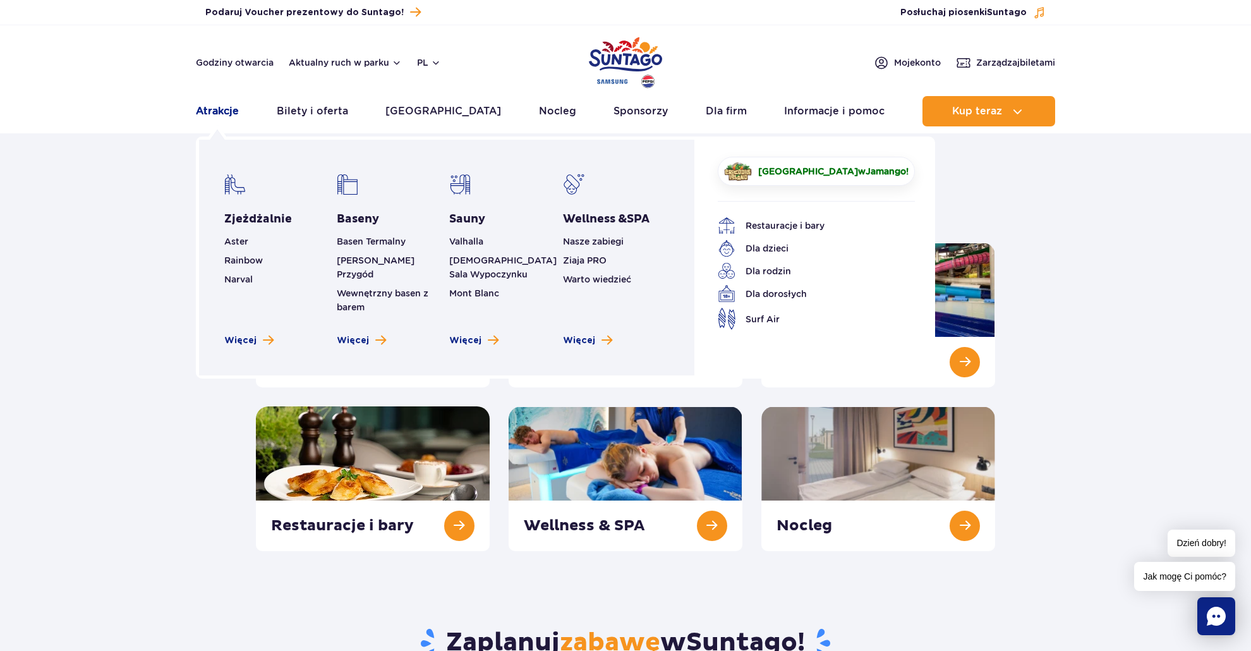
click at [225, 112] on link "Atrakcje" at bounding box center [217, 111] width 43 height 30
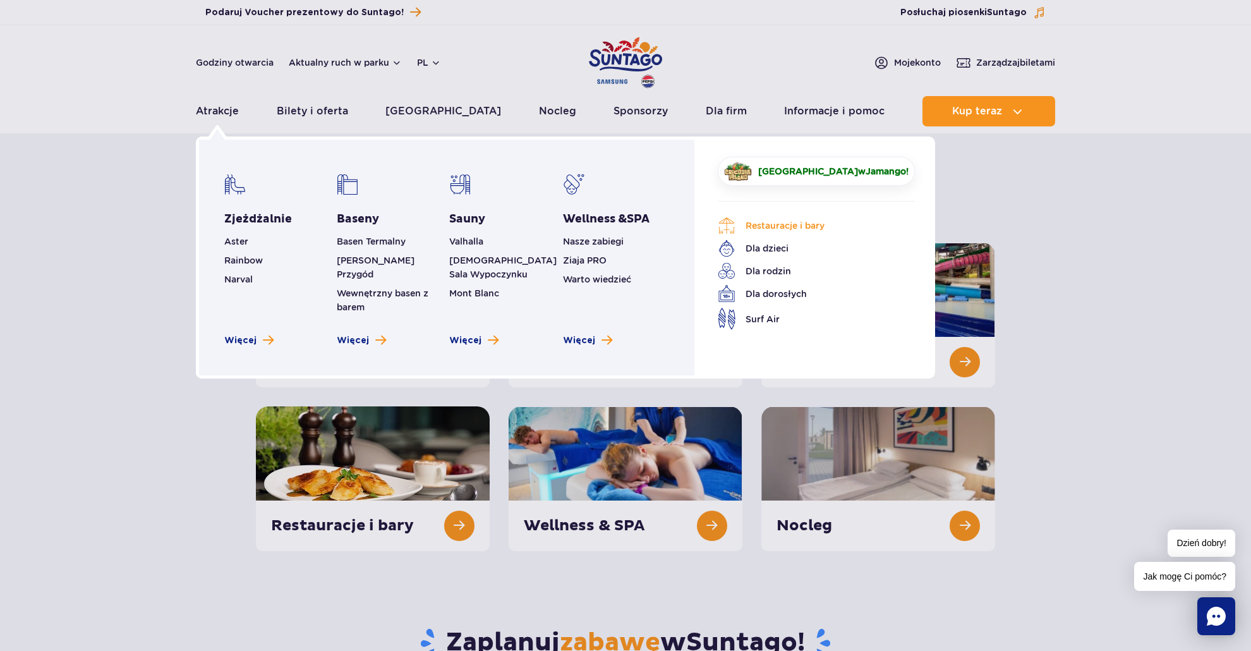
click at [772, 230] on link "Restauracje i bary" at bounding box center [806, 226] width 178 height 18
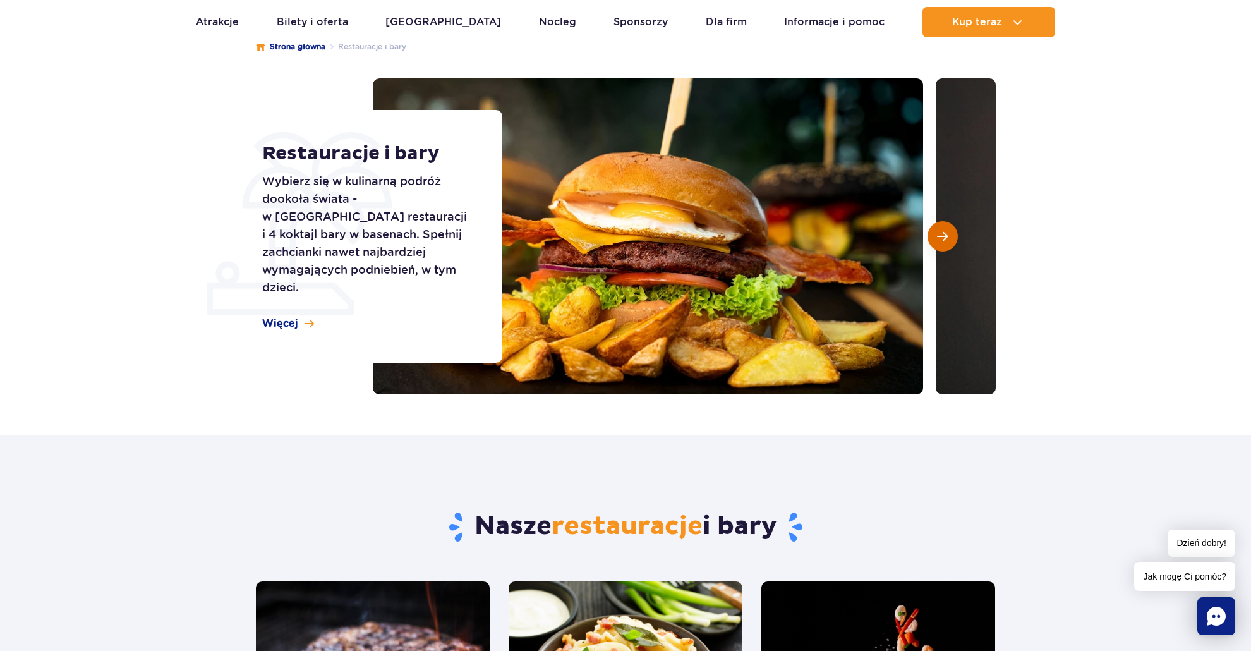
click at [941, 227] on button "Następny slajd" at bounding box center [942, 236] width 30 height 30
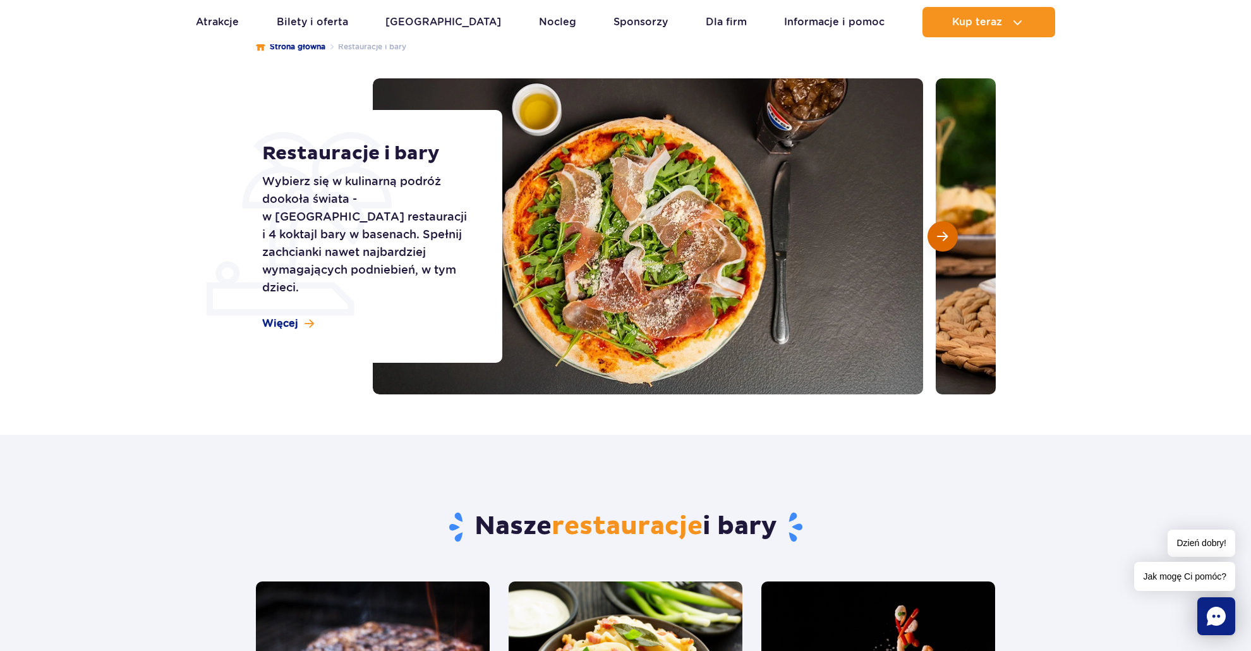
click at [941, 227] on button "Następny slajd" at bounding box center [942, 236] width 30 height 30
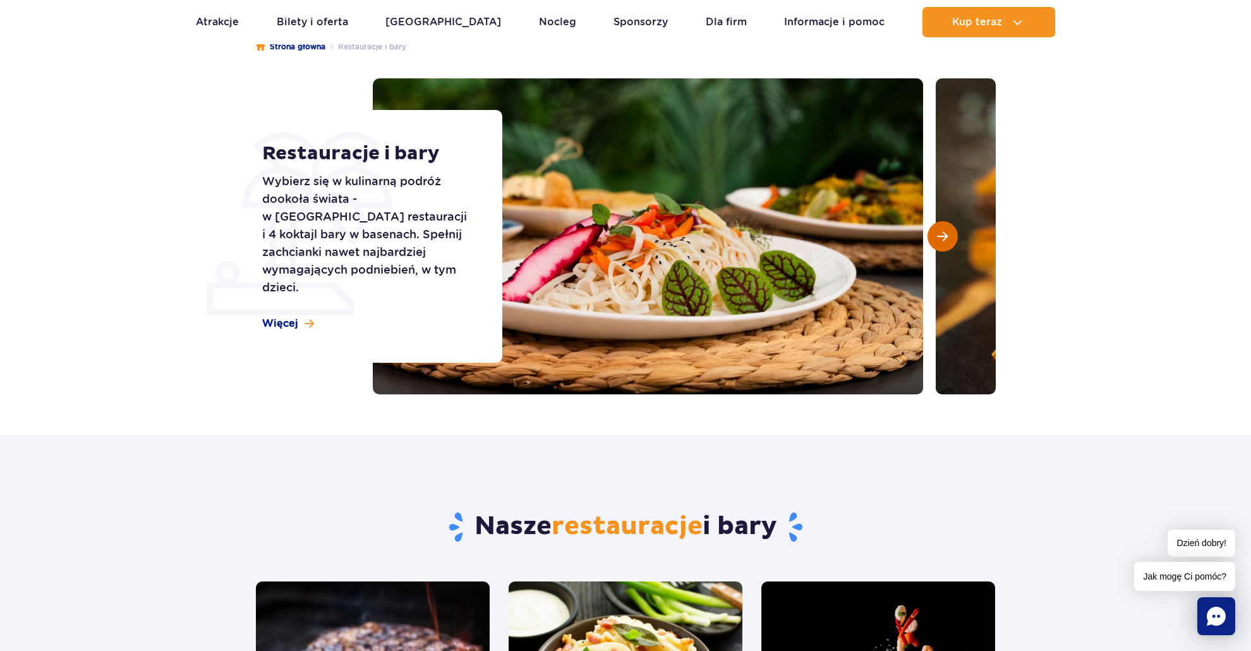
click at [941, 227] on button "Następny slajd" at bounding box center [942, 236] width 30 height 30
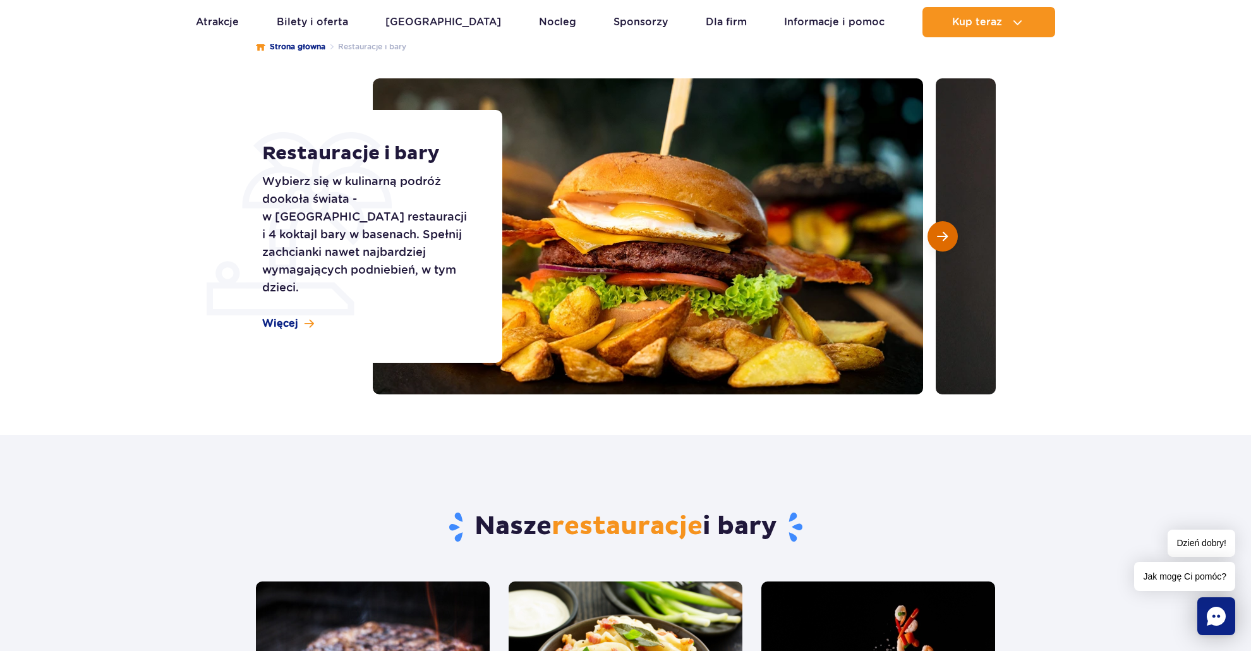
click at [941, 227] on button "Następny slajd" at bounding box center [942, 236] width 30 height 30
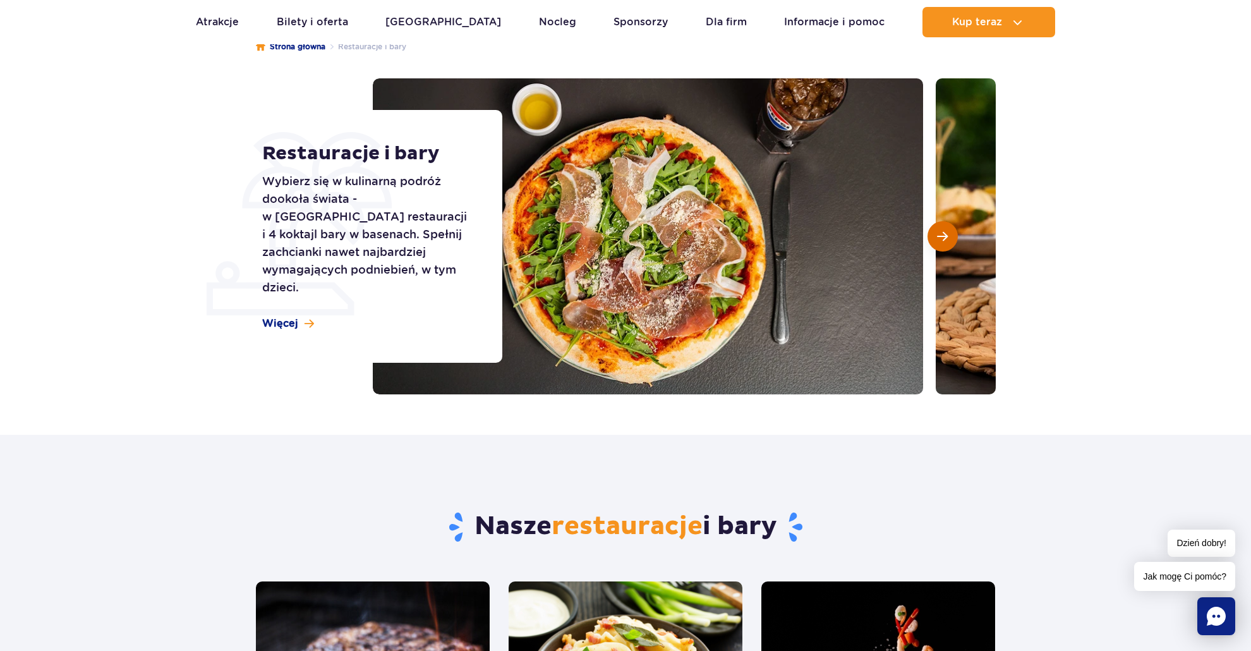
click at [941, 227] on button "Następny slajd" at bounding box center [942, 236] width 30 height 30
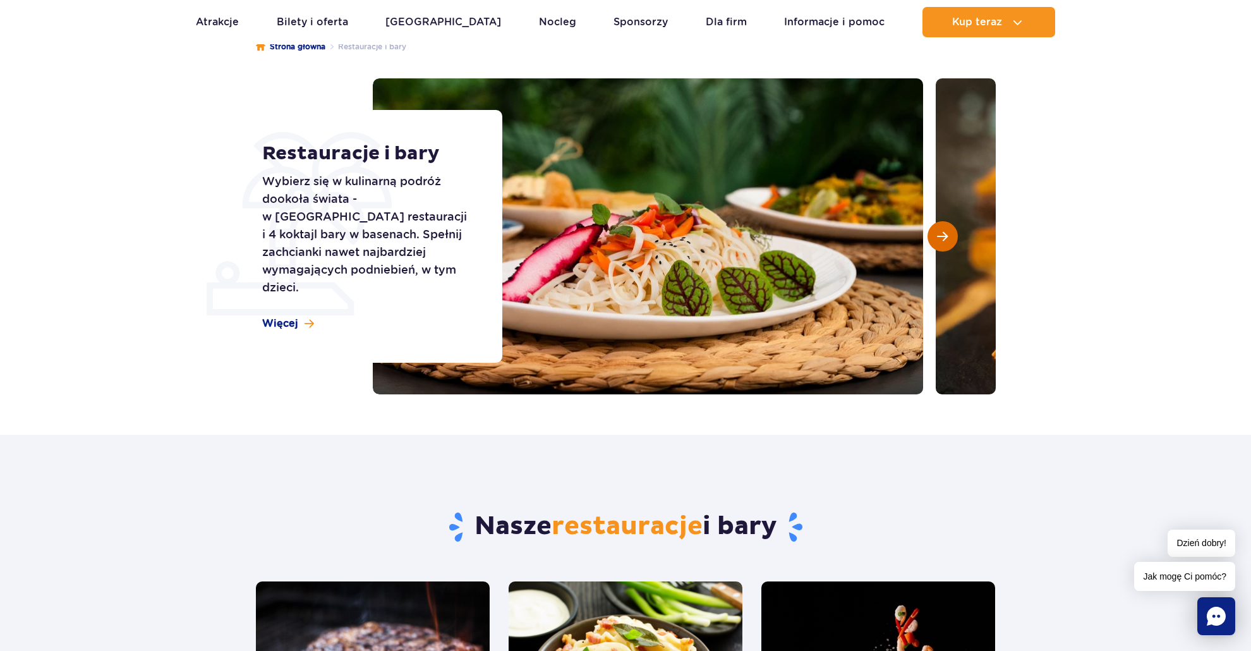
click at [941, 227] on button "Następny slajd" at bounding box center [942, 236] width 30 height 30
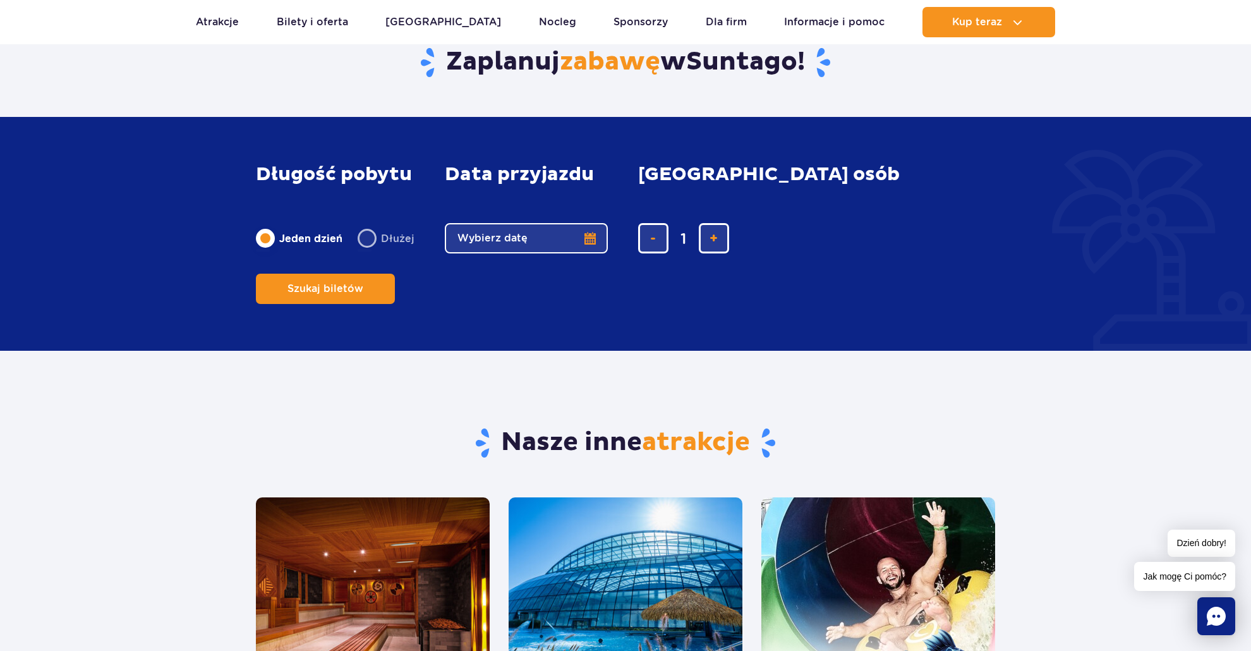
scroll to position [1684, 0]
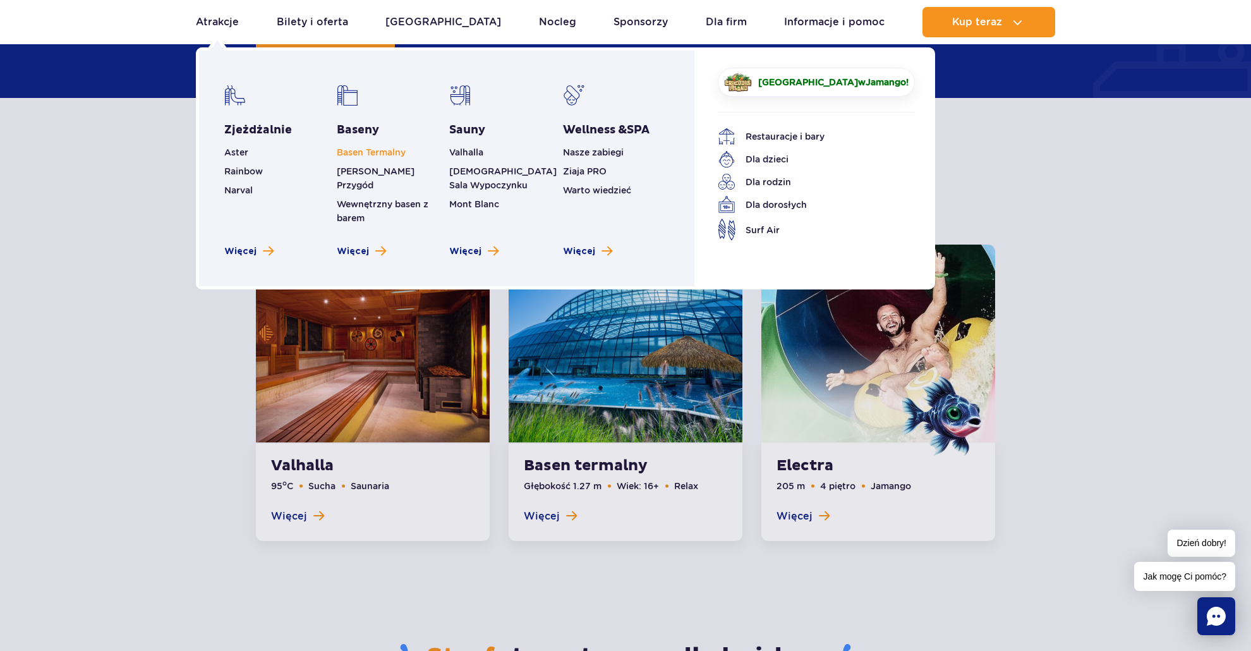
click at [361, 150] on link "Basen Termalny" at bounding box center [371, 152] width 69 height 10
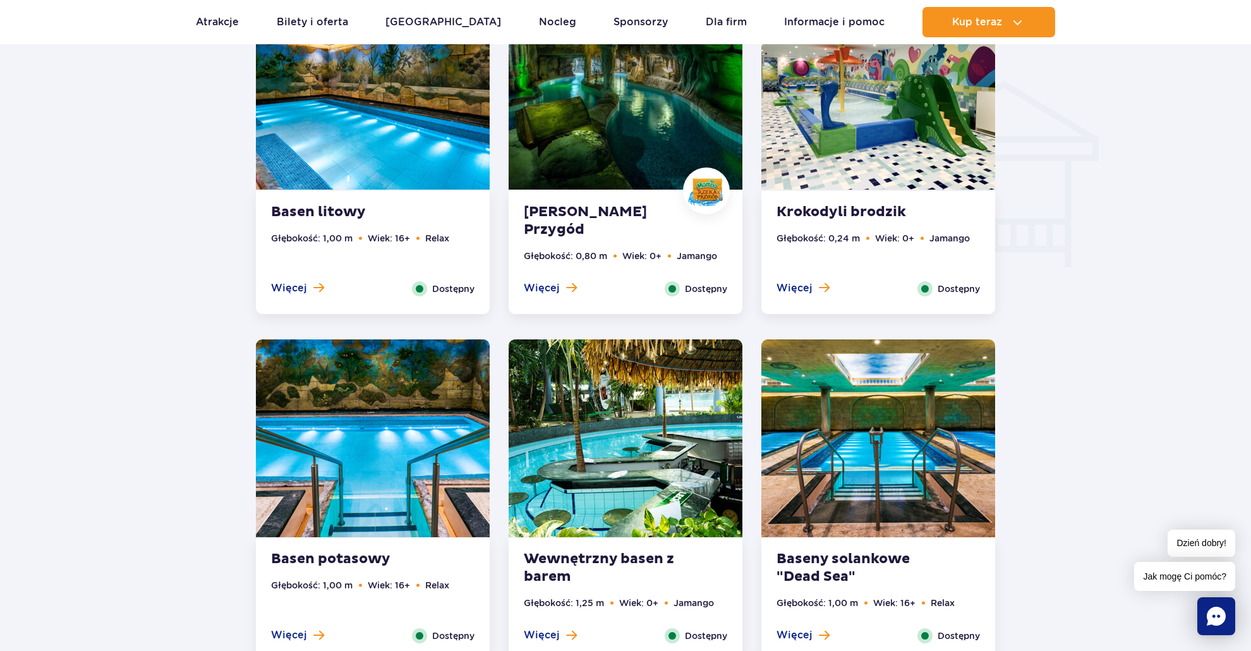
scroll to position [1563, 0]
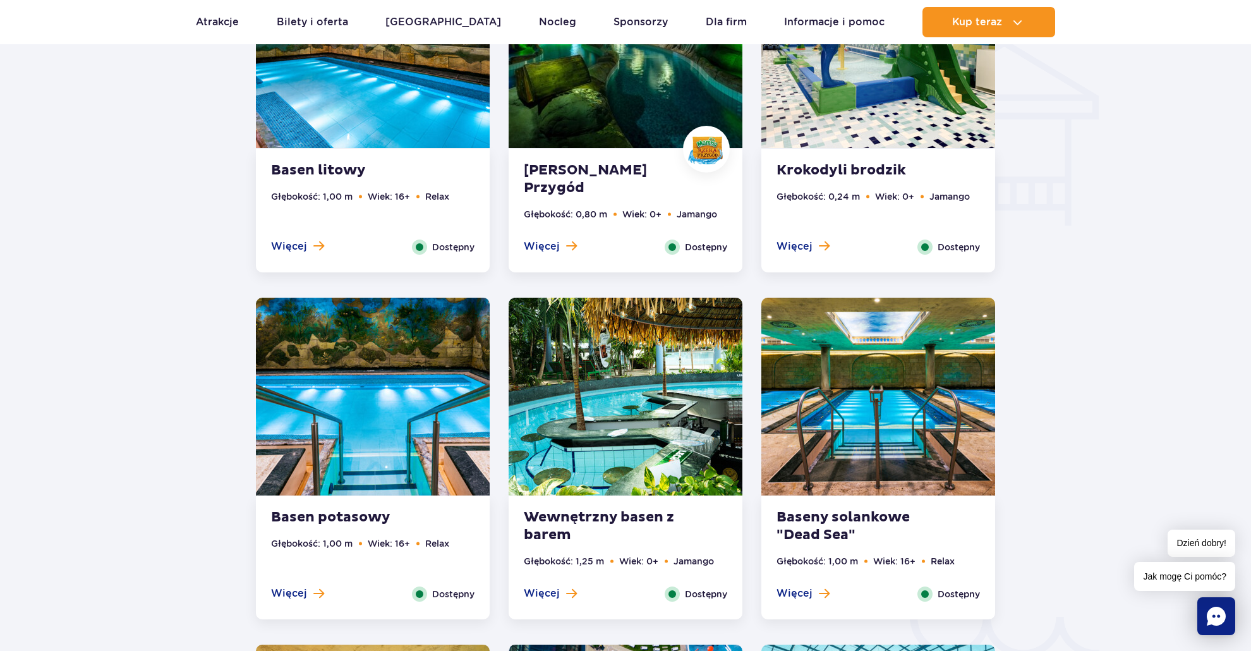
click at [630, 517] on strong "Wewnętrzny basen z barem" at bounding box center [600, 525] width 153 height 35
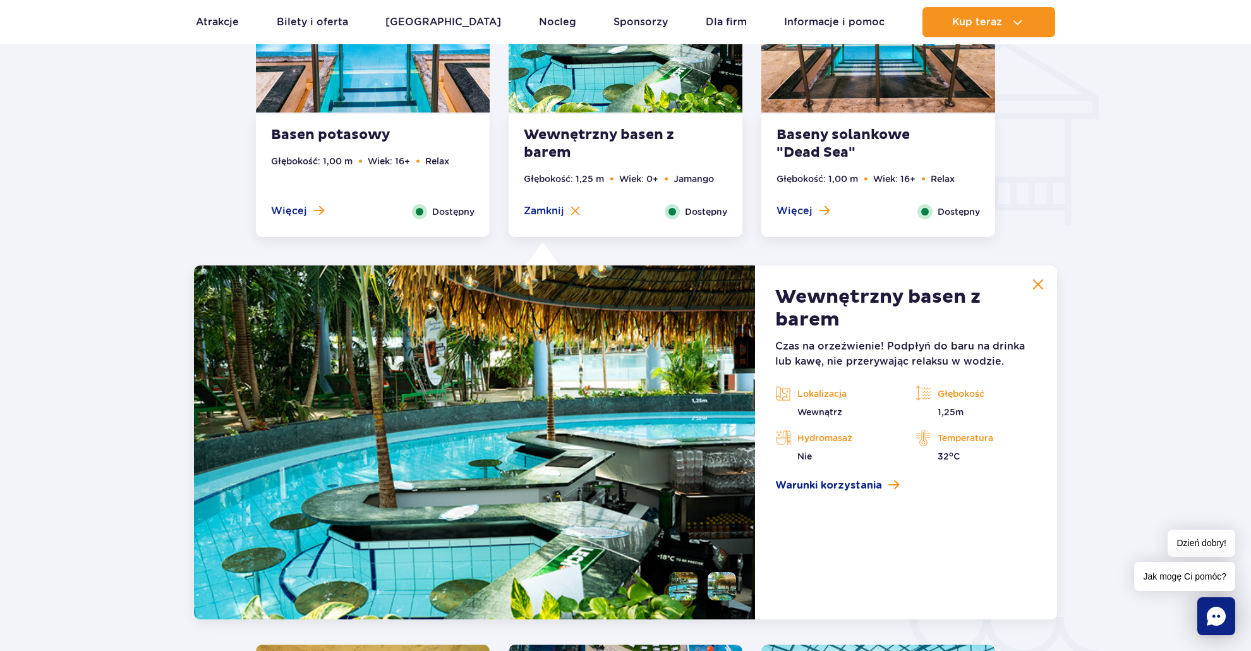
scroll to position [1751, 0]
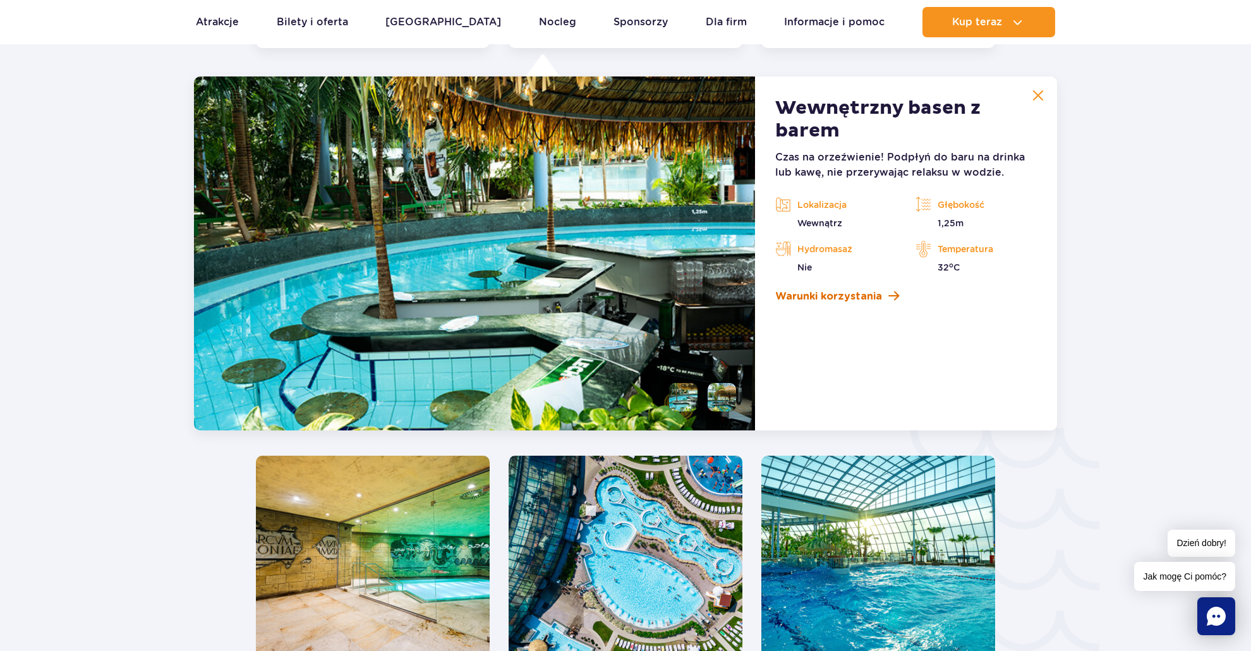
click at [846, 299] on span "Warunki korzystania" at bounding box center [828, 296] width 107 height 15
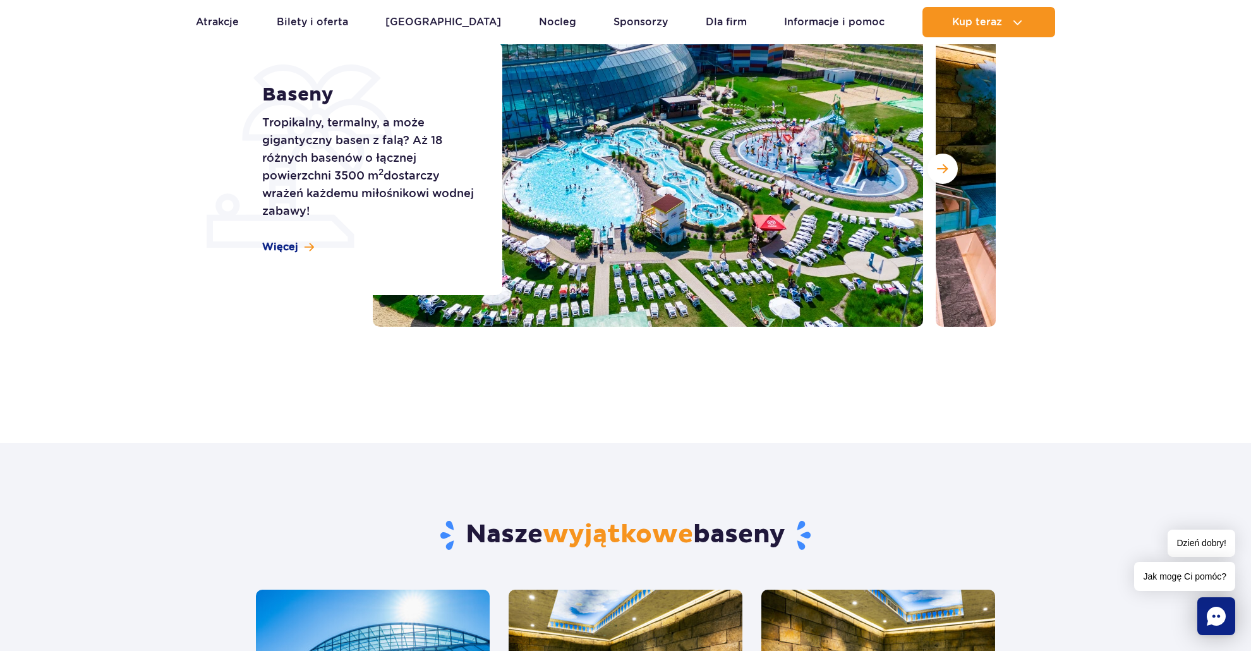
scroll to position [0, 0]
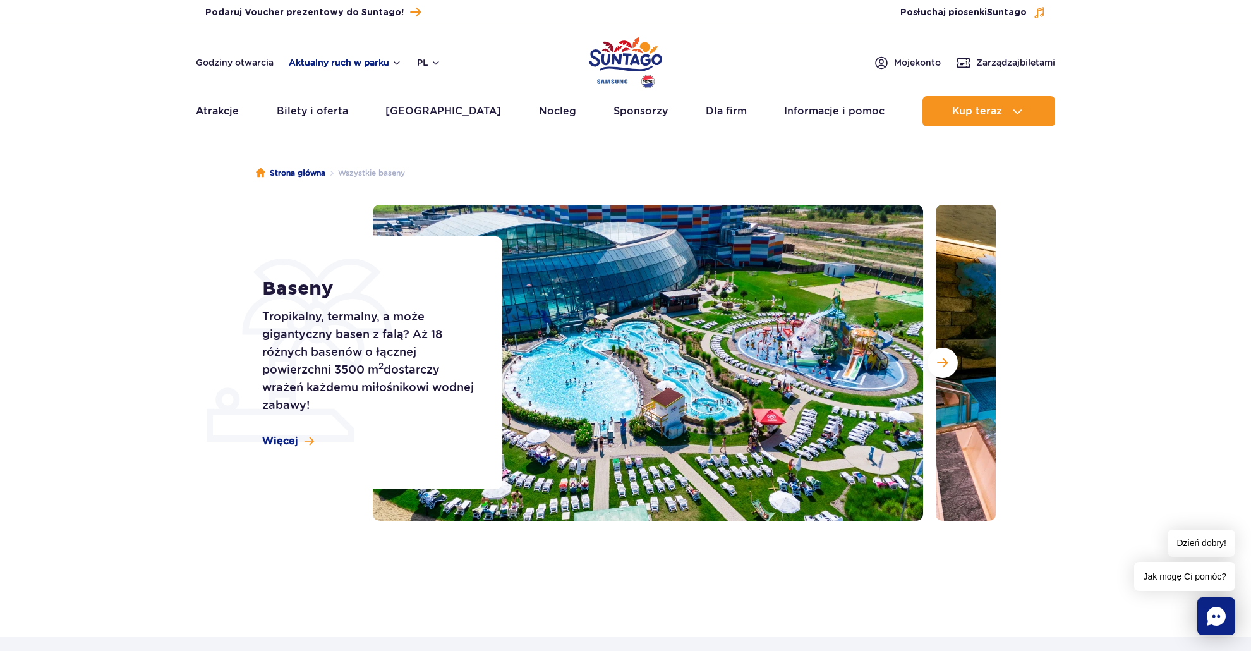
click at [355, 63] on button "Aktualny ruch w parku" at bounding box center [345, 62] width 113 height 10
click at [973, 9] on span "Posłuchaj piosenki Suntago" at bounding box center [963, 12] width 126 height 13
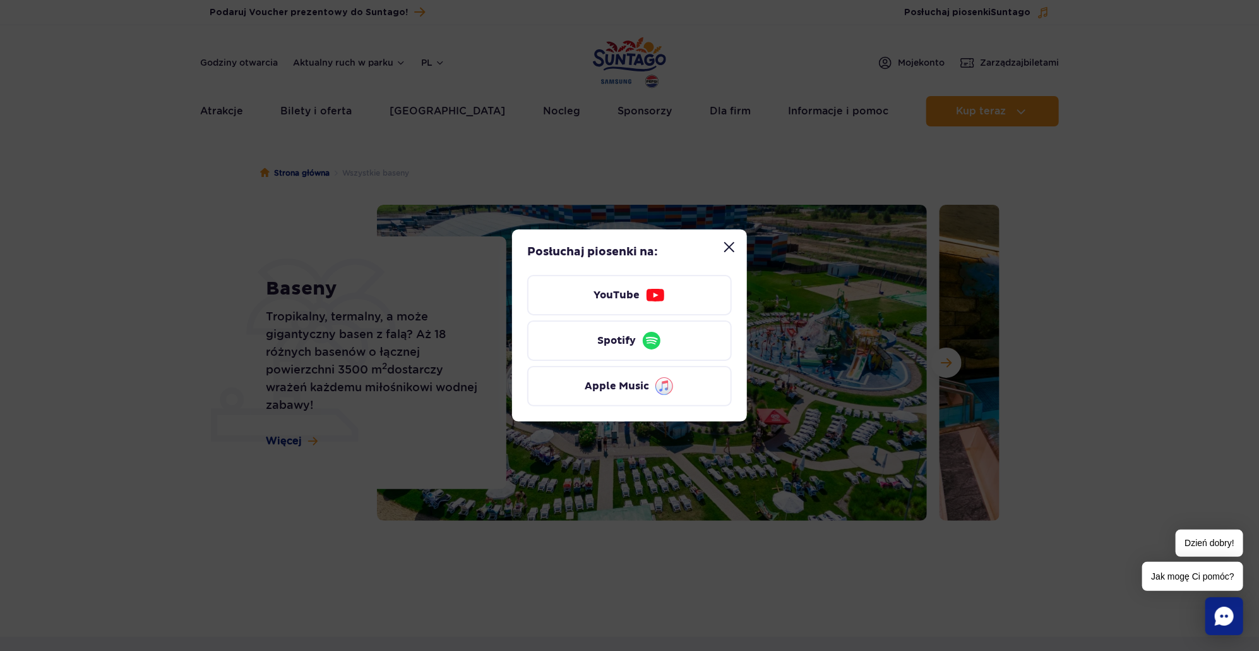
click at [729, 250] on button "Zamknij modal “Posłuchaj piosenki Suntago”" at bounding box center [729, 246] width 25 height 25
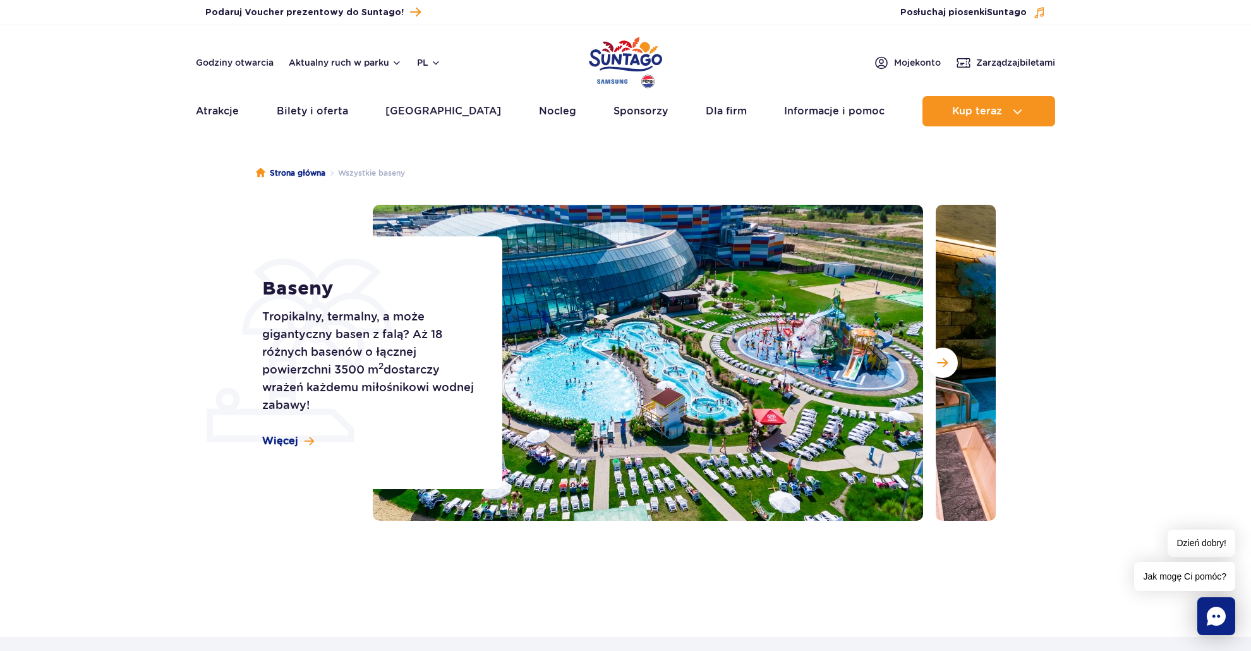
click at [623, 62] on img "Park of Poland" at bounding box center [625, 62] width 73 height 58
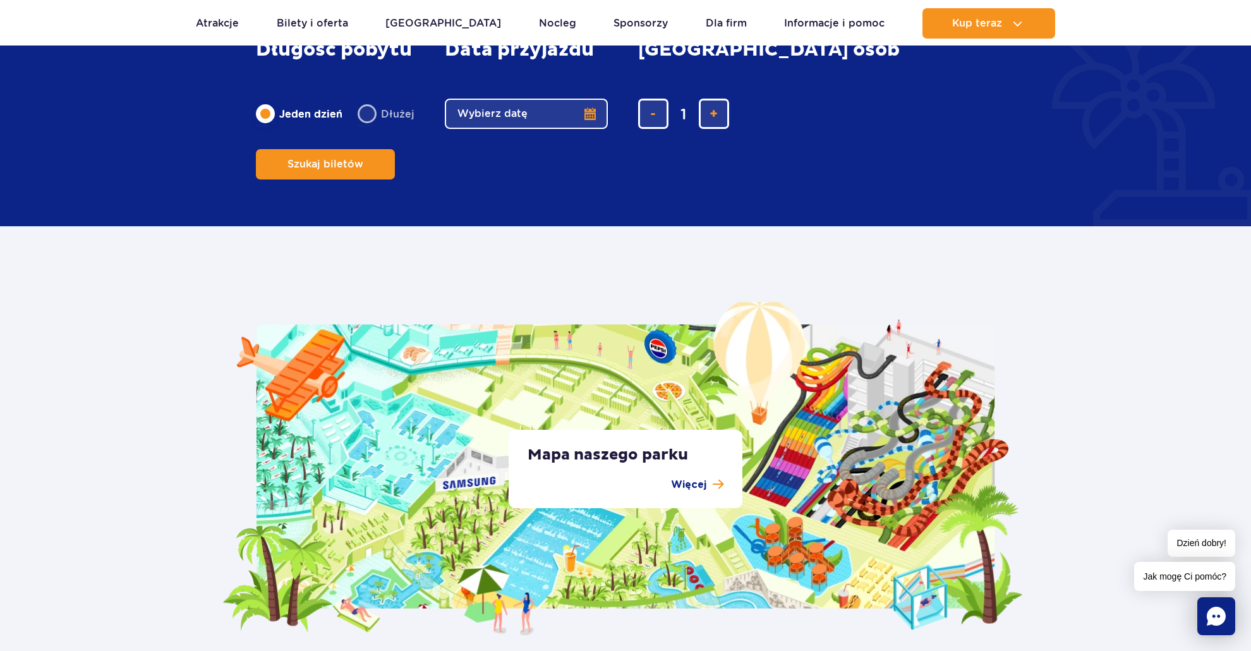
scroll to position [2231, 0]
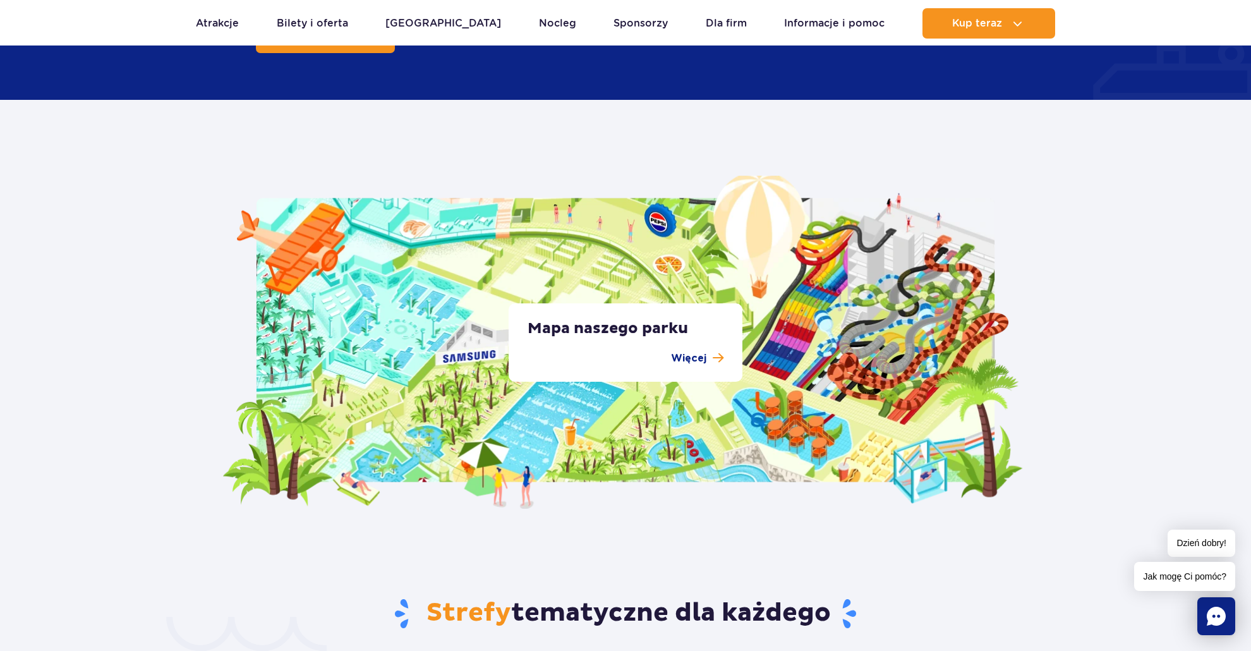
drag, startPoint x: 452, startPoint y: 298, endPoint x: 472, endPoint y: 294, distance: 20.1
click at [469, 297] on div "Mapa naszego parku Więcej" at bounding box center [625, 342] width 806 height 333
drag, startPoint x: 841, startPoint y: 404, endPoint x: 813, endPoint y: 385, distance: 34.5
click at [813, 385] on div "Mapa naszego parku Więcej" at bounding box center [625, 342] width 806 height 333
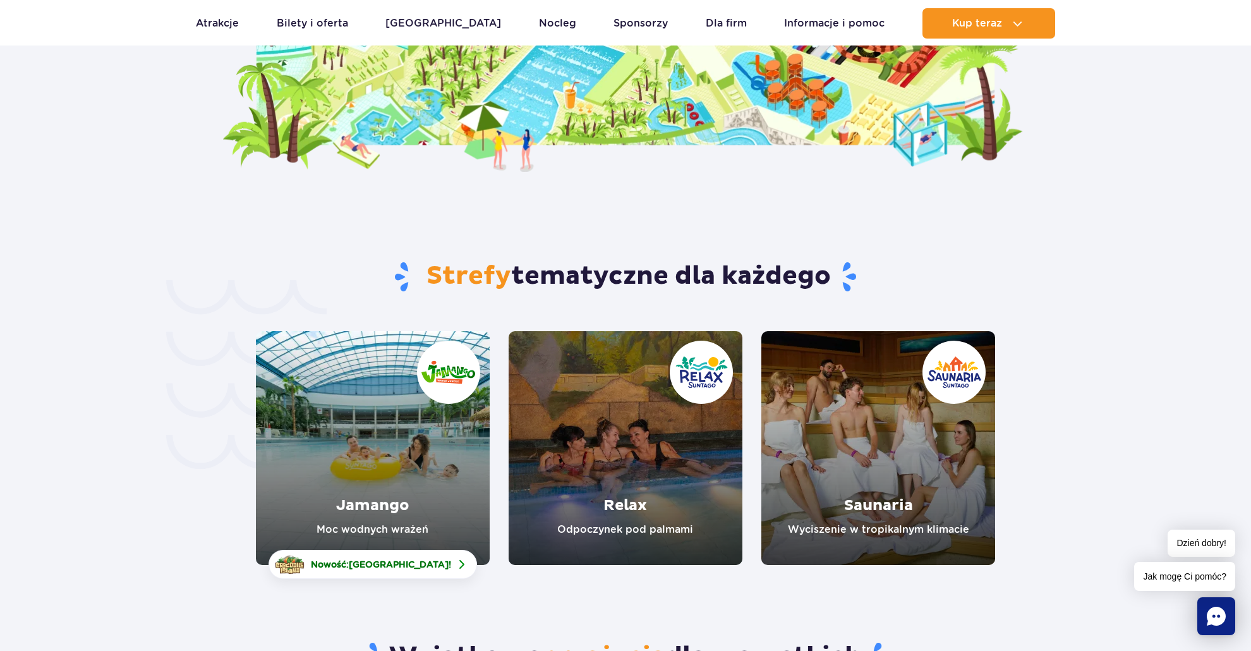
scroll to position [2653, 0]
